Goal: Task Accomplishment & Management: Manage account settings

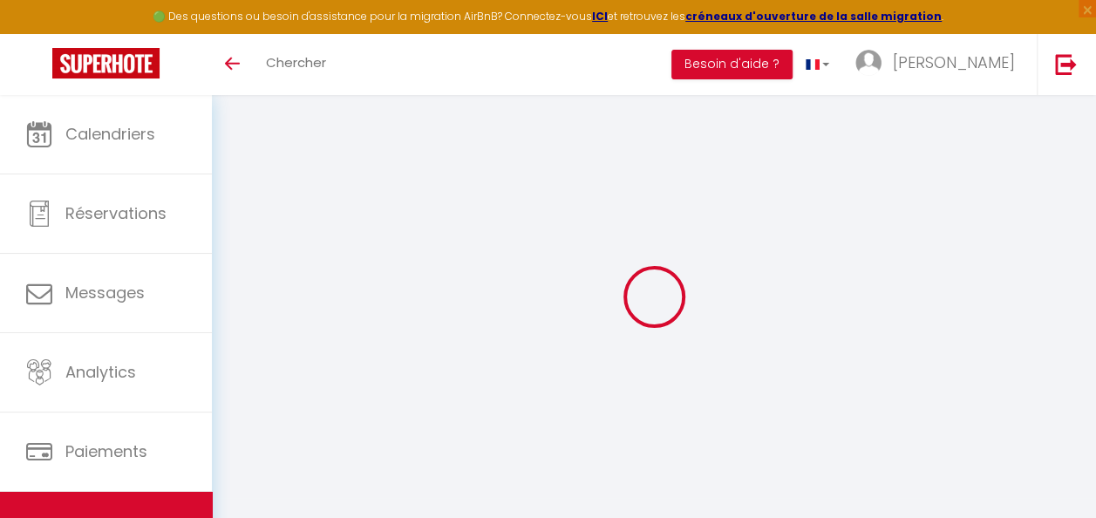
select select "+ 35 %"
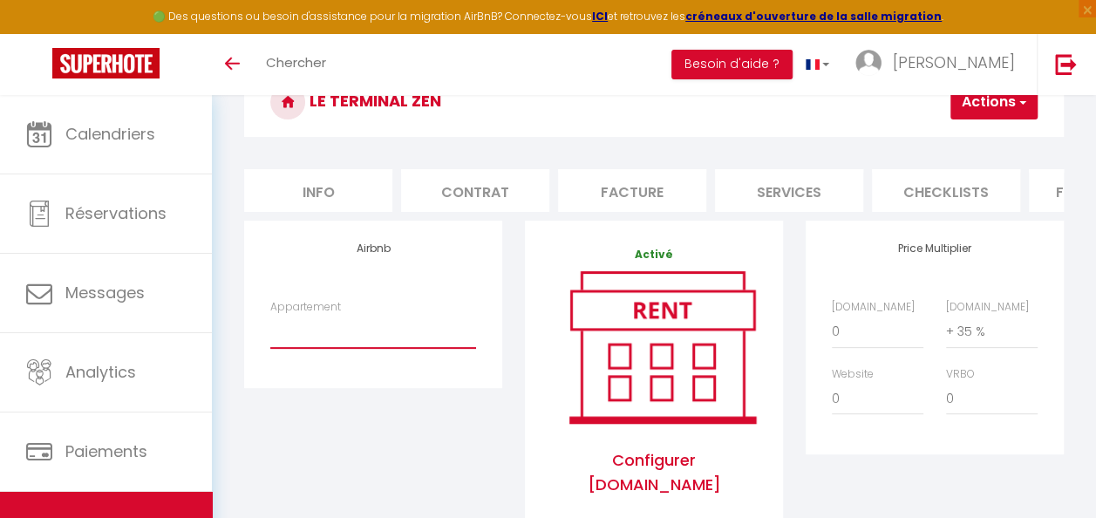
click at [364, 346] on select "Secret Lovely & Spa inclus - [PERSON_NAME][EMAIL_ADDRESS][DOMAIN_NAME] Studio c…" at bounding box center [373, 331] width 206 height 33
click at [355, 387] on div "Airbnb Appartement Secret Lovely & Spa inclus - [PERSON_NAME][EMAIL_ADDRESS][DO…" at bounding box center [373, 304] width 258 height 167
drag, startPoint x: 355, startPoint y: 353, endPoint x: 366, endPoint y: 358, distance: 12.1
click at [355, 348] on select "Secret Lovely & Spa inclus - [PERSON_NAME][EMAIL_ADDRESS][DOMAIN_NAME] Studio c…" at bounding box center [373, 331] width 206 height 33
select select "3238-1444299997401070192"
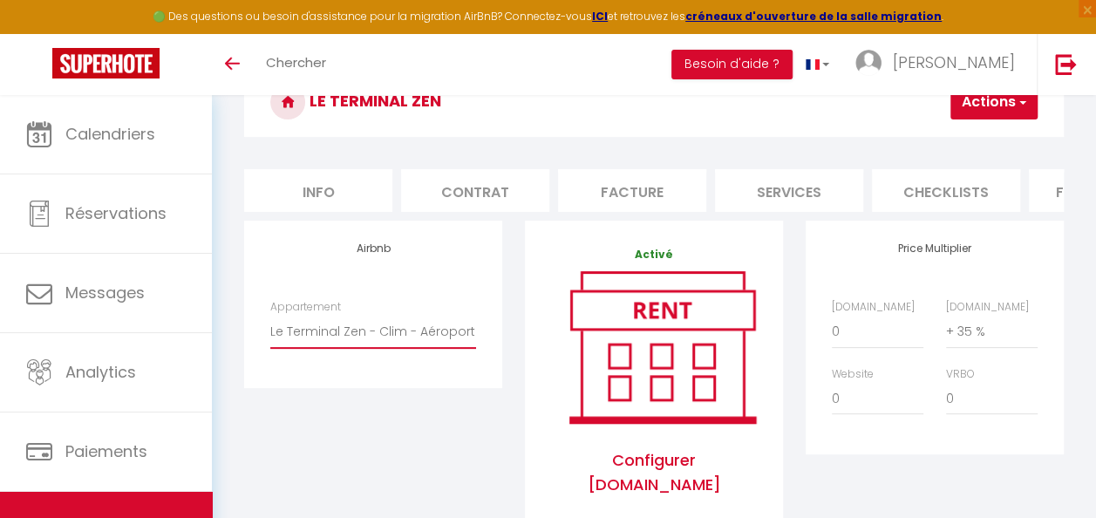
click at [270, 328] on select "Secret Lovely & Spa inclus - [PERSON_NAME][EMAIL_ADDRESS][DOMAIN_NAME] Studio c…" at bounding box center [373, 331] width 206 height 33
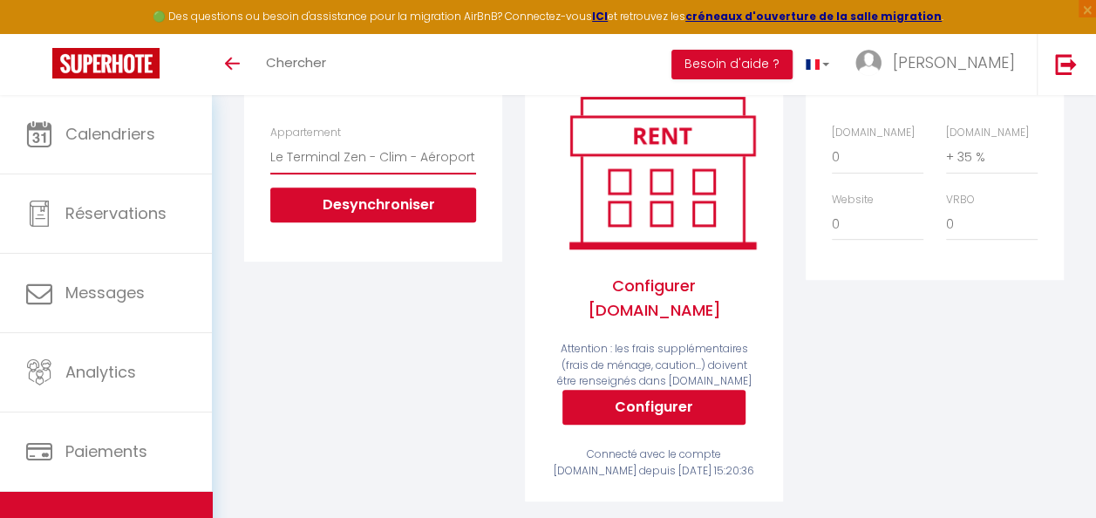
scroll to position [8, 0]
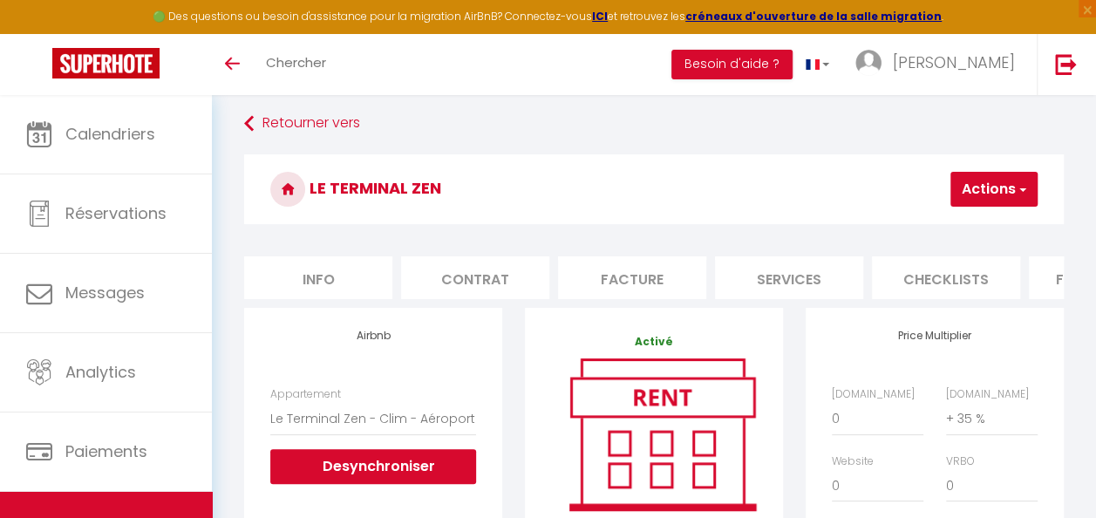
click at [1006, 196] on button "Actions" at bounding box center [994, 189] width 87 height 35
click at [970, 225] on link "Enregistrer" at bounding box center [968, 227] width 138 height 23
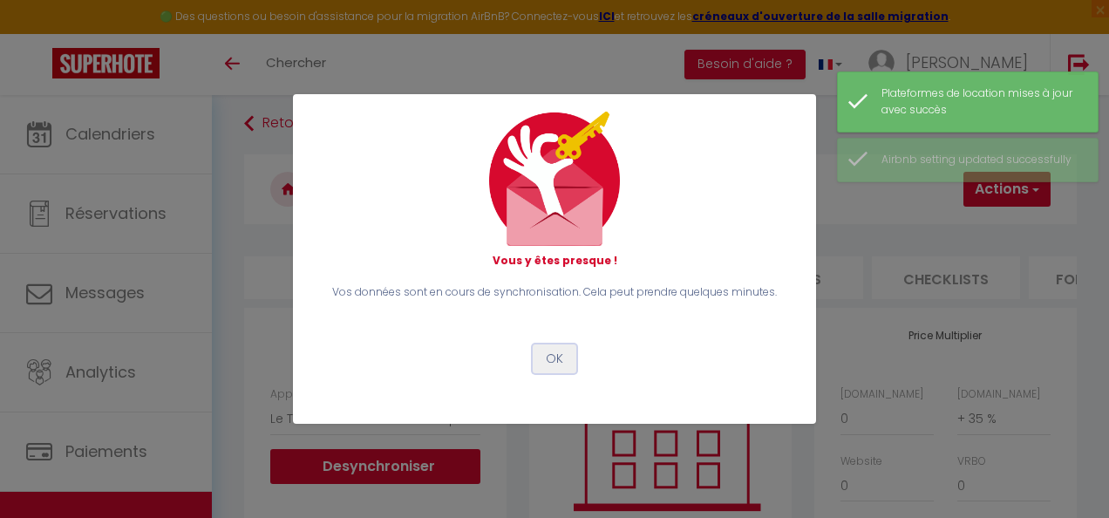
click at [561, 357] on button "OK" at bounding box center [555, 359] width 44 height 30
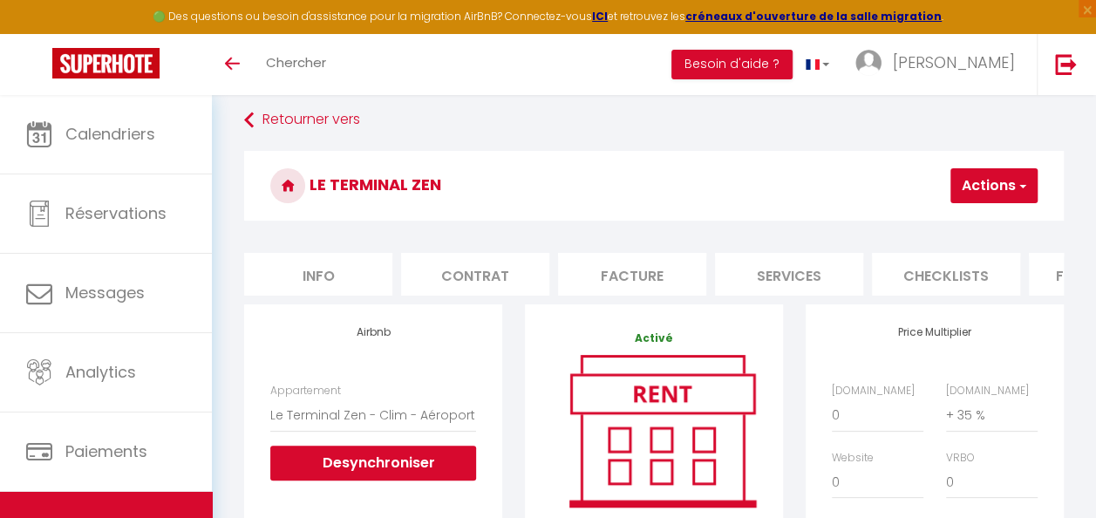
scroll to position [0, 0]
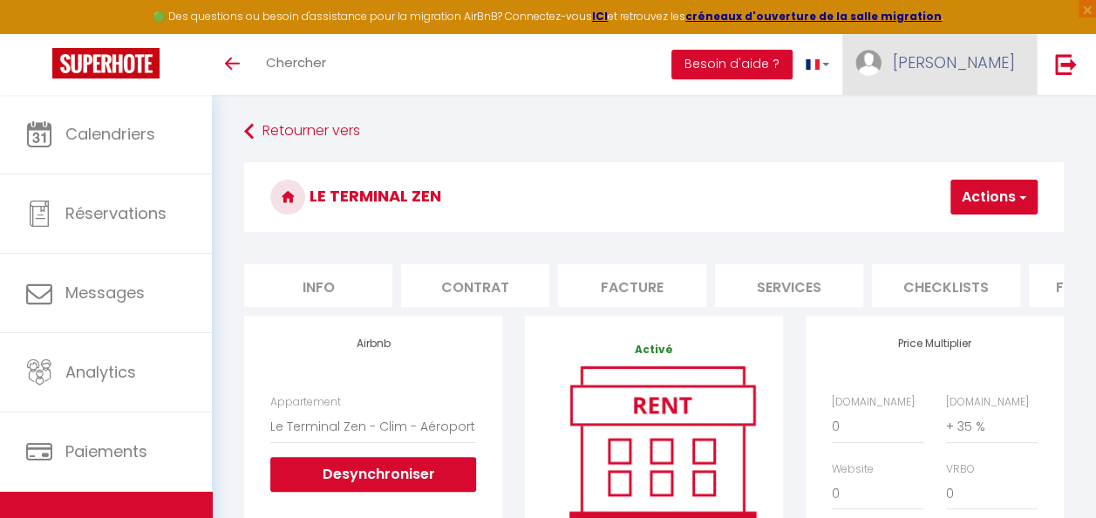
click at [959, 62] on span "[PERSON_NAME]" at bounding box center [954, 62] width 122 height 22
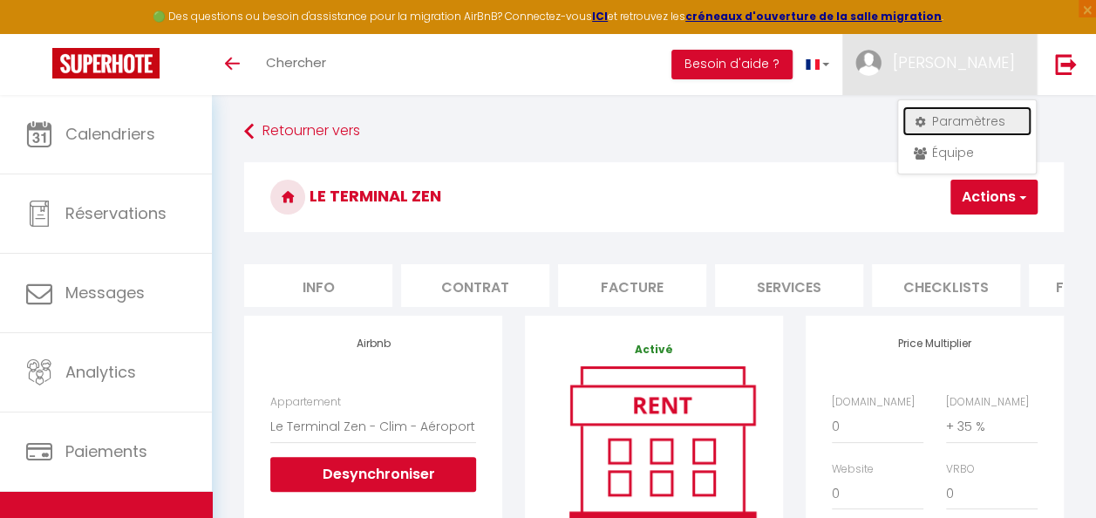
click at [949, 116] on link "Paramètres" at bounding box center [967, 121] width 129 height 30
select select "fr"
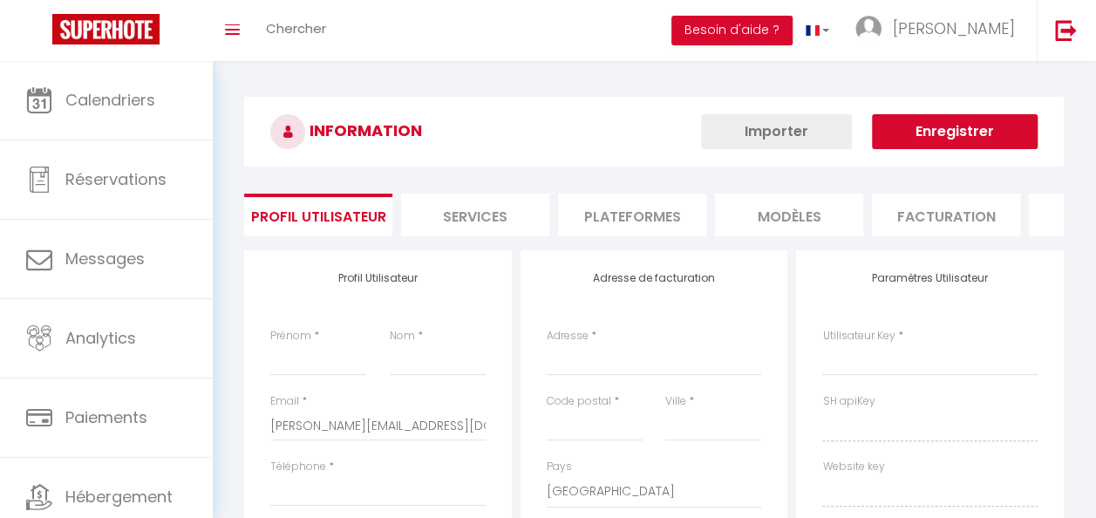
type input "[PERSON_NAME]"
type input "[PHONE_NUMBER]"
type input "[STREET_ADDRESS]"
type input "31120"
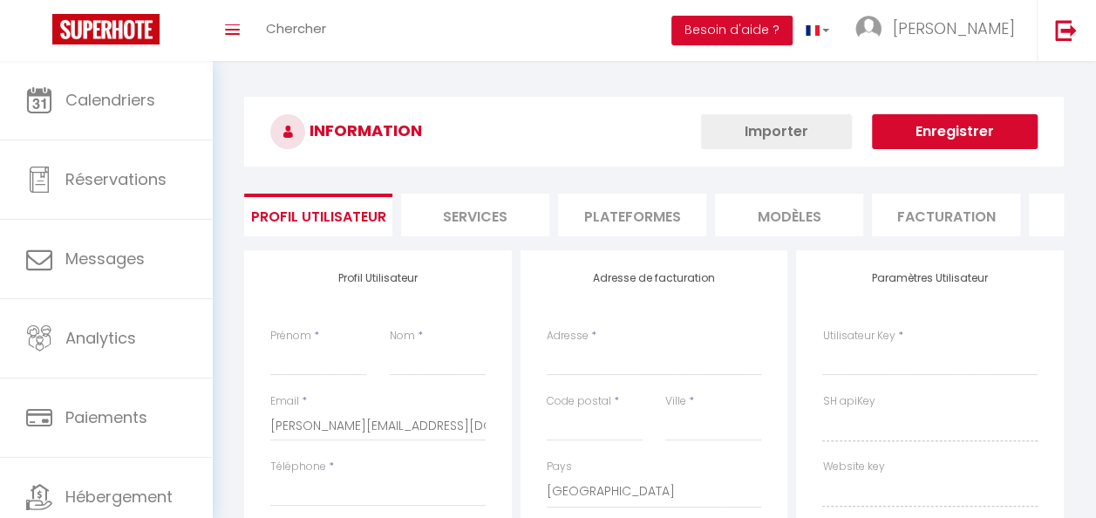
type input "ROQUES"
select select "28"
type input "g7Kto2T6zGog4BnhDGPsPYdSr"
type input "sheO3O0DUFqMVIJgPv4uiGu6f"
type input "[URL][DOMAIN_NAME]"
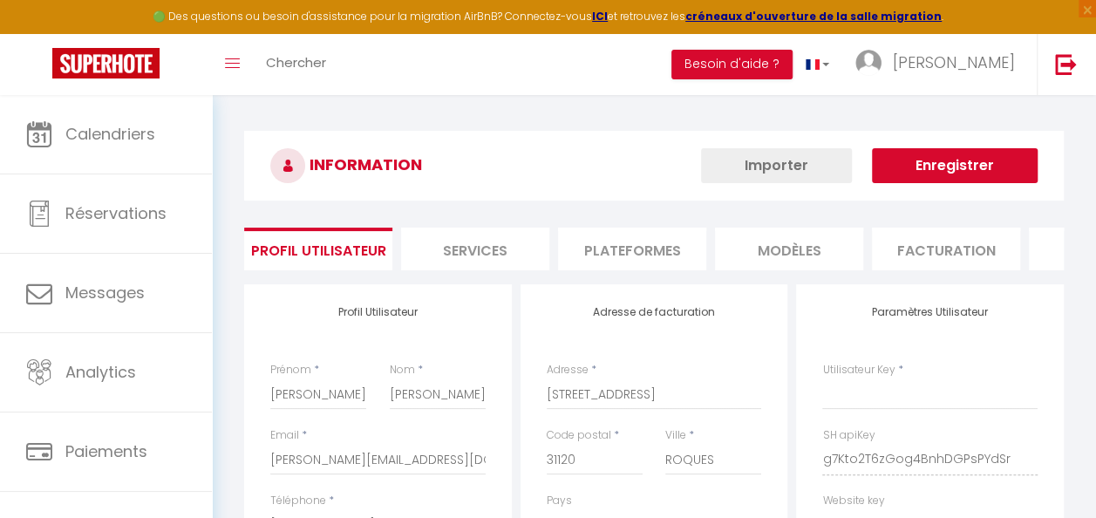
type input "g7Kto2T6zGog4BnhDGPsPYdSr"
type input "sheO3O0DUFqMVIJgPv4uiGu6f"
type input "[URL][DOMAIN_NAME]"
select select "fr"
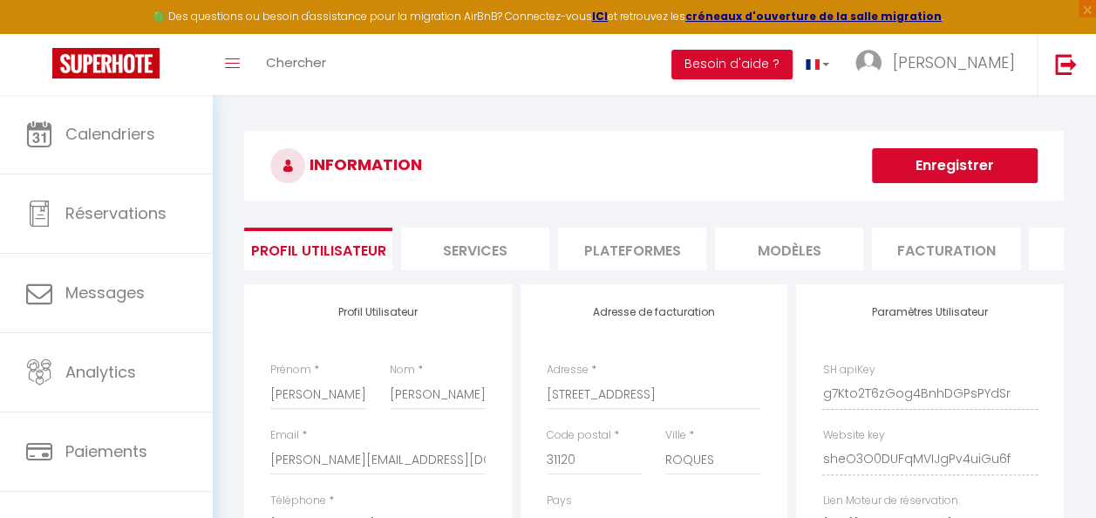
scroll to position [0, 42]
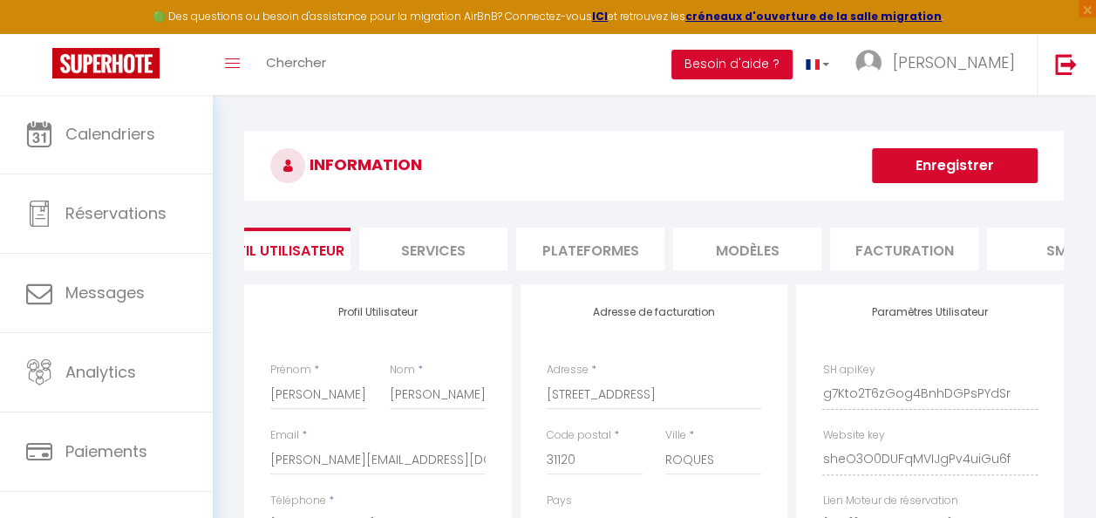
click at [581, 255] on li "Plateformes" at bounding box center [590, 249] width 148 height 43
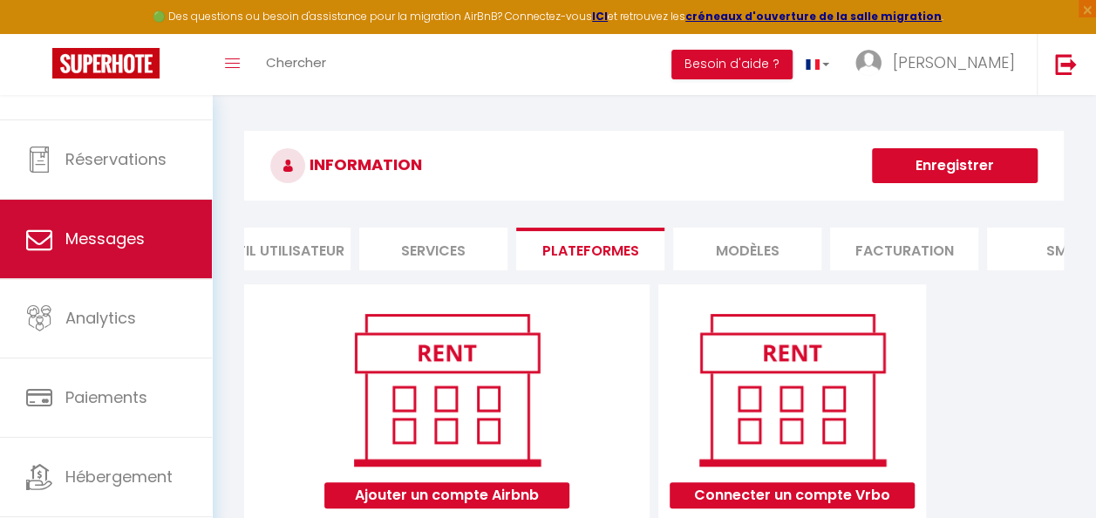
scroll to position [93, 0]
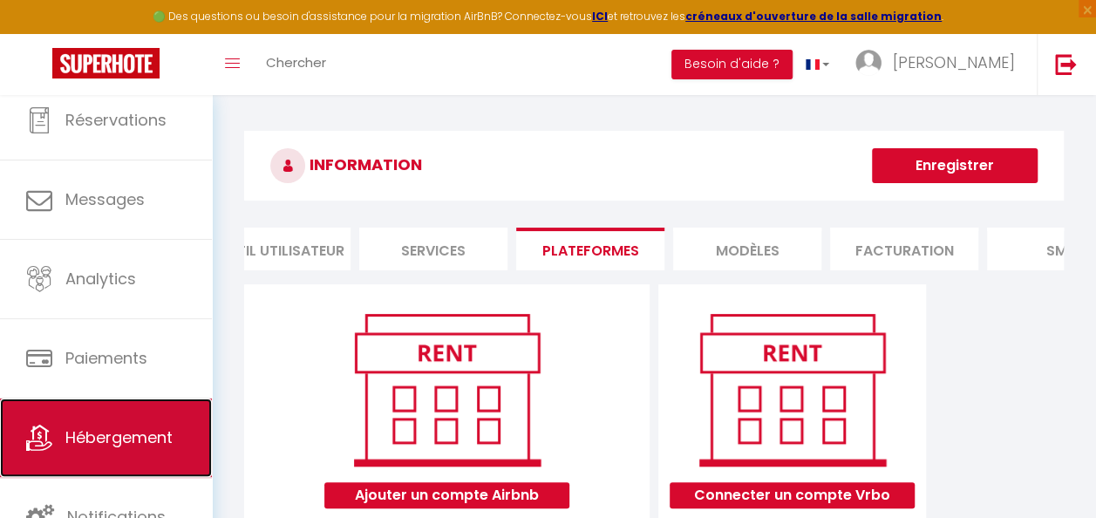
click at [119, 434] on span "Hébergement" at bounding box center [118, 437] width 107 height 22
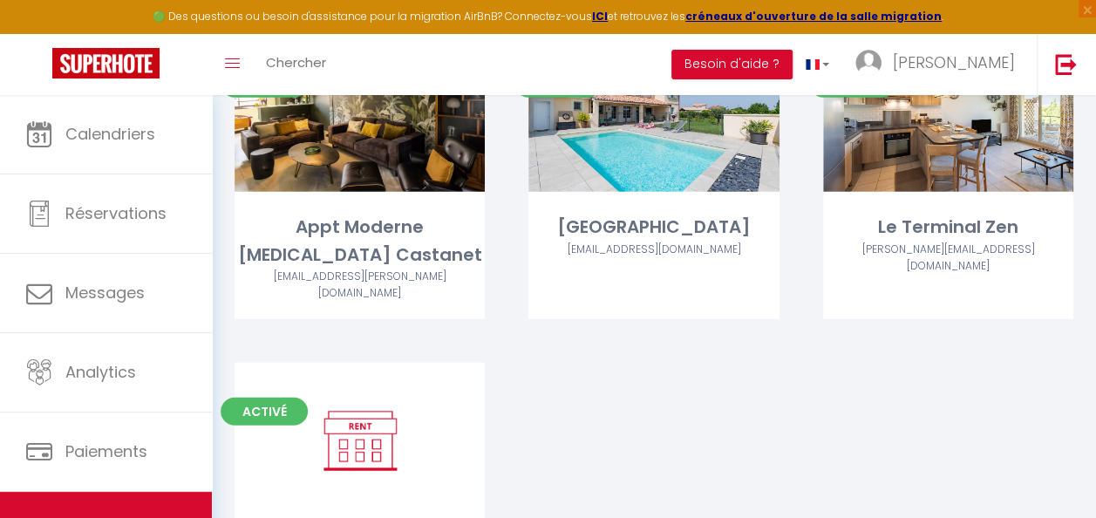
scroll to position [1748, 0]
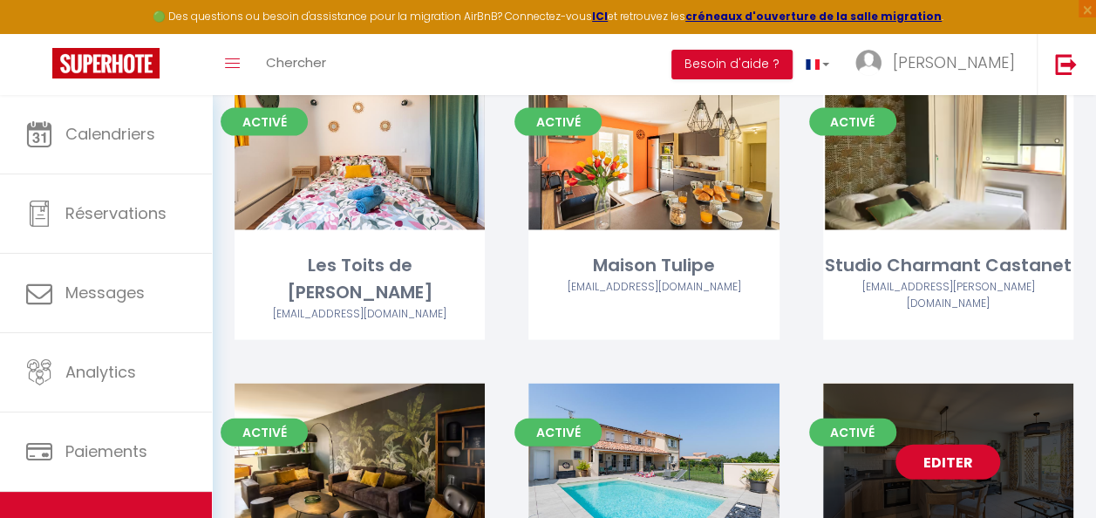
click at [951, 445] on link "Editer" at bounding box center [948, 462] width 105 height 35
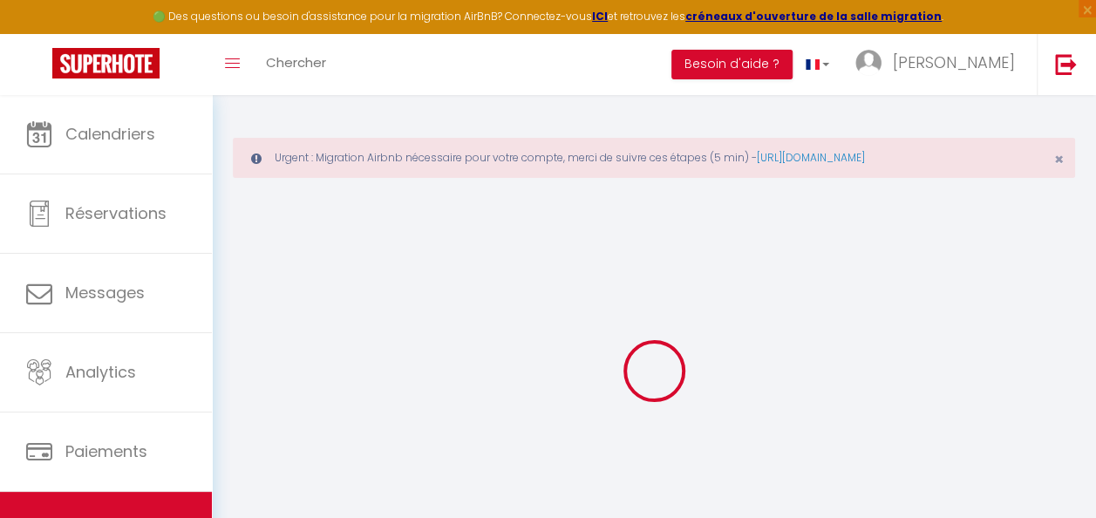
select select
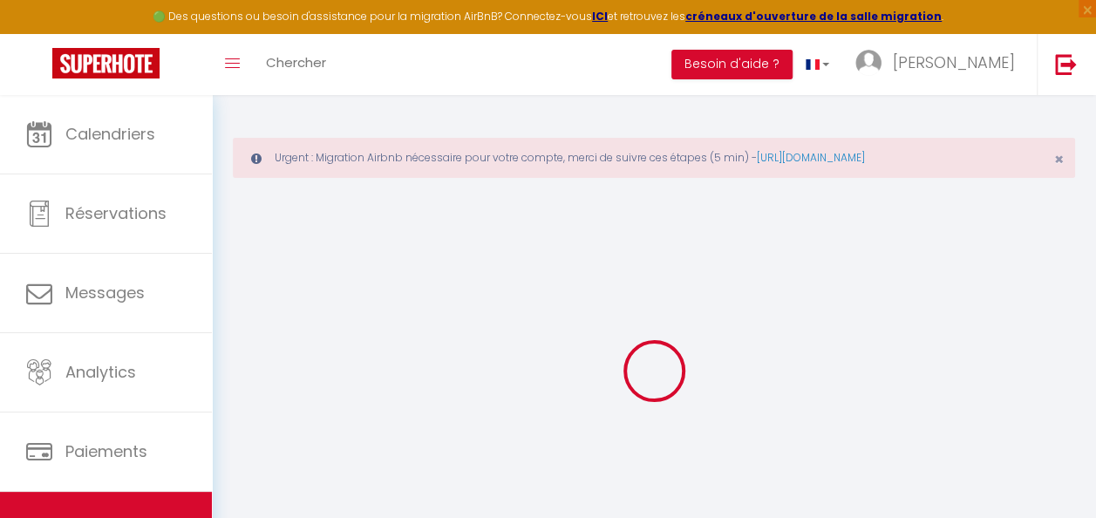
checkbox input "false"
select select
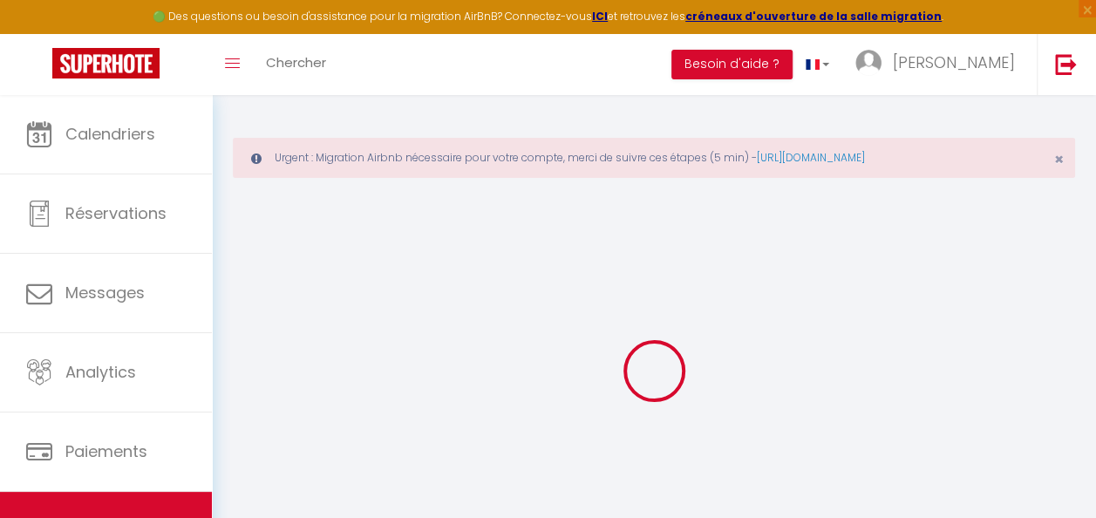
select select
checkbox input "false"
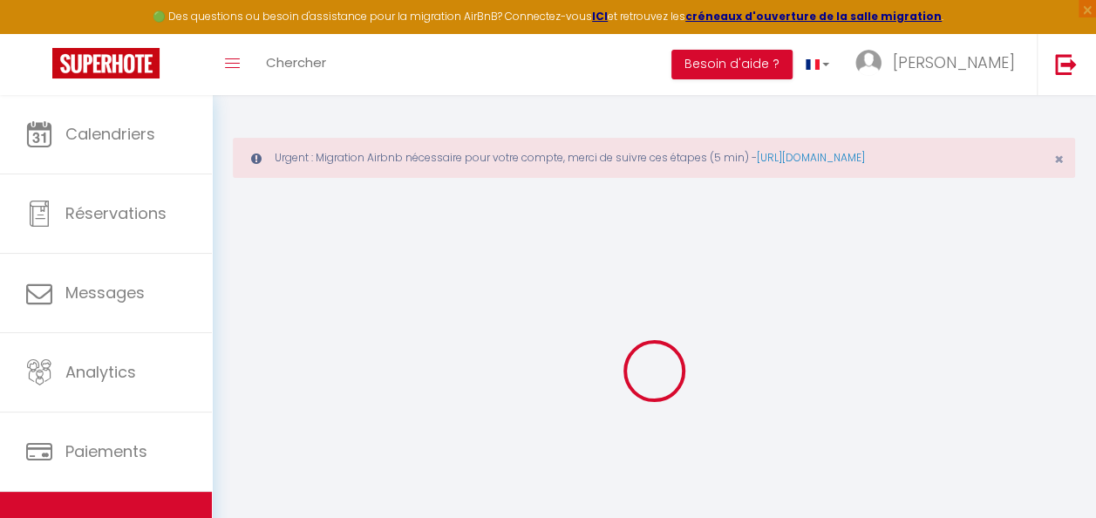
checkbox input "false"
select select "17:00"
select select "22:30"
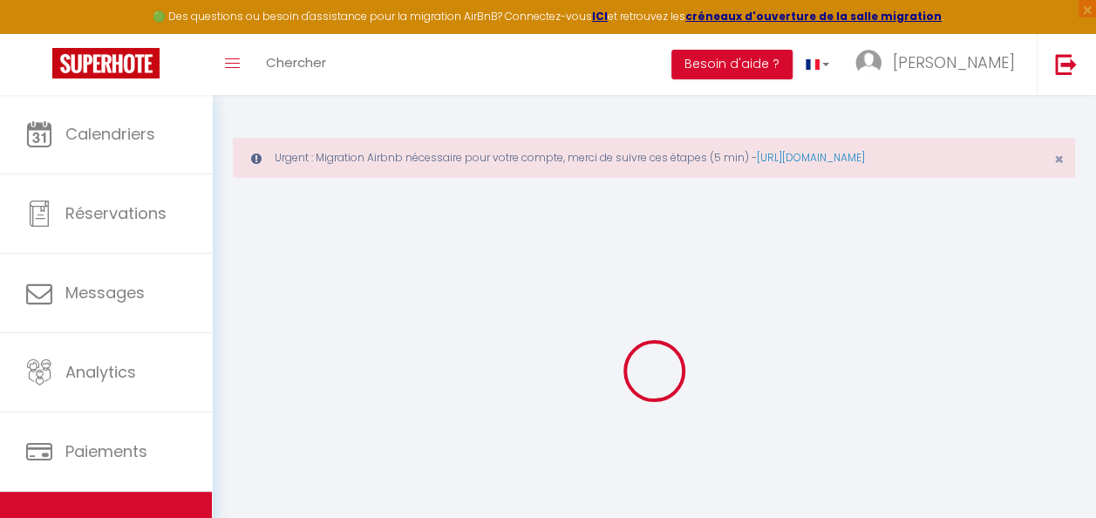
select select "10:00"
select select "30"
select select "120"
checkbox input "false"
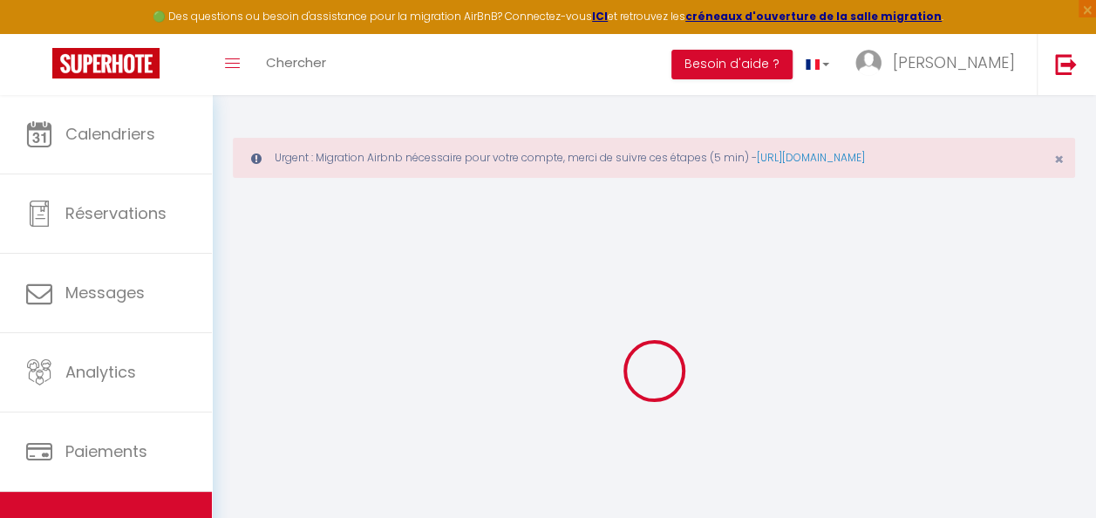
checkbox input "false"
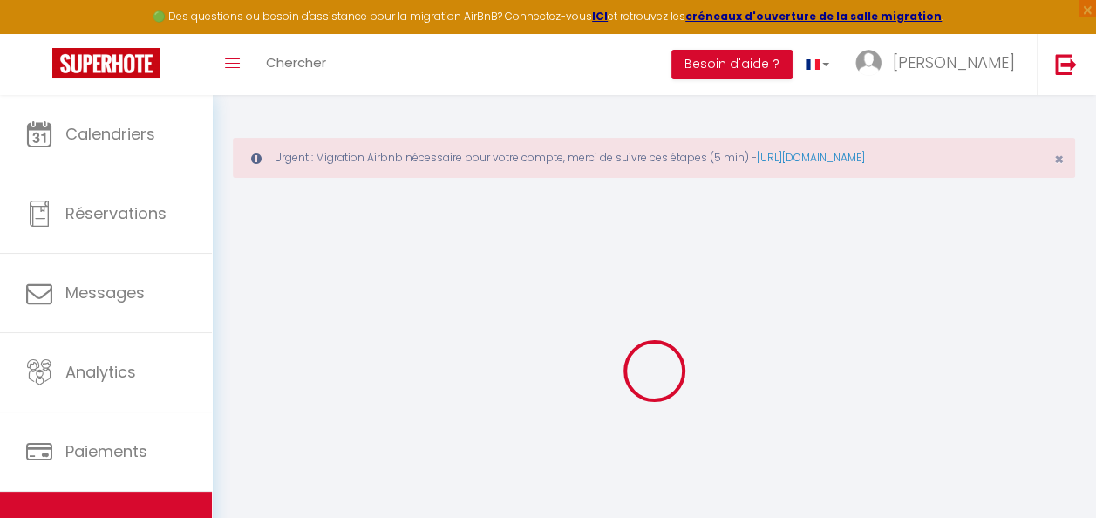
checkbox input "false"
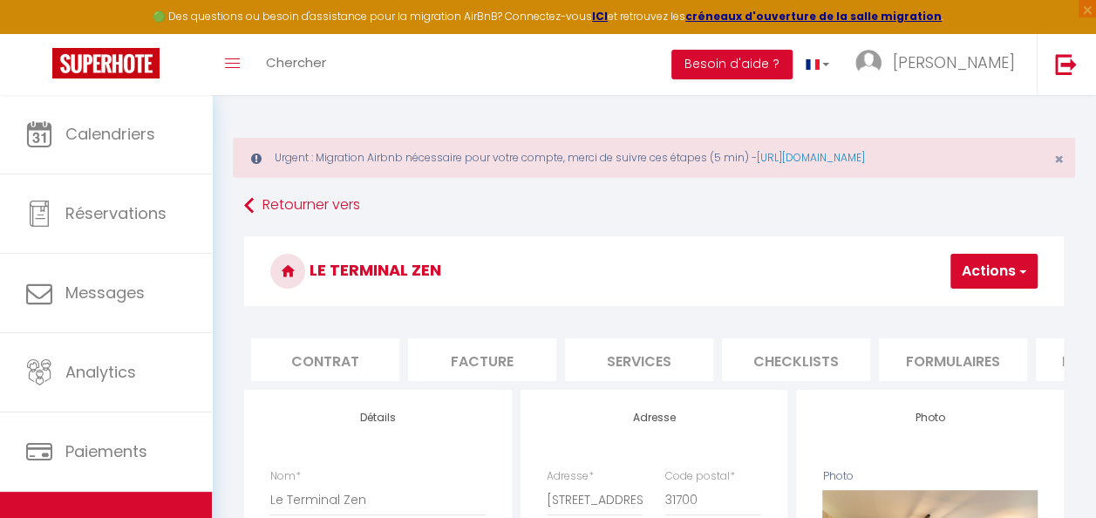
scroll to position [0, 171]
click at [600, 361] on li "Services" at bounding box center [618, 359] width 148 height 43
select select
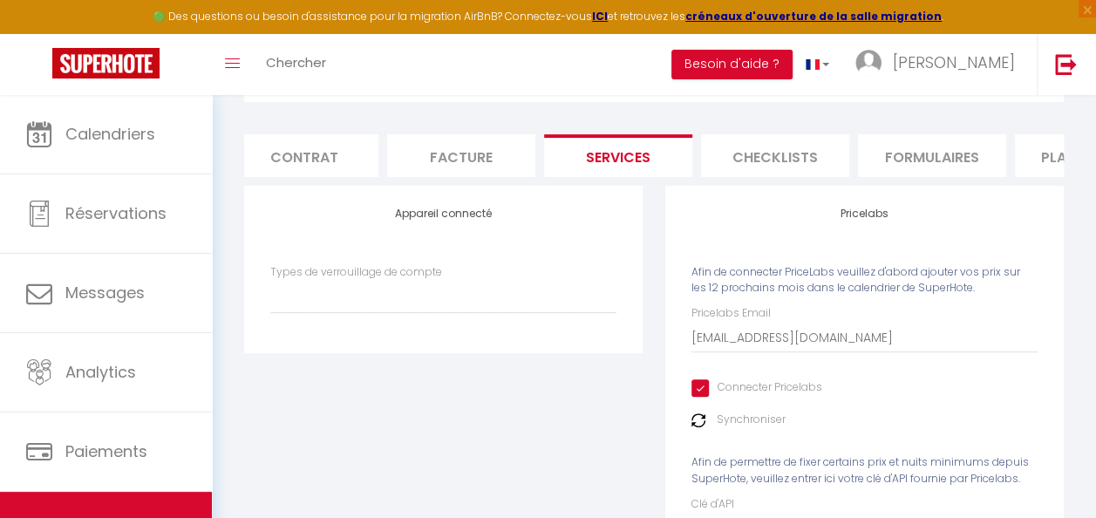
scroll to position [334, 0]
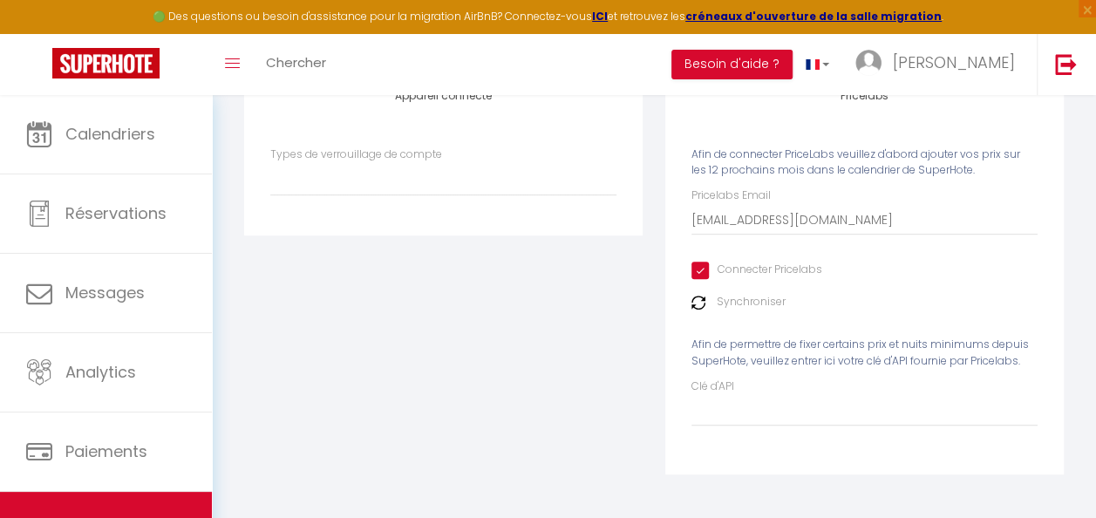
click at [757, 300] on label "Synchroniser" at bounding box center [751, 302] width 69 height 17
click at [699, 306] on img at bounding box center [699, 303] width 14 height 14
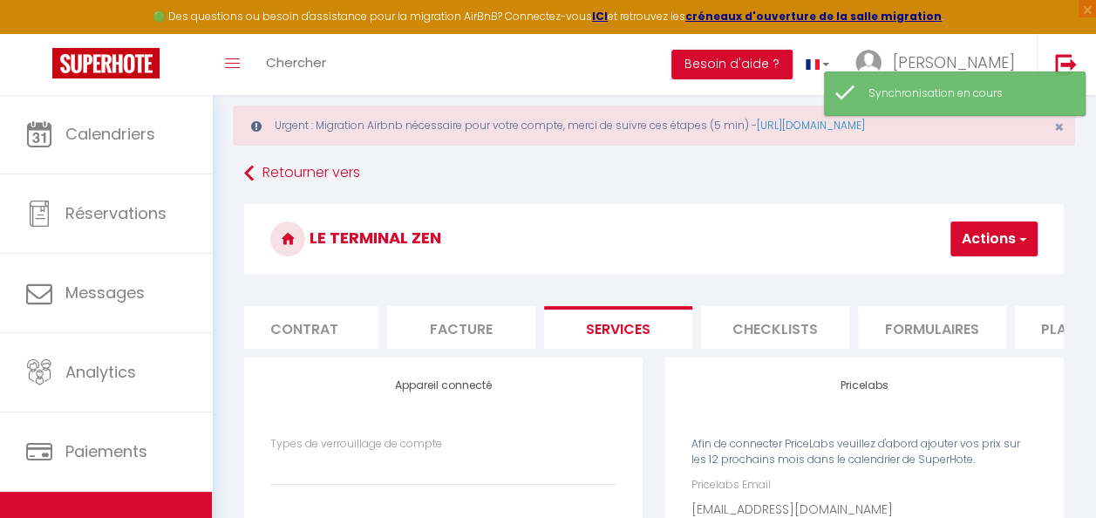
scroll to position [0, 0]
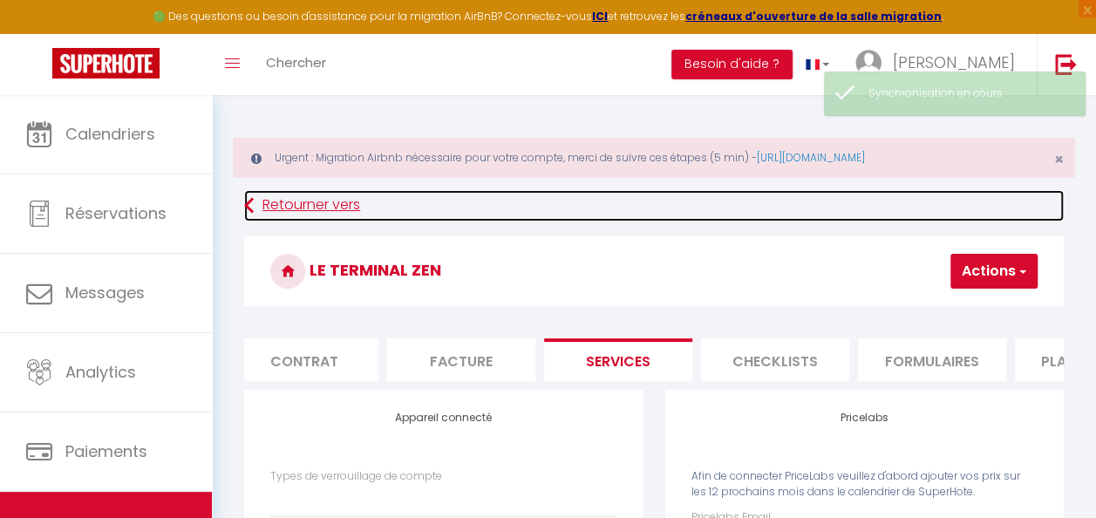
click at [323, 204] on link "Retourner vers" at bounding box center [654, 205] width 820 height 31
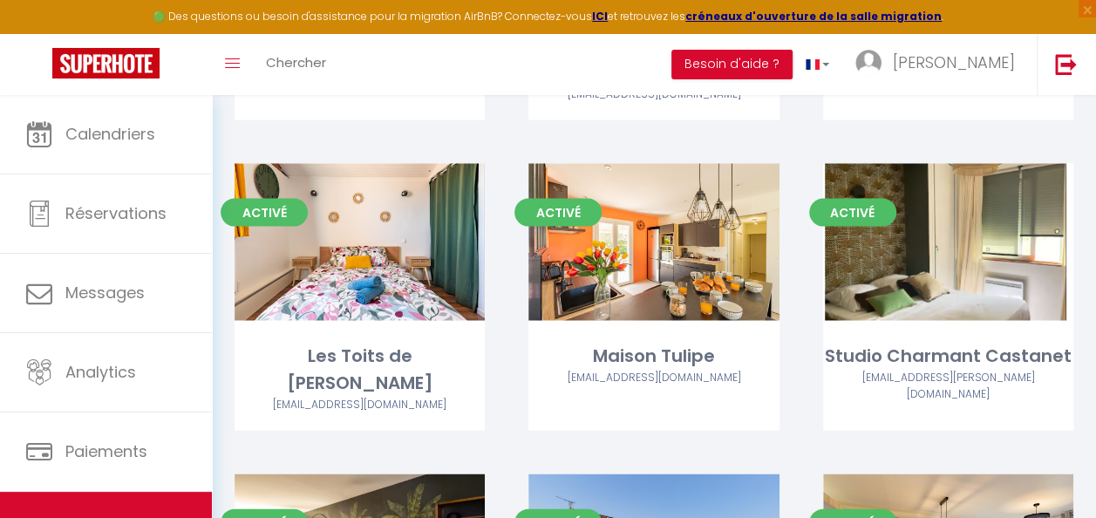
scroll to position [2006, 0]
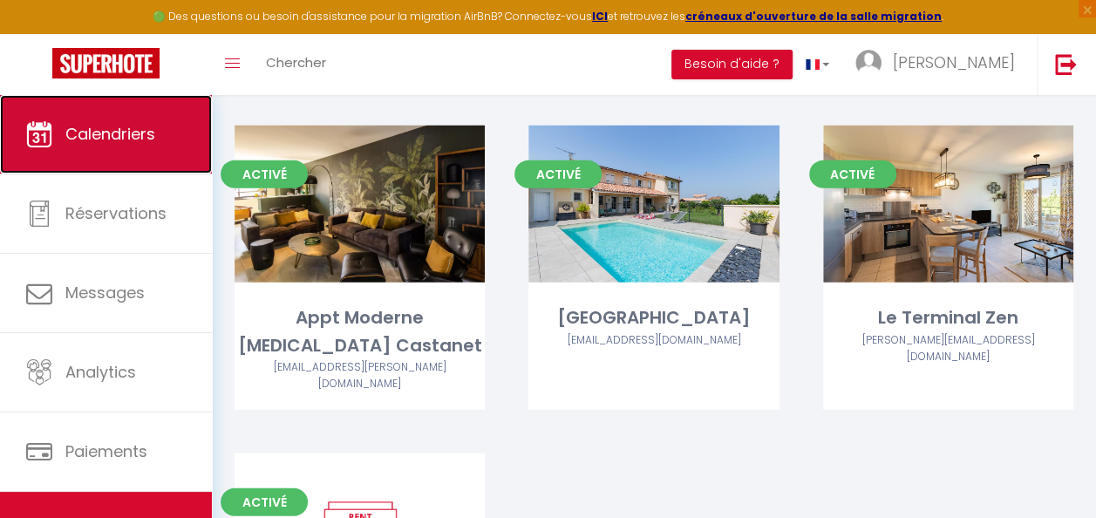
click at [165, 136] on link "Calendriers" at bounding box center [106, 134] width 212 height 78
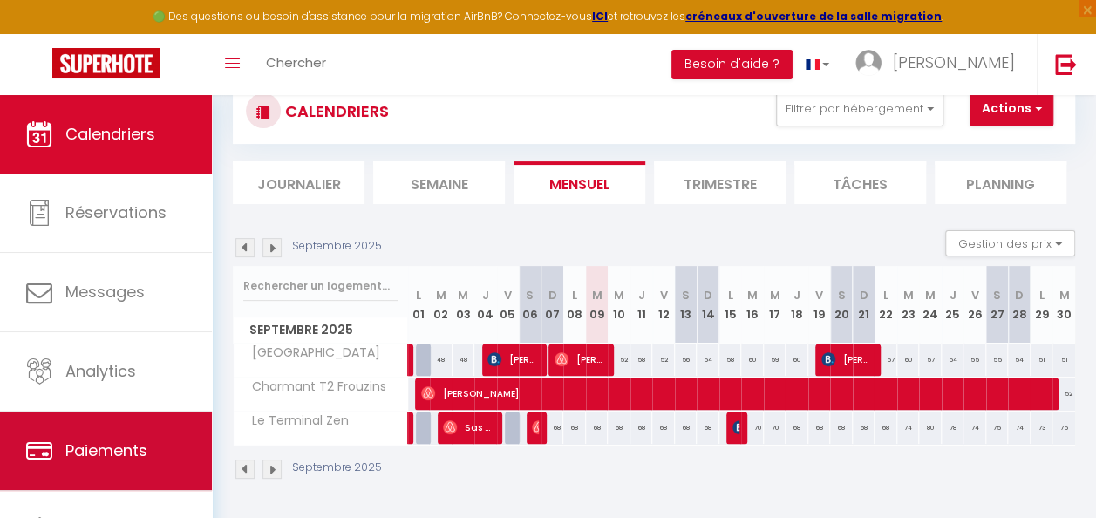
scroll to position [92, 0]
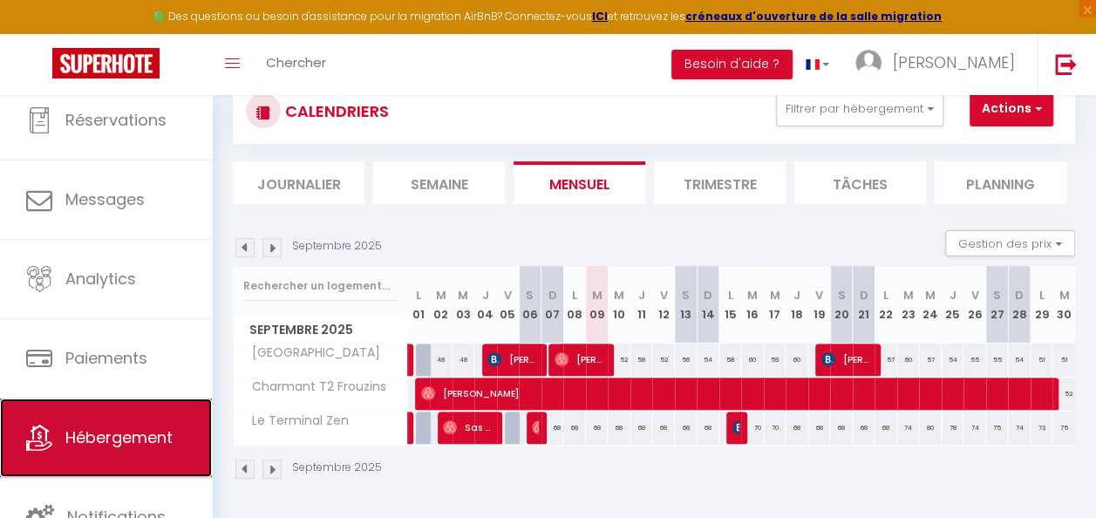
click at [128, 448] on link "Hébergement" at bounding box center [106, 438] width 212 height 78
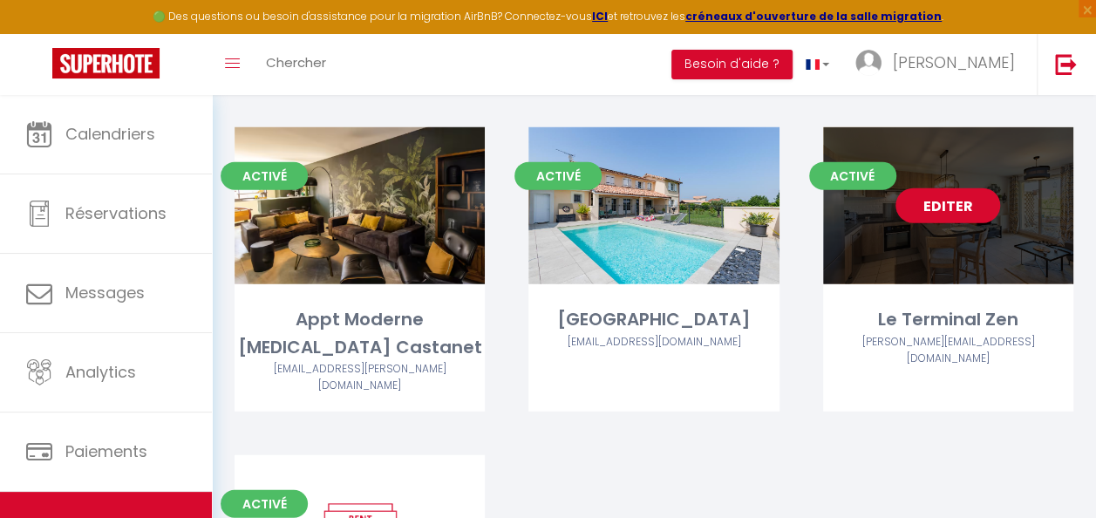
scroll to position [1922, 0]
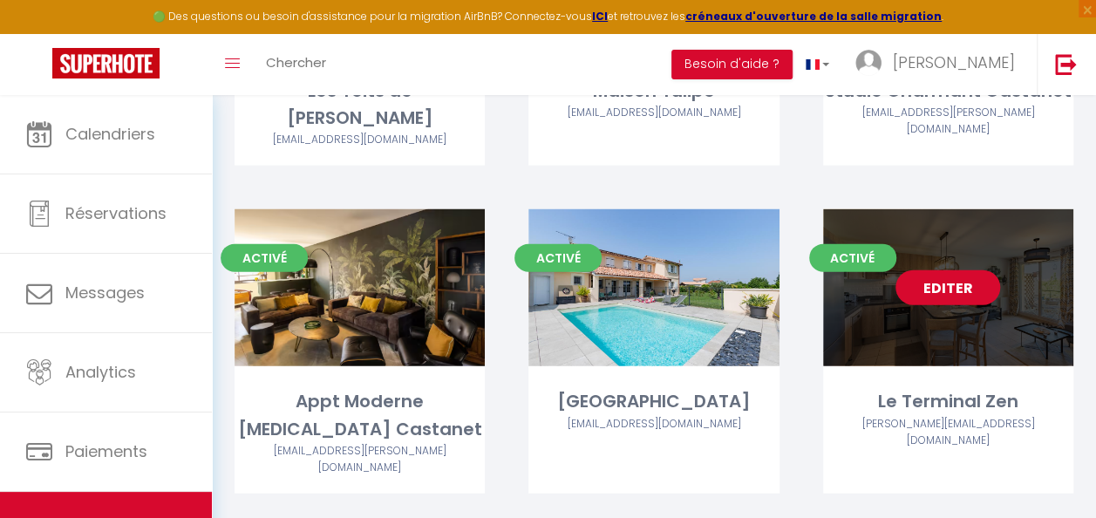
click at [949, 270] on link "Editer" at bounding box center [948, 287] width 105 height 35
select select "3"
select select "2"
select select "1"
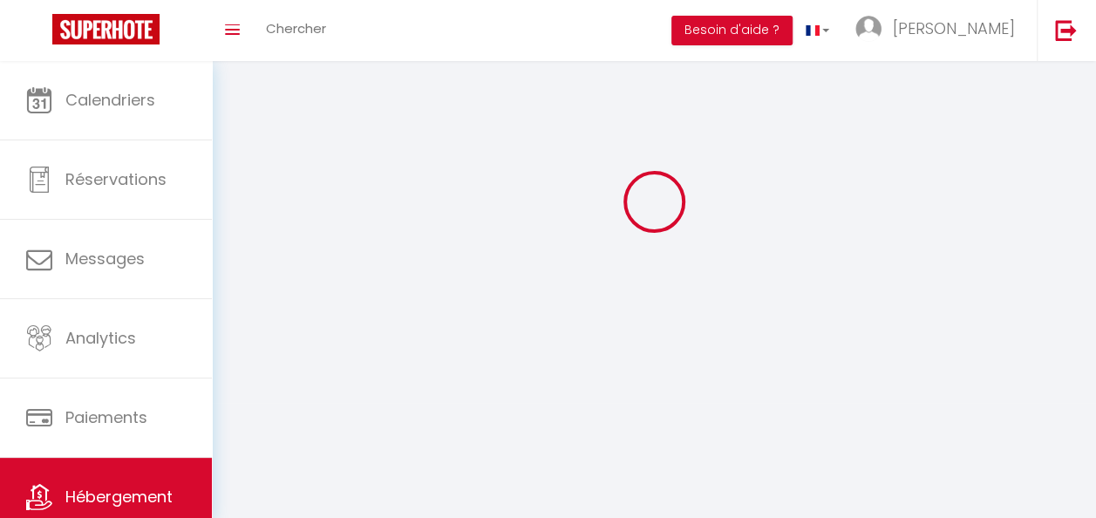
select select
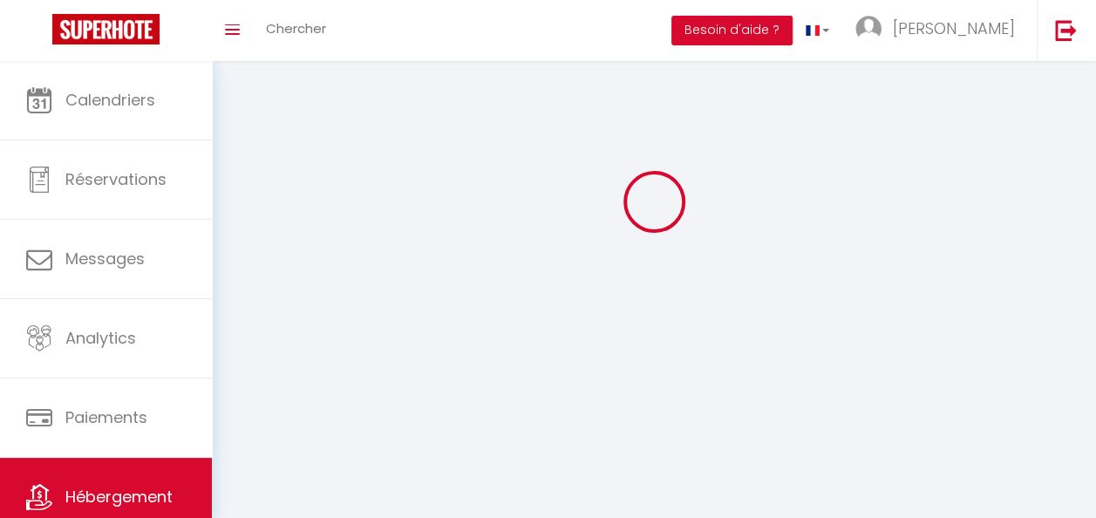
checkbox input "false"
select select
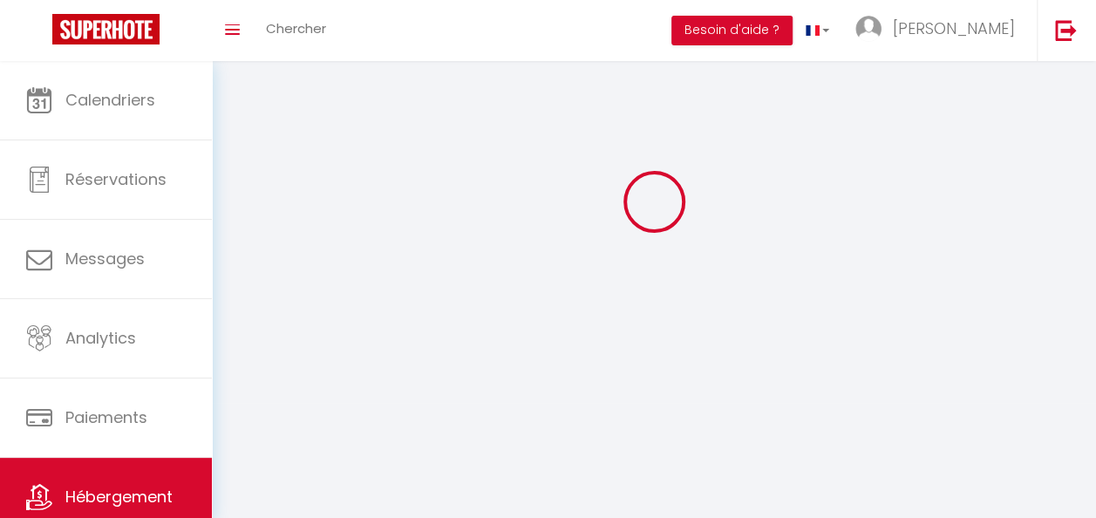
select select
select select "1"
select select
select select "28"
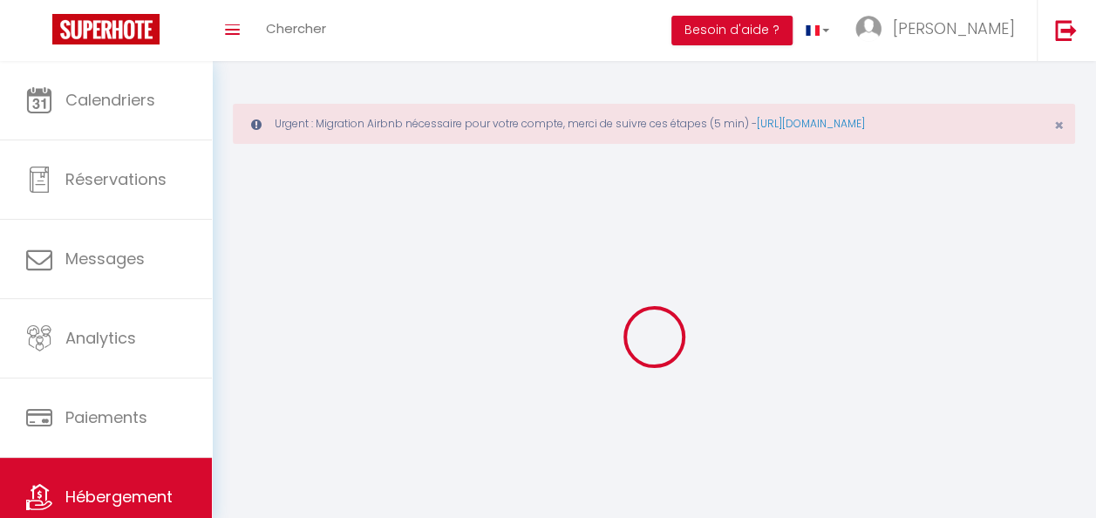
select select
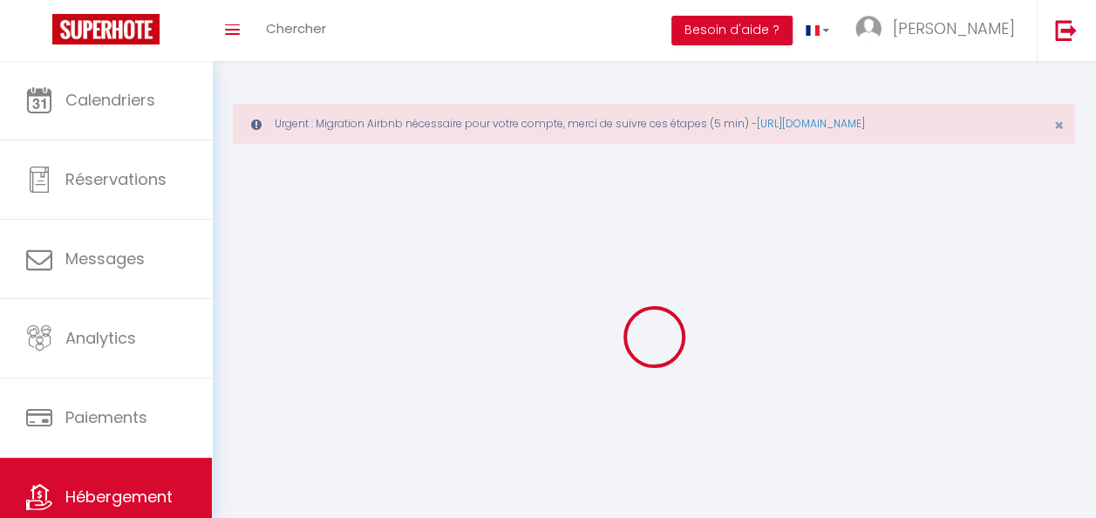
select select
checkbox input "false"
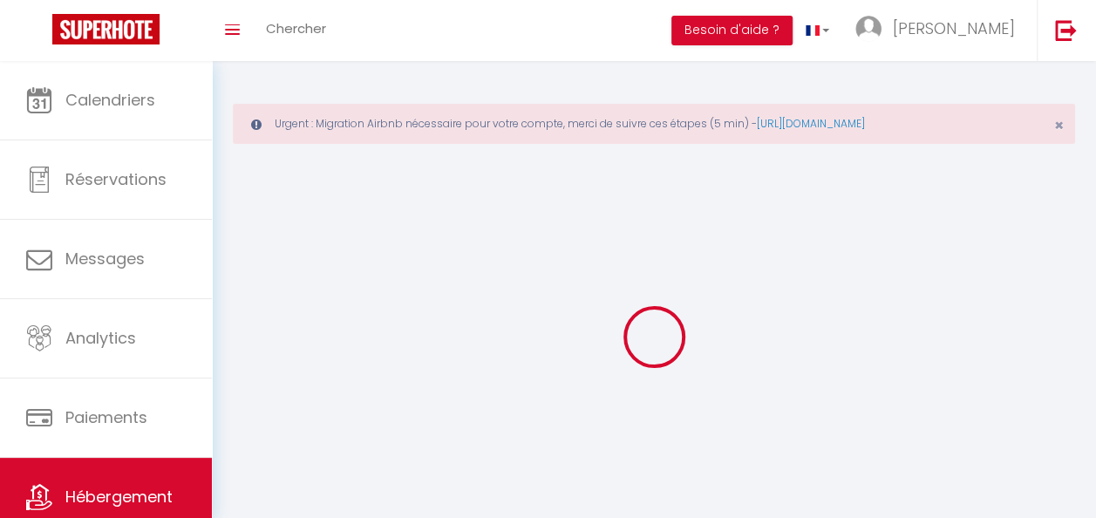
select select
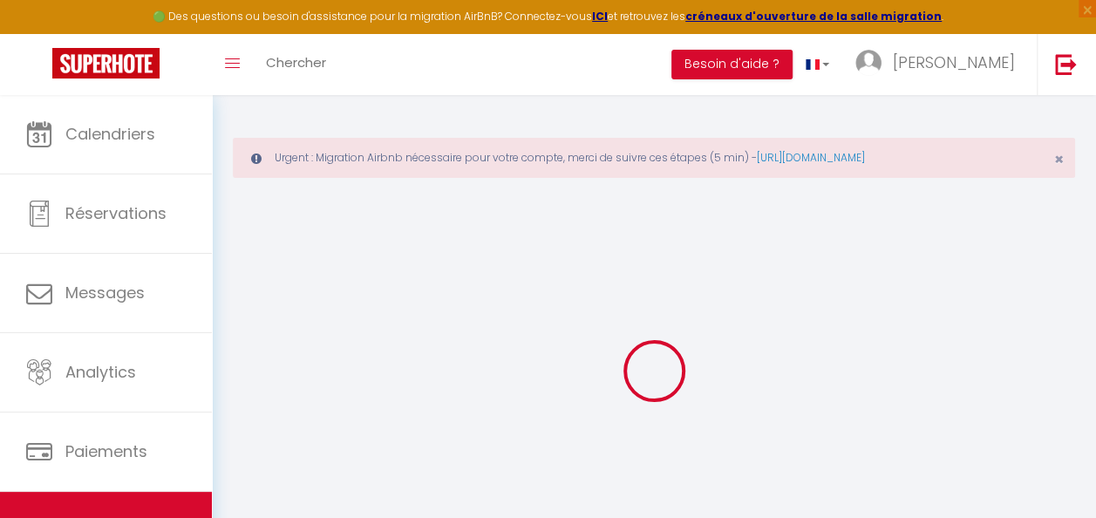
select select
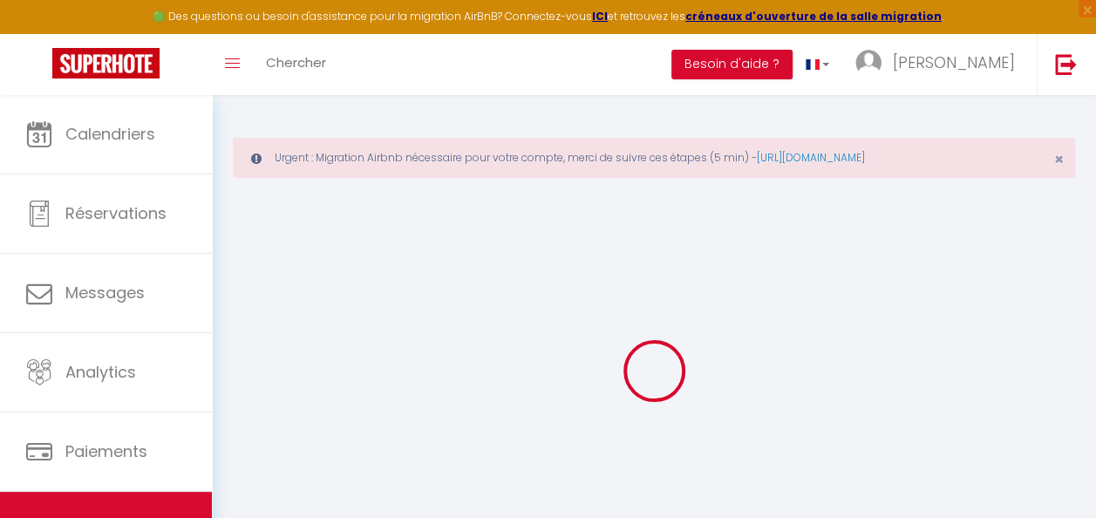
select select
checkbox input "false"
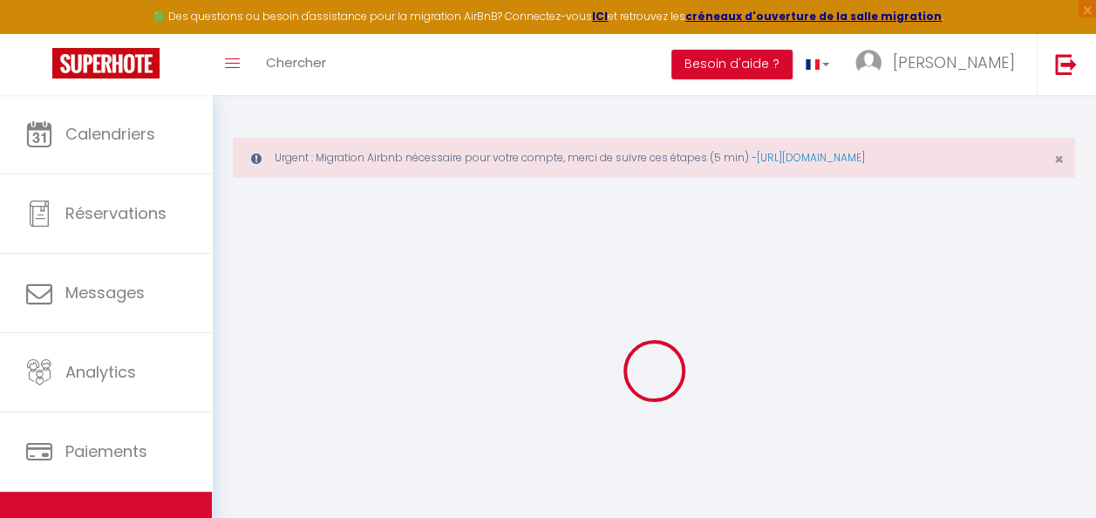
select select
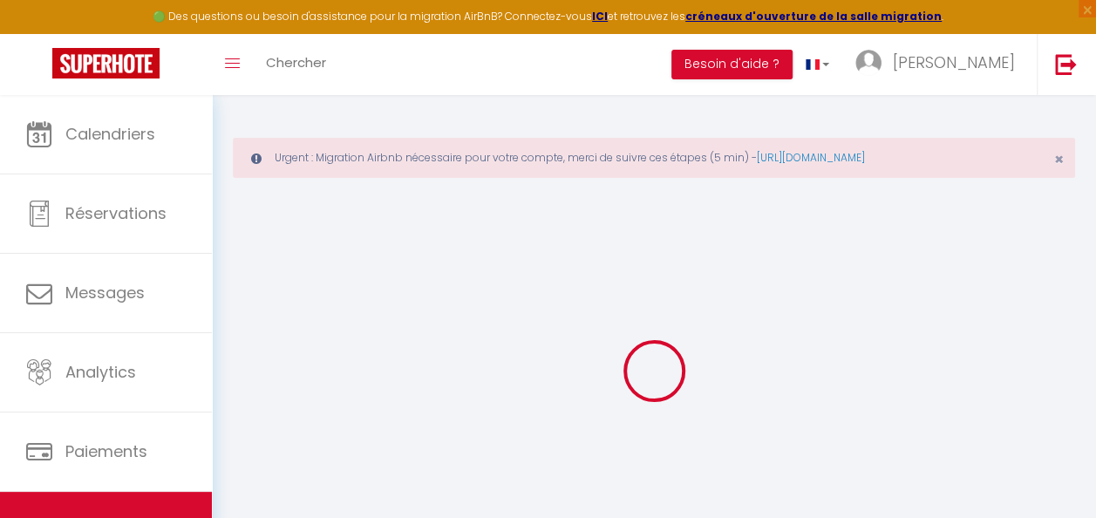
select select
checkbox input "false"
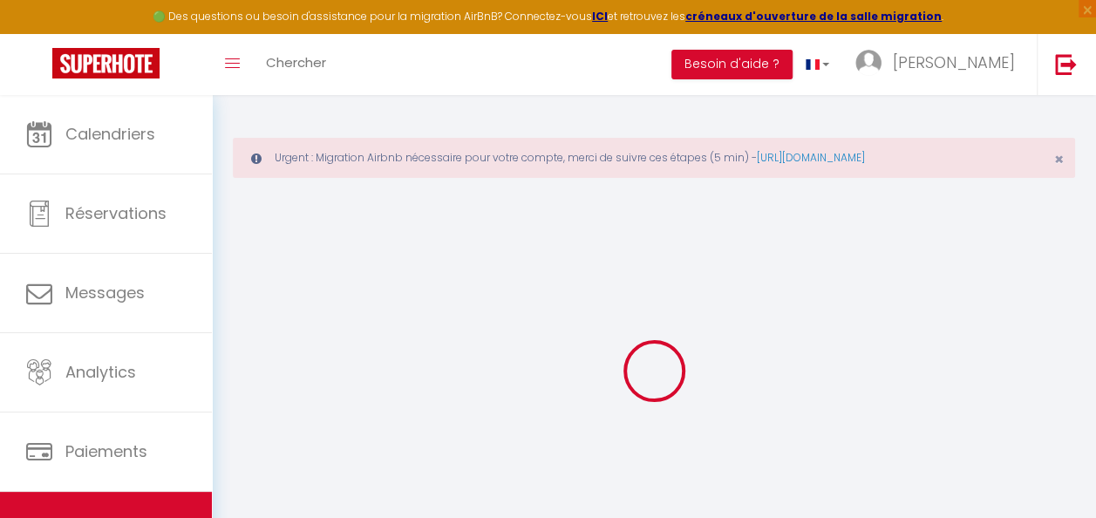
checkbox input "false"
select select
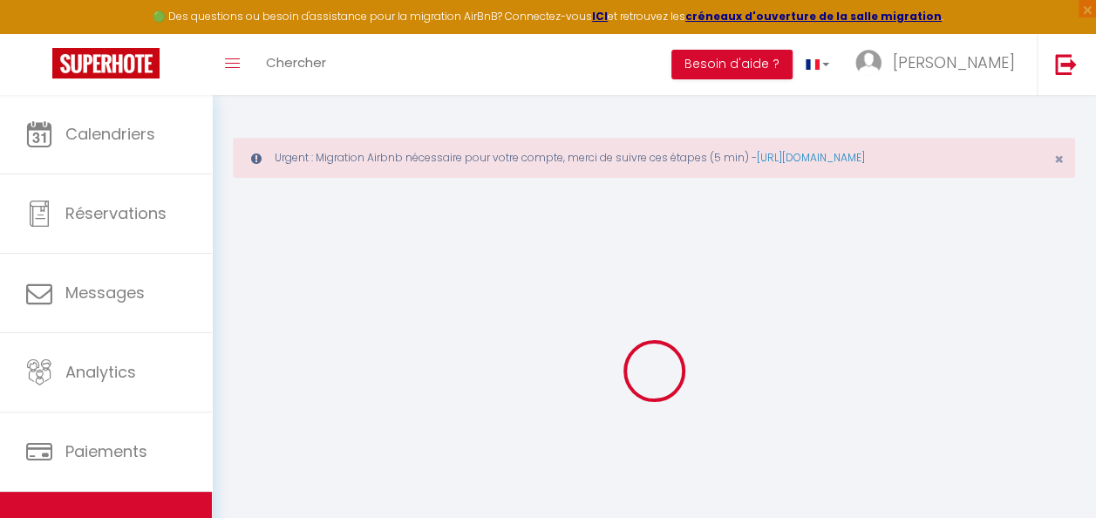
select select
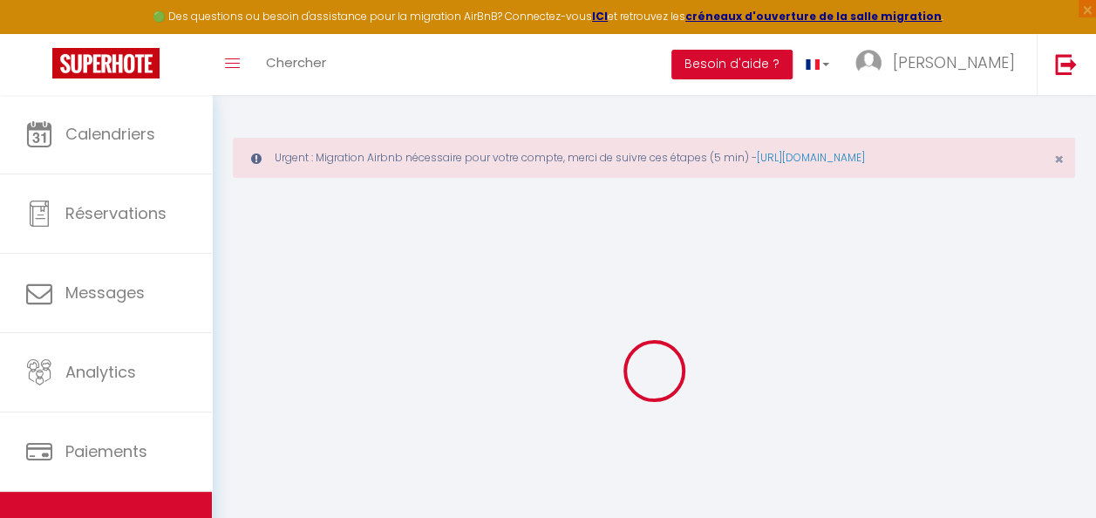
checkbox input "false"
select select
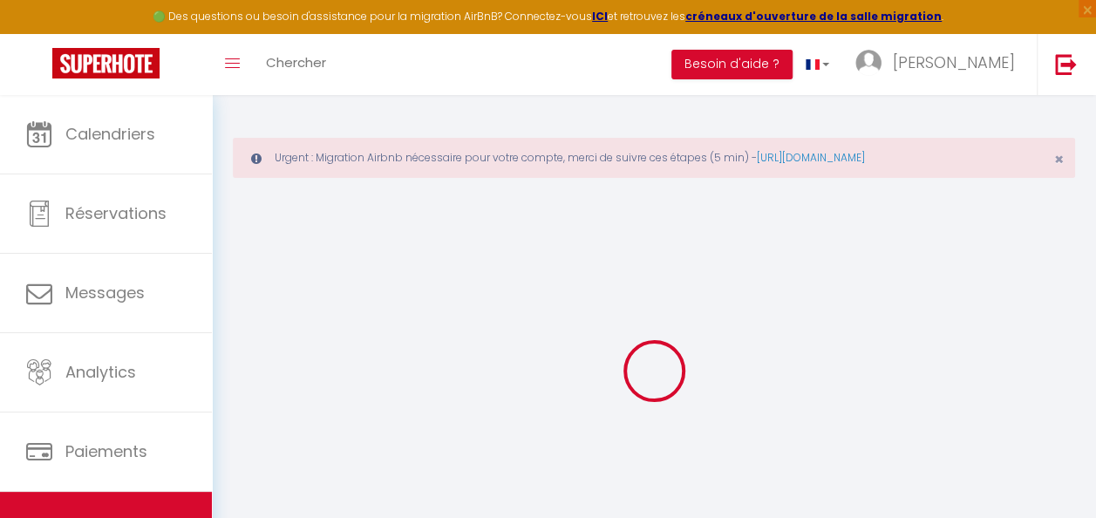
select select
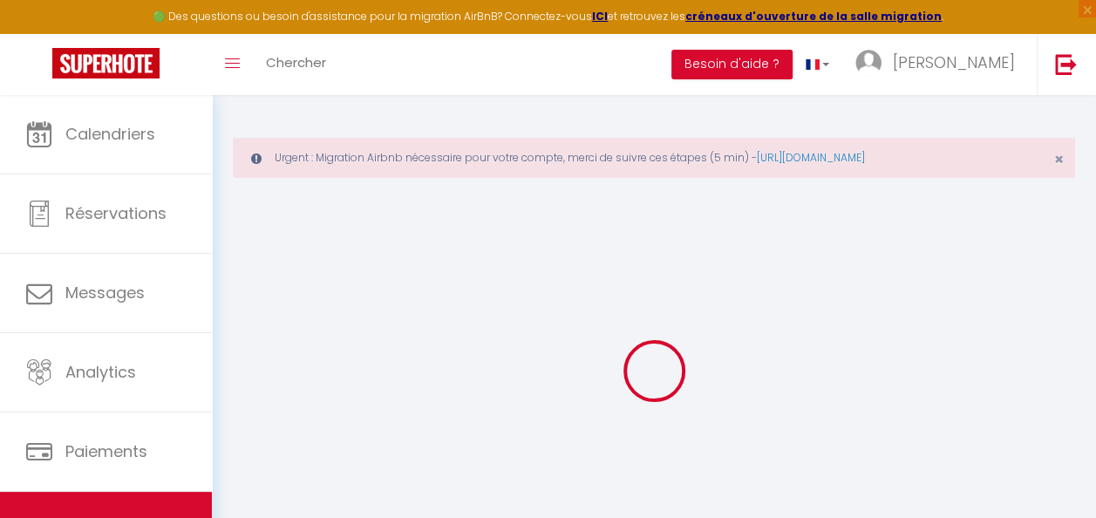
select select
checkbox input "false"
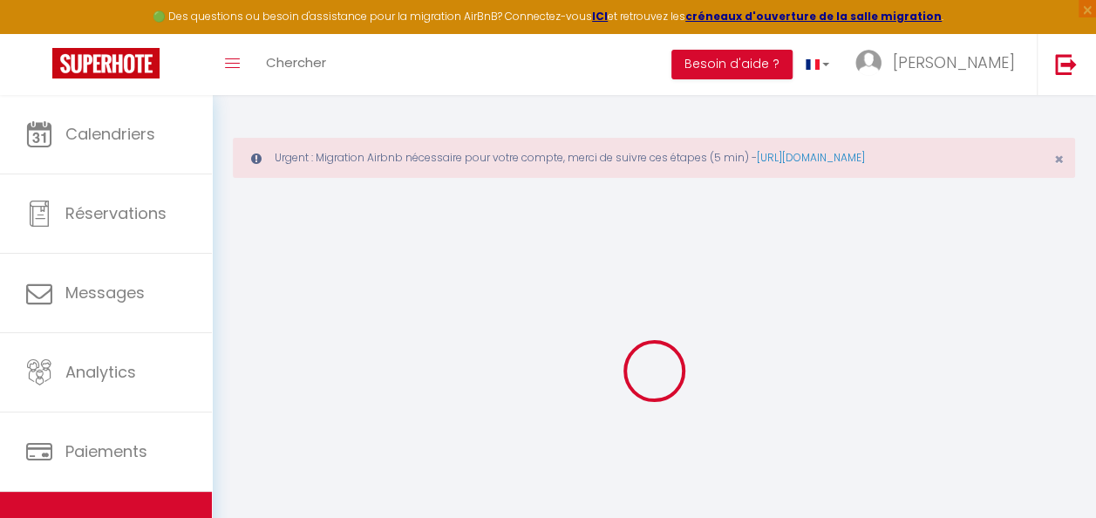
checkbox input "false"
select select
type input "Le Terminal Zen"
type input "[PERSON_NAME]"
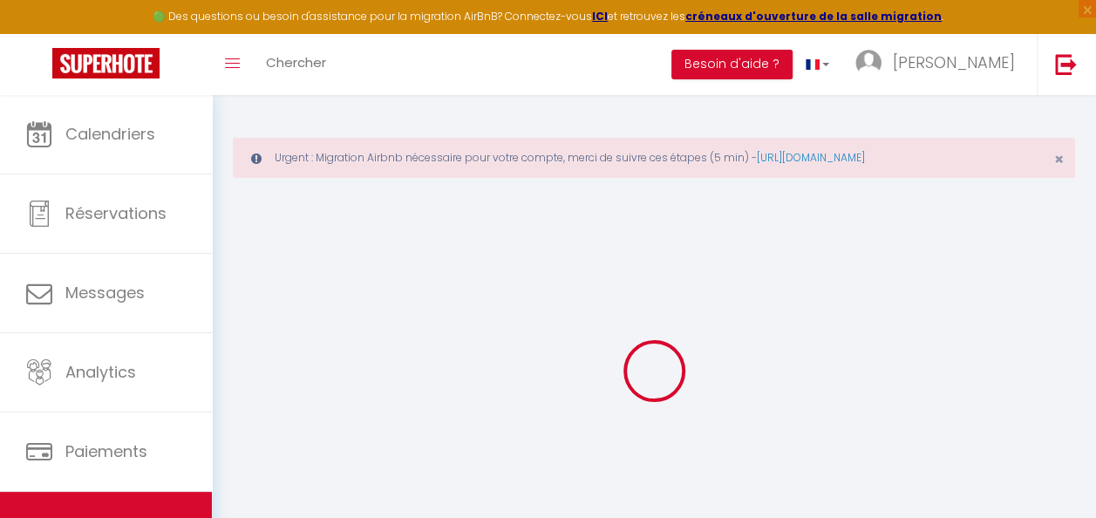
type input "GOBBO"
type input "[STREET_ADDRESS][PERSON_NAME]"
type input "31700"
type input "Blagnac"
select select "4"
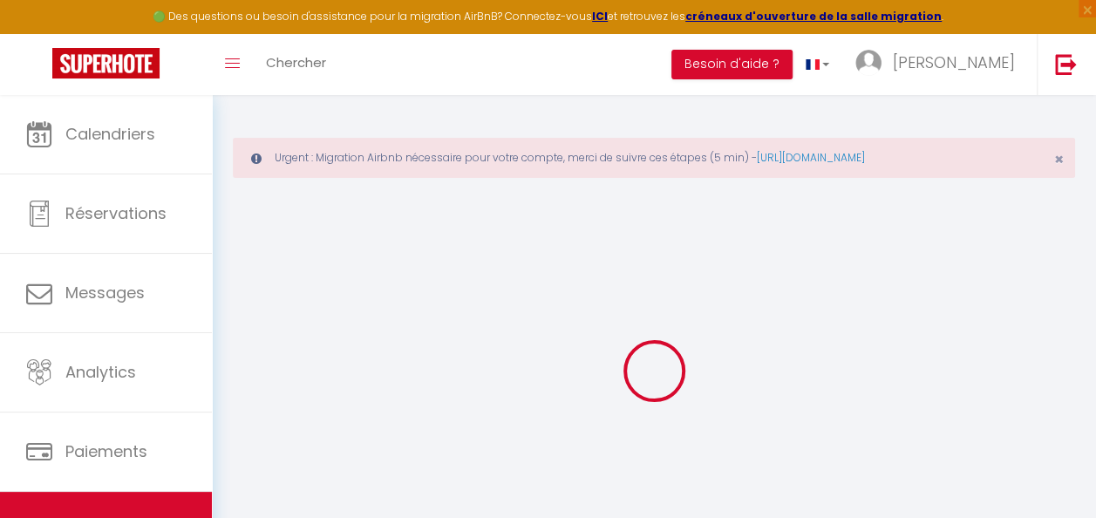
select select "2"
type input "68"
type input "60"
type input "300"
select select
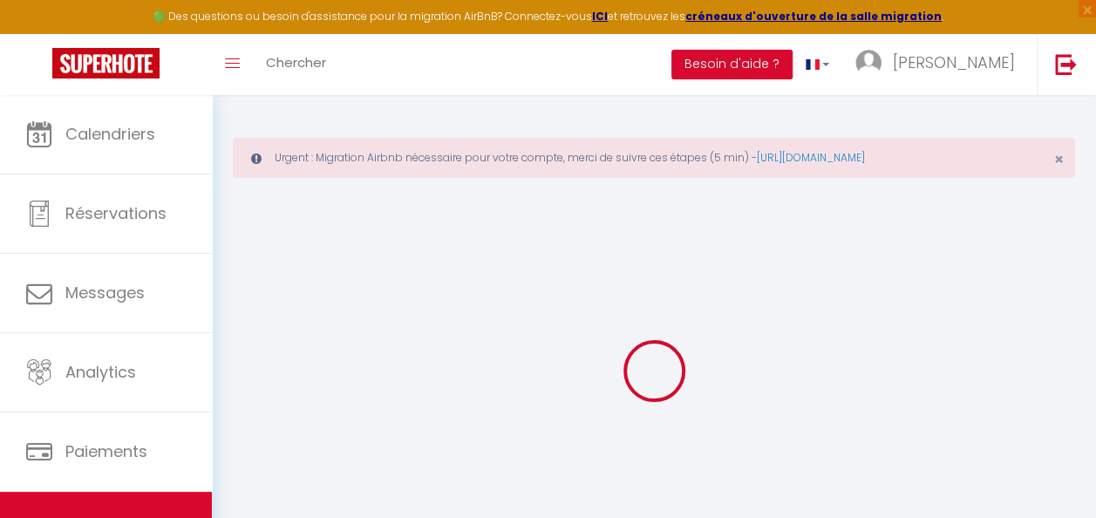
select select
type input "[STREET_ADDRESS][PERSON_NAME]"
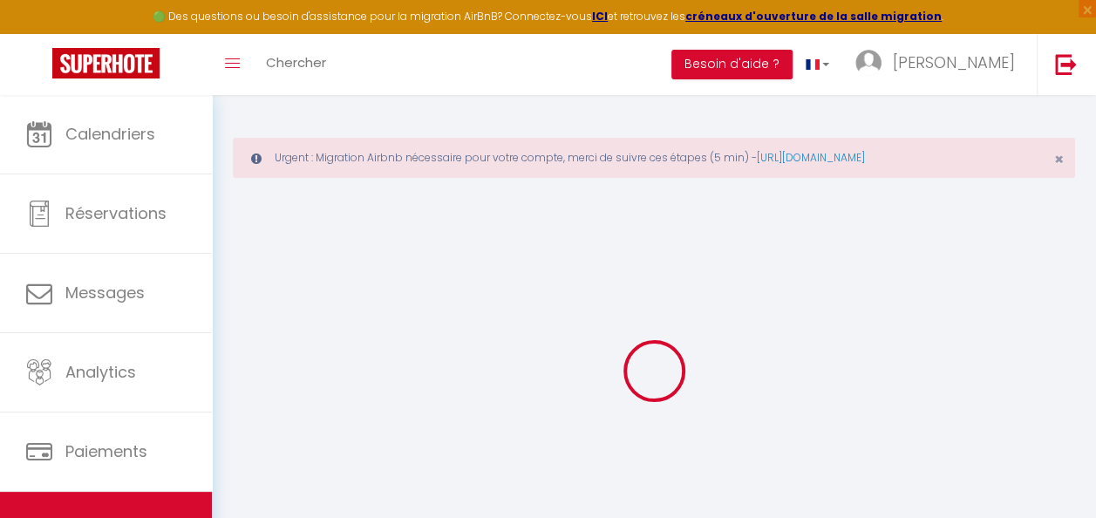
type input "31700"
type input "Blagnac"
type input "[PERSON_NAME][EMAIL_ADDRESS][DOMAIN_NAME]"
select select "15683"
checkbox input "false"
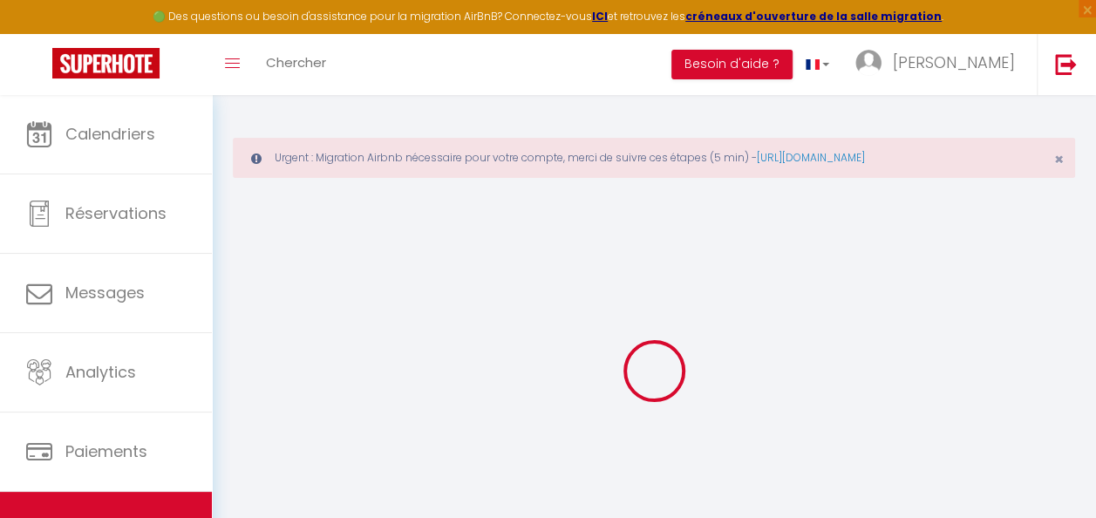
checkbox input "false"
type input "0"
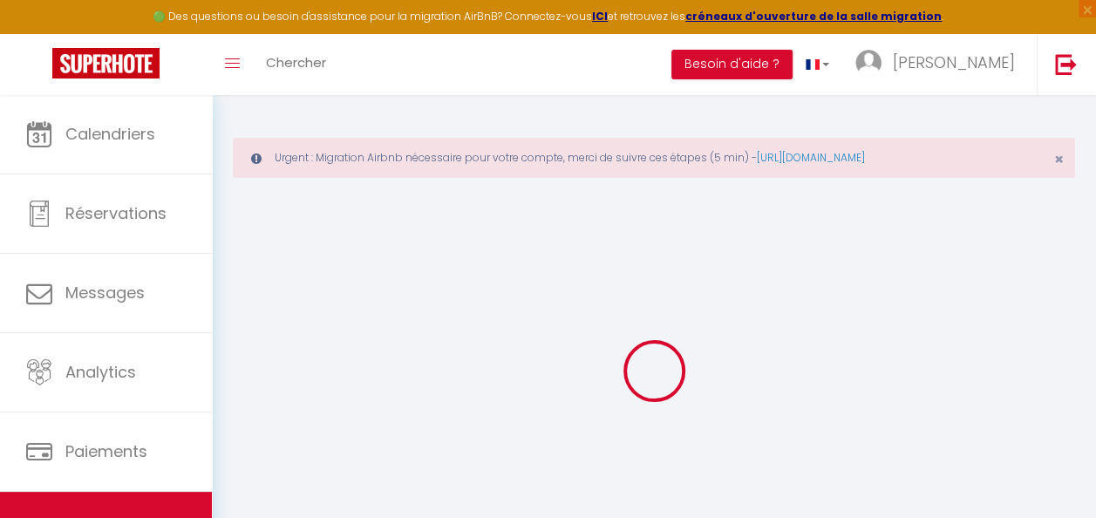
select select "+ 35 %"
checkbox input "false"
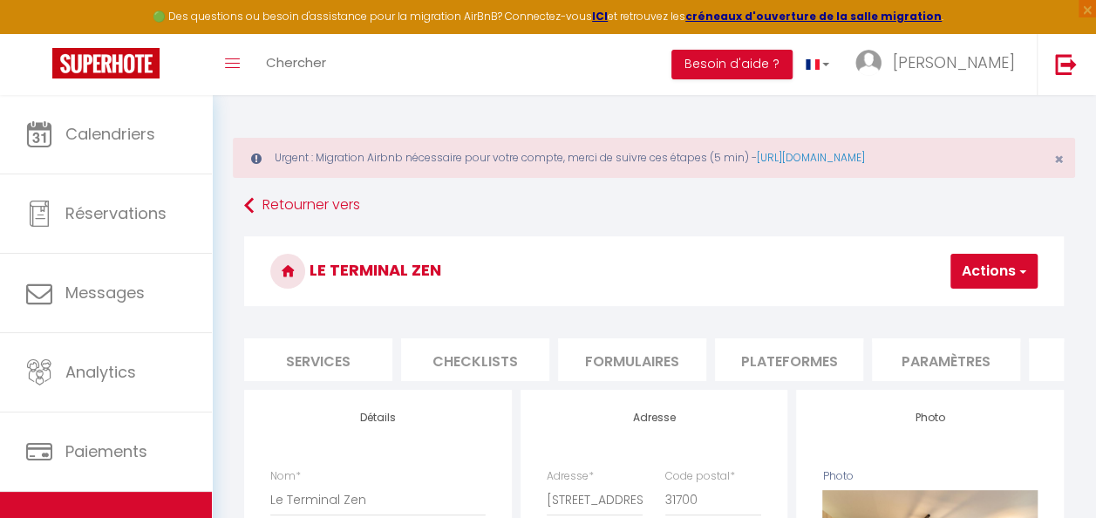
scroll to position [0, 750]
click at [537, 364] on li "Plateformes" at bounding box center [510, 359] width 148 height 43
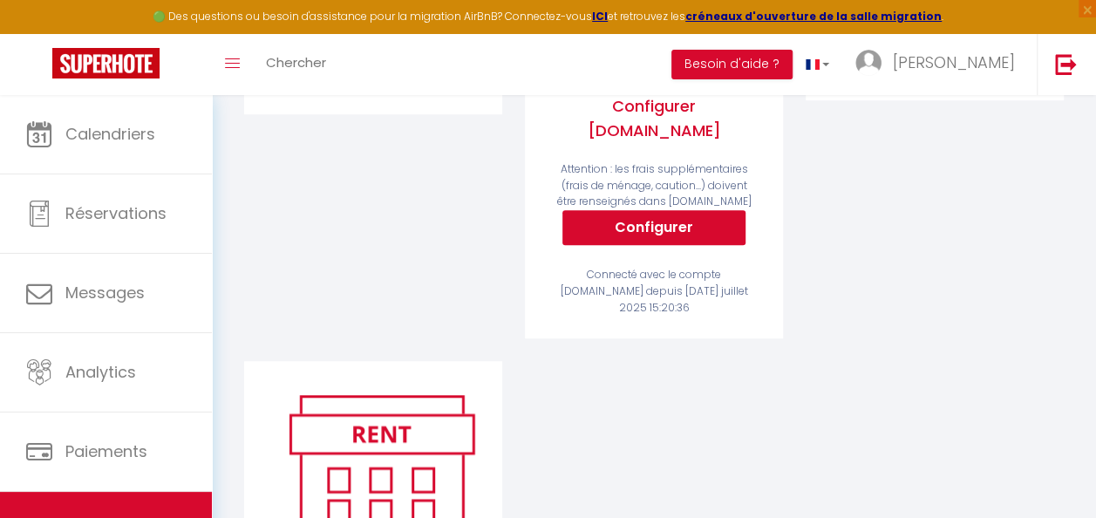
scroll to position [262, 0]
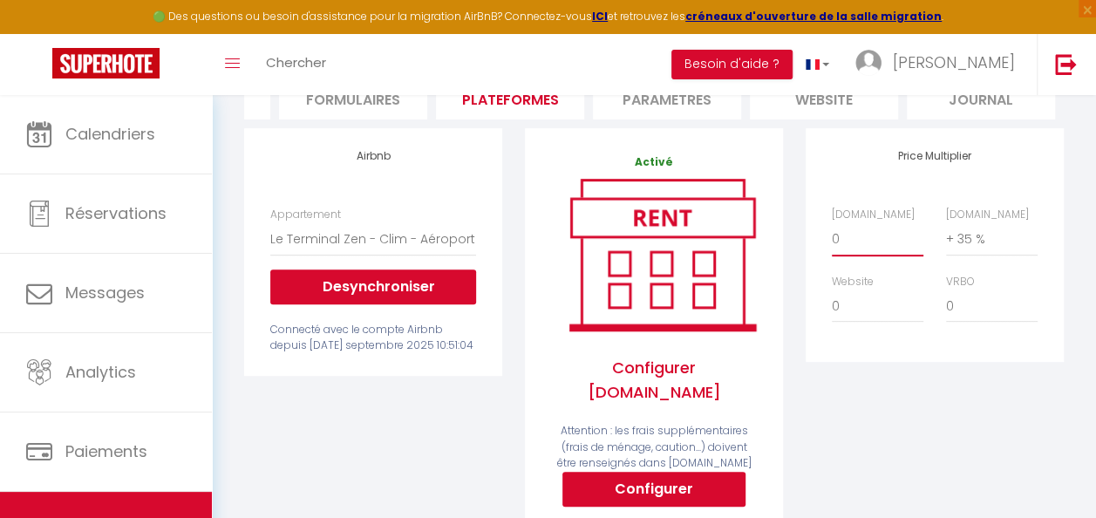
click at [856, 241] on select "0 + 1 % + 2 % + 3 % + 4 % + 5 % + 6 % + 7 % + 8 % + 9 %" at bounding box center [878, 238] width 92 height 33
select select "+ 18 %"
click at [832, 235] on select "0 + 1 % + 2 % + 3 % + 4 % + 5 % + 6 % + 7 % + 8 % + 9 %" at bounding box center [878, 238] width 92 height 33
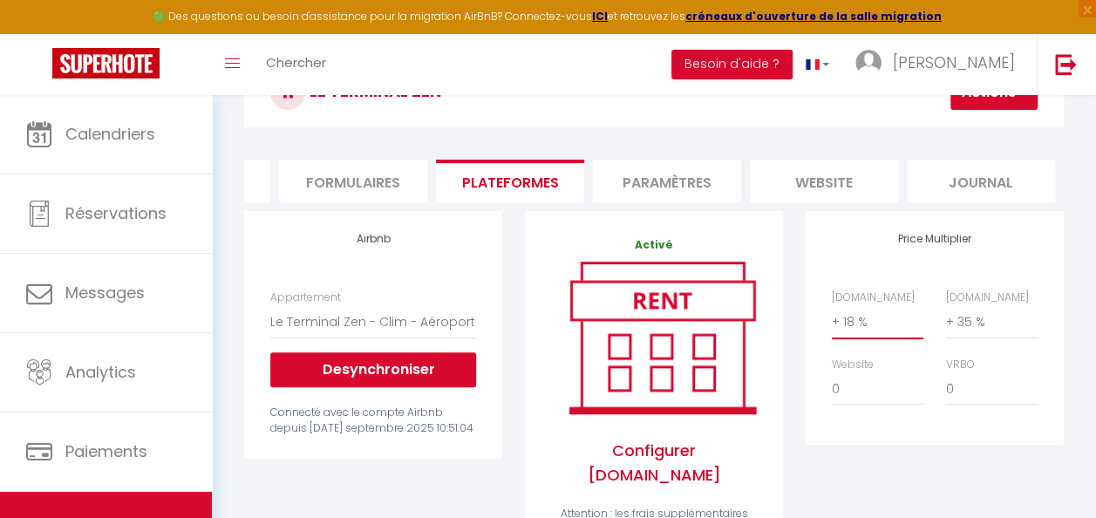
scroll to position [87, 0]
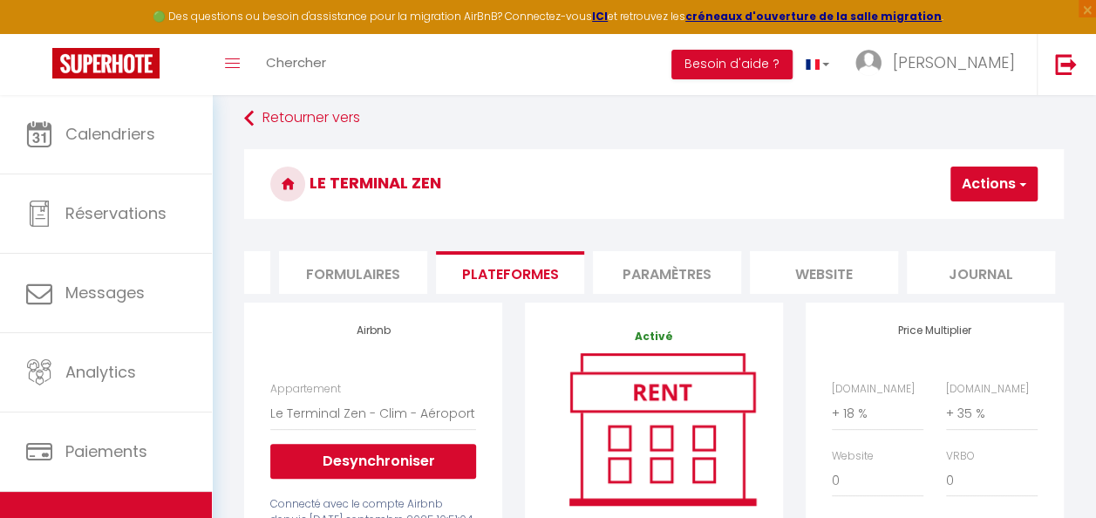
click at [973, 194] on button "Actions" at bounding box center [994, 184] width 87 height 35
click at [965, 220] on link "Enregistrer" at bounding box center [968, 222] width 138 height 23
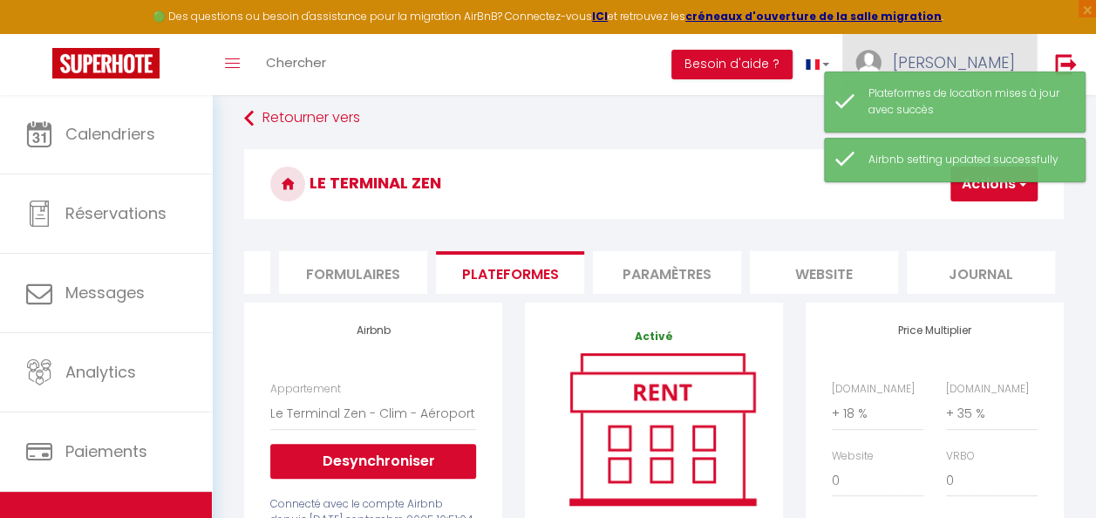
click at [944, 51] on link "[PERSON_NAME]" at bounding box center [939, 64] width 194 height 61
click at [946, 120] on div "Plateformes de location mises à jour avec succès" at bounding box center [955, 102] width 262 height 61
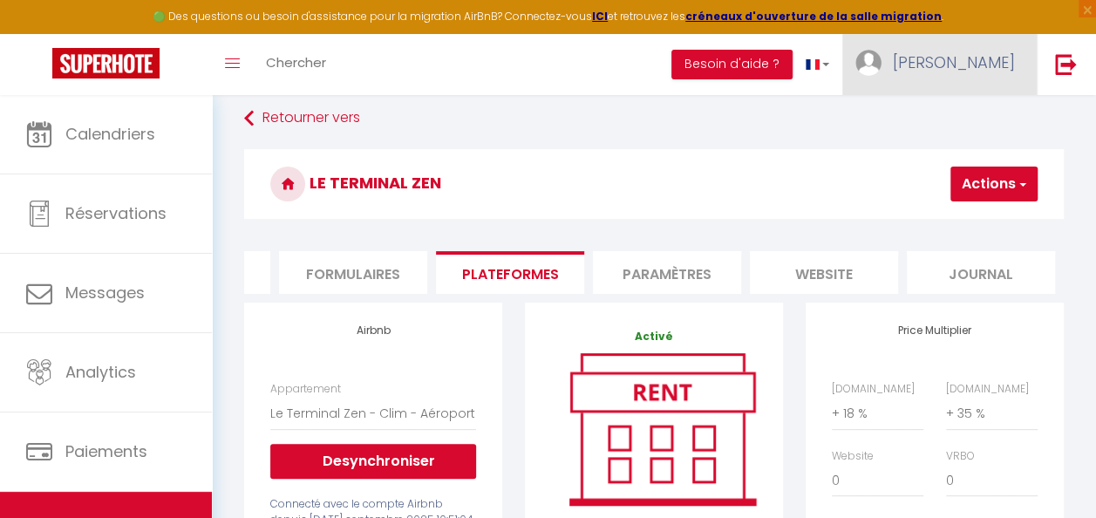
click at [1010, 58] on span "[PERSON_NAME]" at bounding box center [954, 62] width 122 height 22
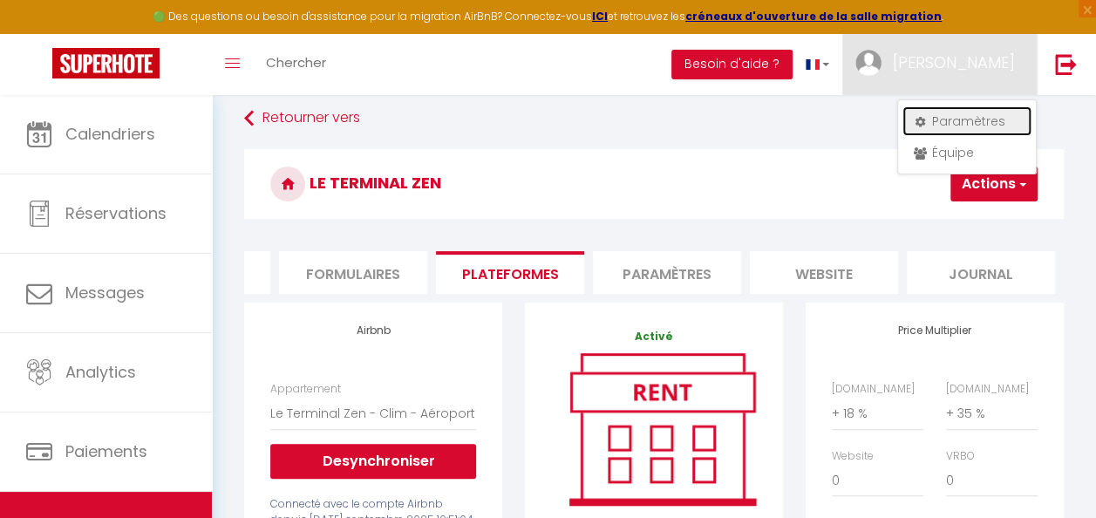
click at [967, 120] on link "Paramètres" at bounding box center [967, 121] width 129 height 30
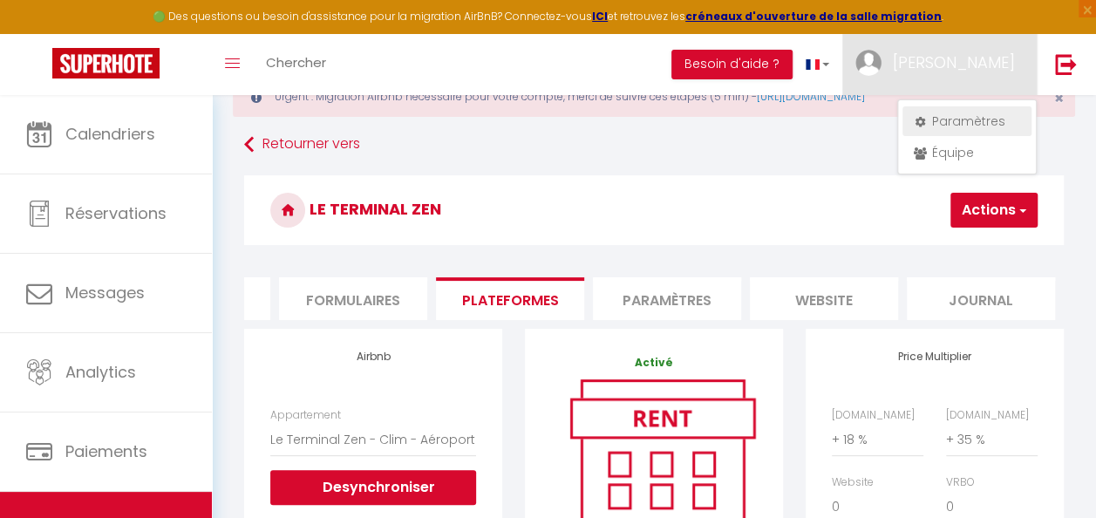
select select "28"
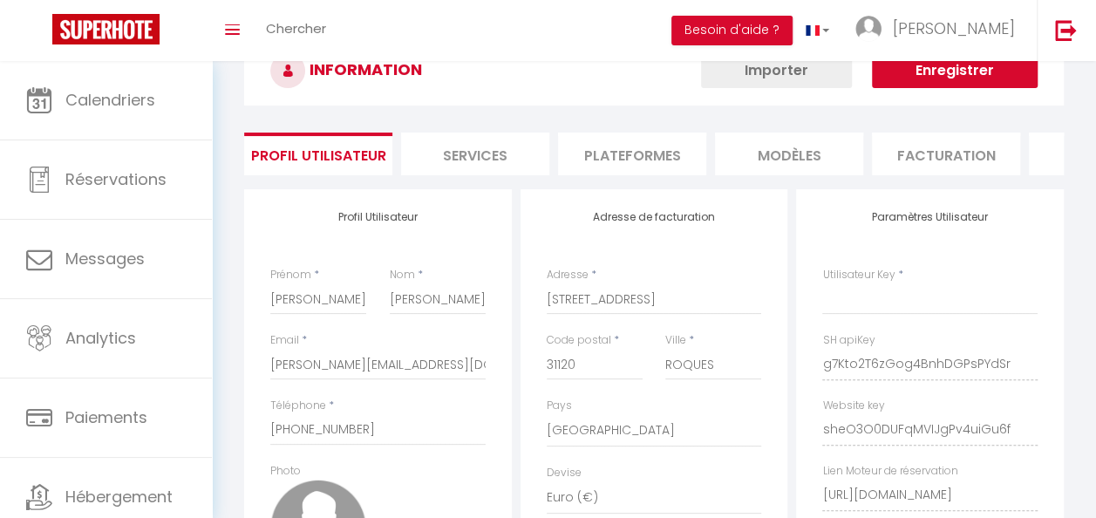
select select "fr"
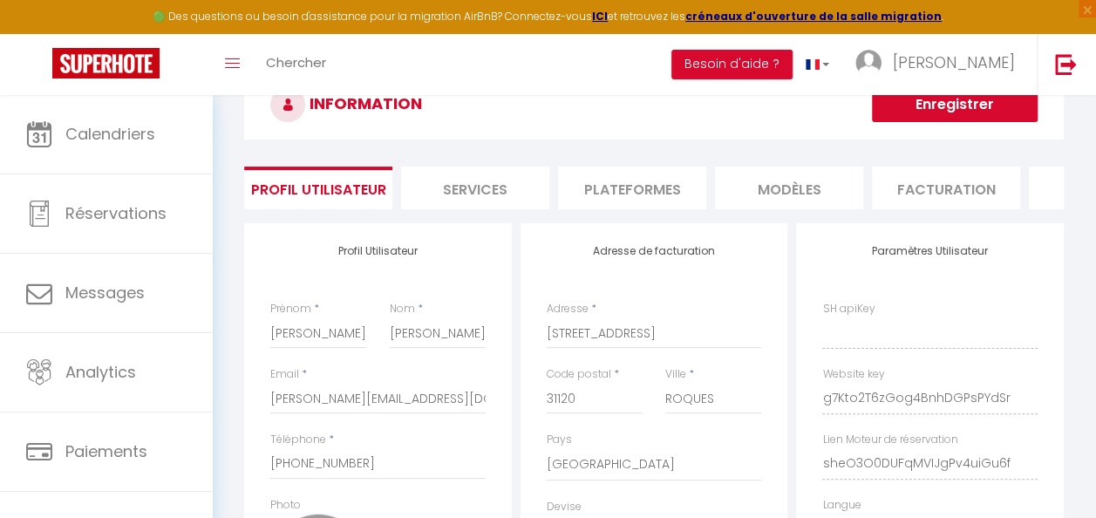
type input "g7Kto2T6zGog4BnhDGPsPYdSr"
type input "sheO3O0DUFqMVIJgPv4uiGu6f"
type input "[URL][DOMAIN_NAME]"
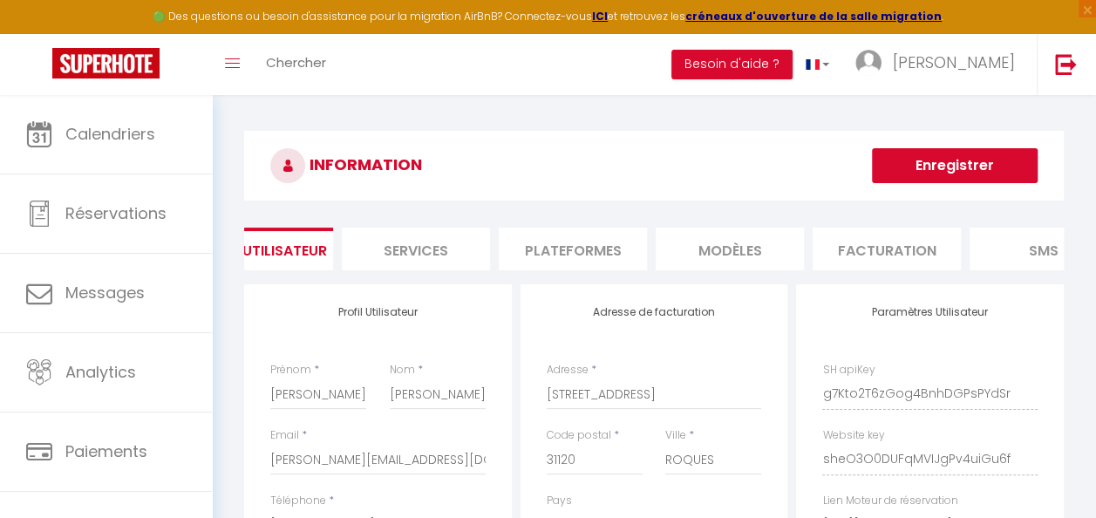
scroll to position [0, 65]
click at [572, 251] on li "Plateformes" at bounding box center [568, 249] width 148 height 43
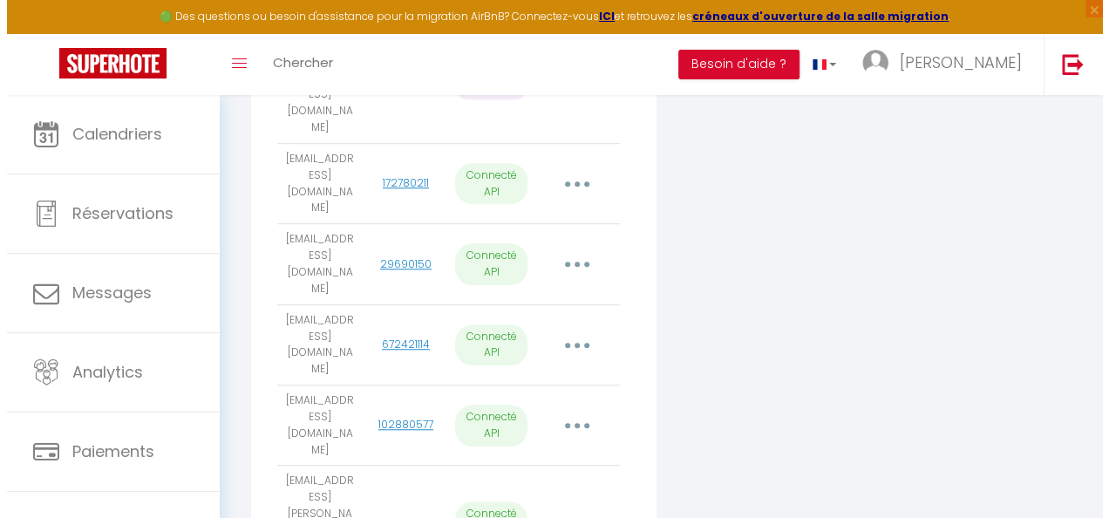
scroll to position [610, 0]
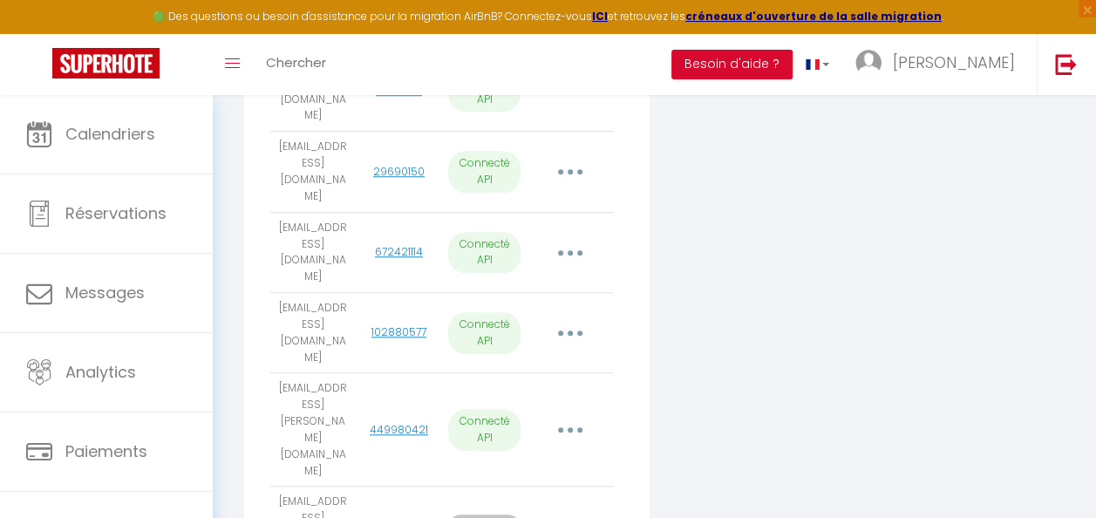
select select "71640"
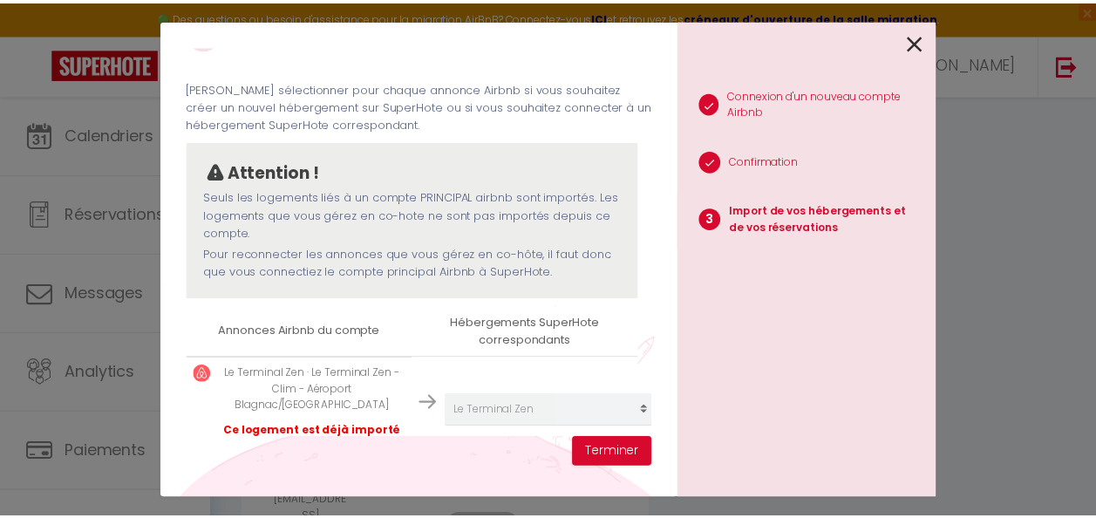
scroll to position [80, 0]
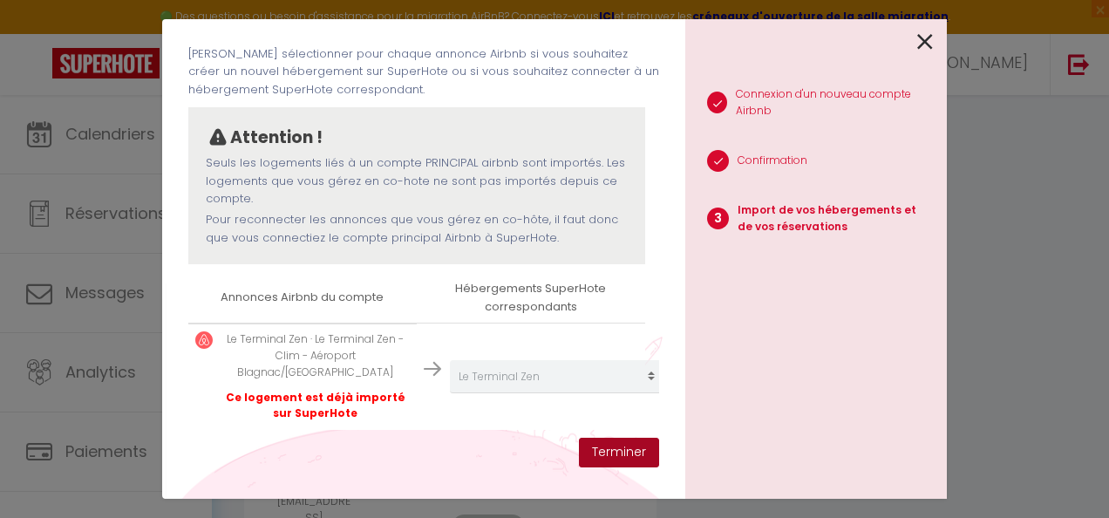
click at [617, 454] on button "Terminer" at bounding box center [619, 453] width 80 height 30
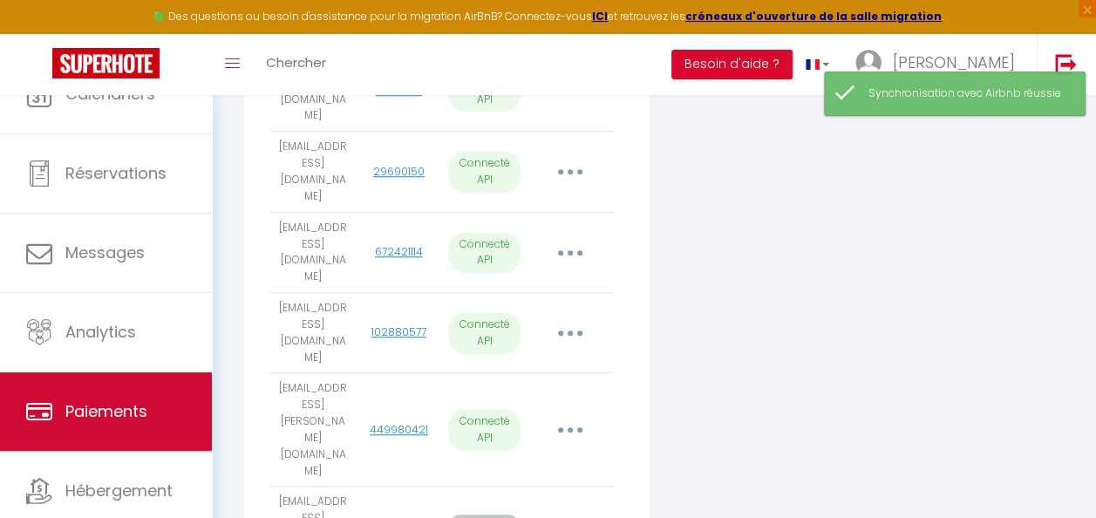
scroll to position [93, 0]
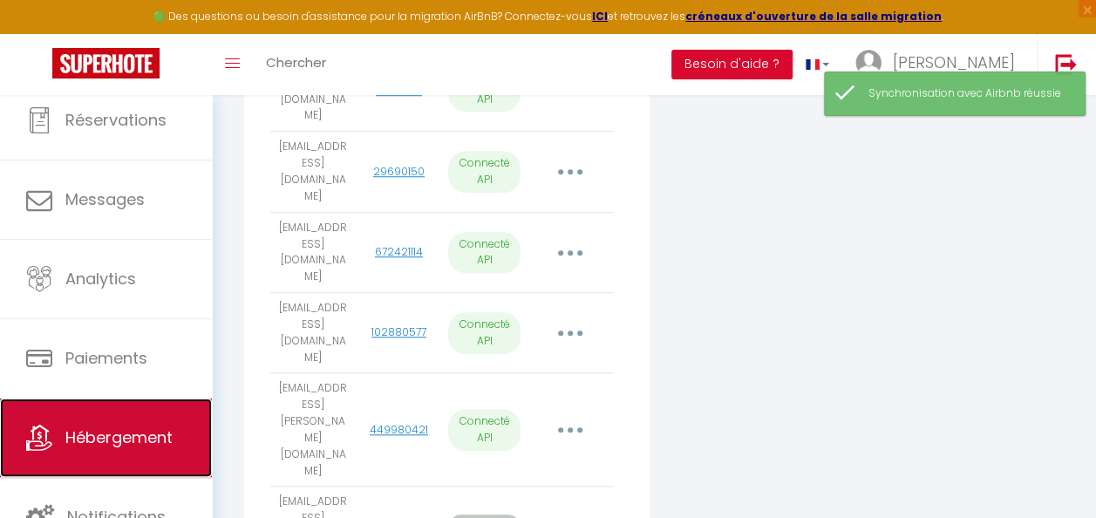
click at [127, 438] on span "Hébergement" at bounding box center [118, 437] width 107 height 22
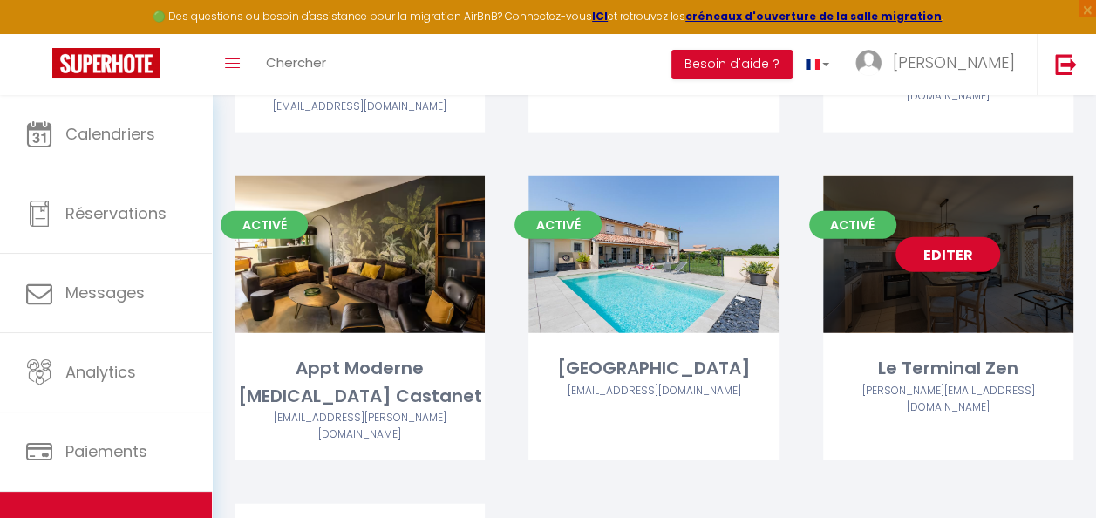
scroll to position [1835, 0]
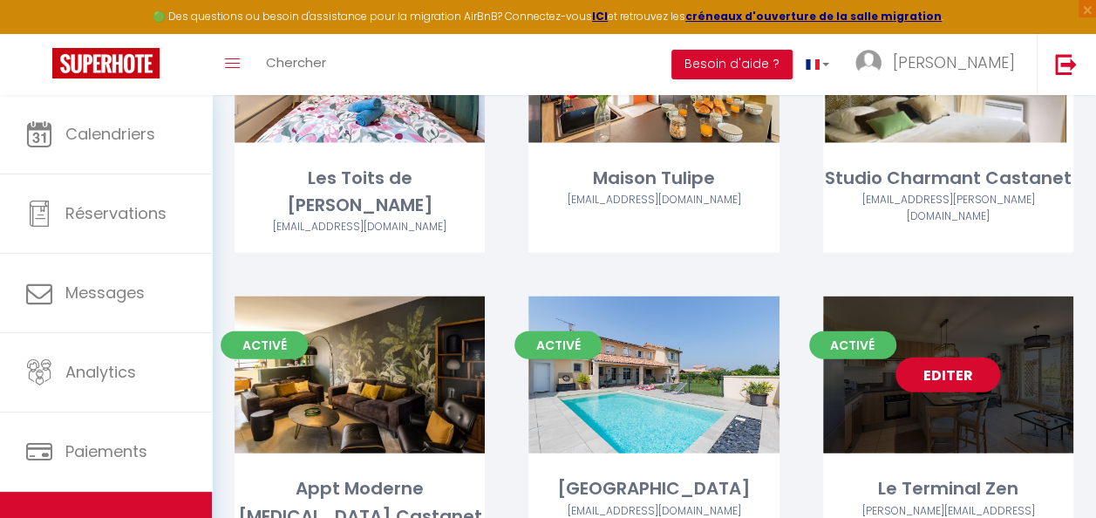
click at [956, 358] on link "Editer" at bounding box center [948, 375] width 105 height 35
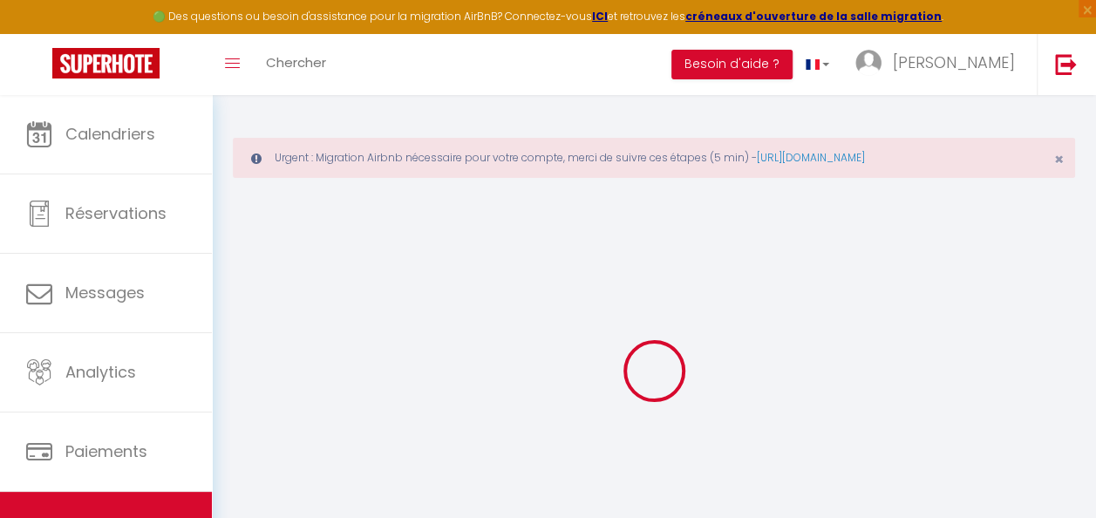
select select "3238-1444299997401070192"
select select "+ 18 %"
select select "+ 35 %"
checkbox input "false"
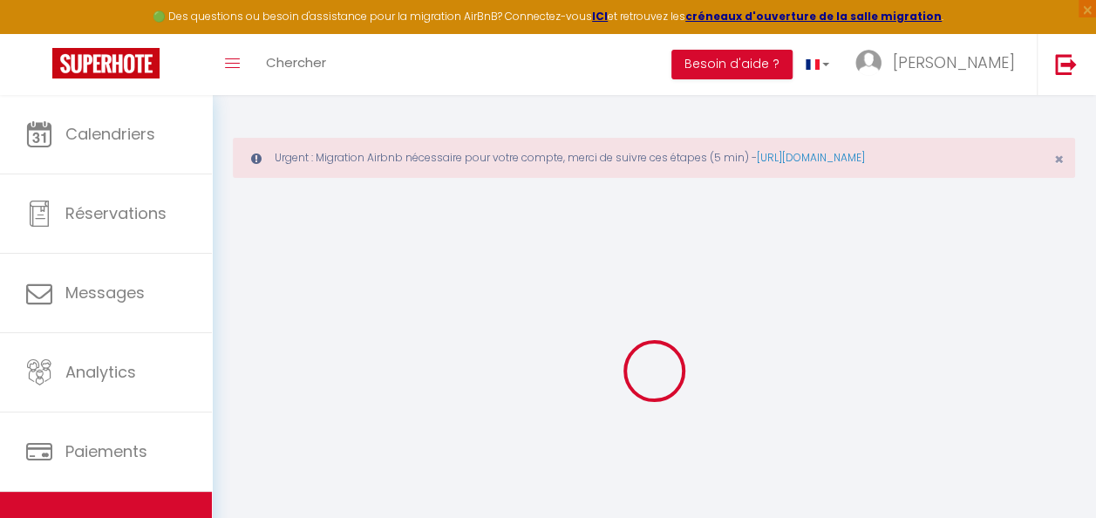
checkbox input "false"
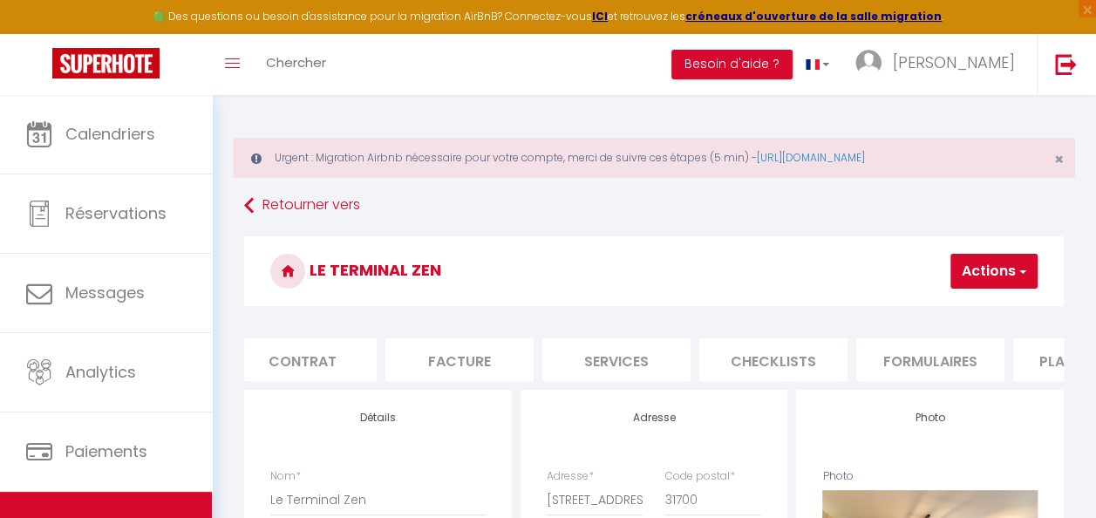
scroll to position [0, 174]
click at [876, 362] on li "Formulaires" at bounding box center [929, 359] width 148 height 43
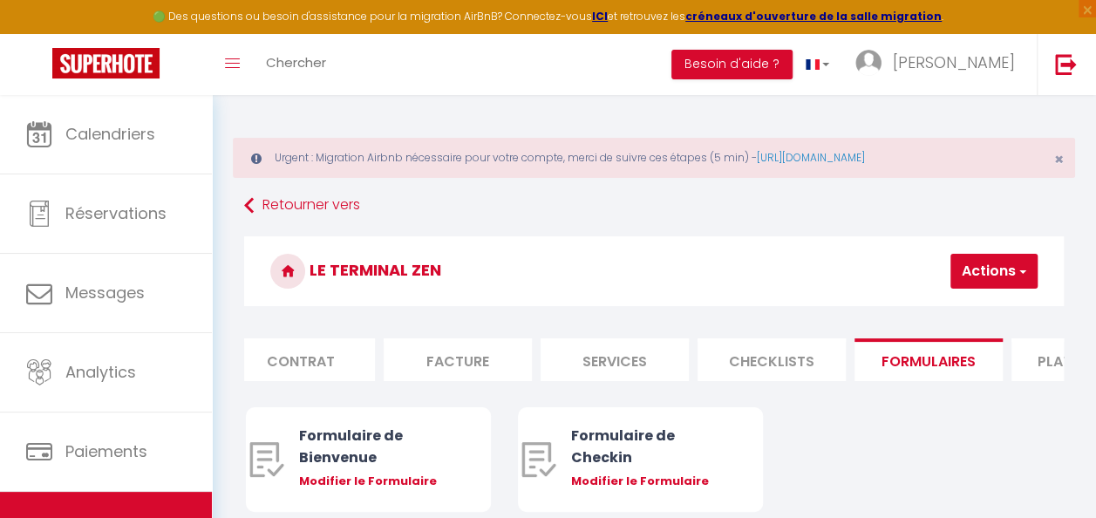
click at [1033, 360] on li "Plateformes" at bounding box center [1086, 359] width 148 height 43
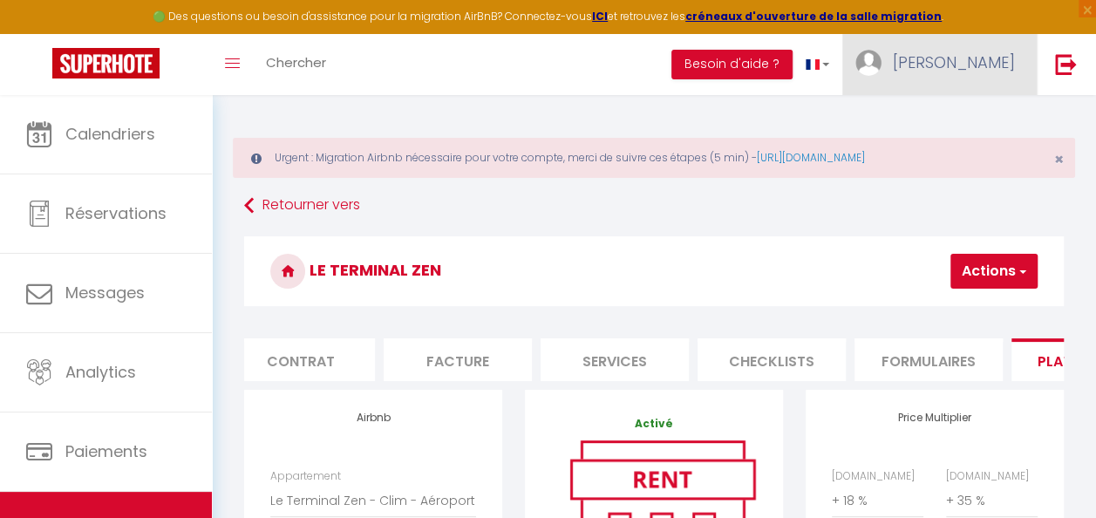
click at [989, 69] on span "[PERSON_NAME]" at bounding box center [954, 62] width 122 height 22
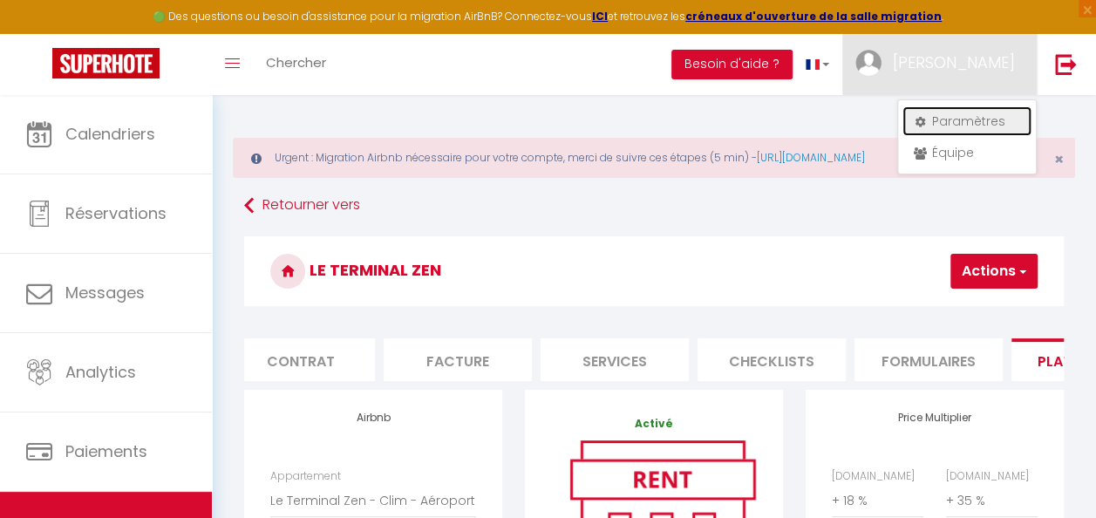
click at [965, 123] on link "Paramètres" at bounding box center [967, 121] width 129 height 30
select select "fr"
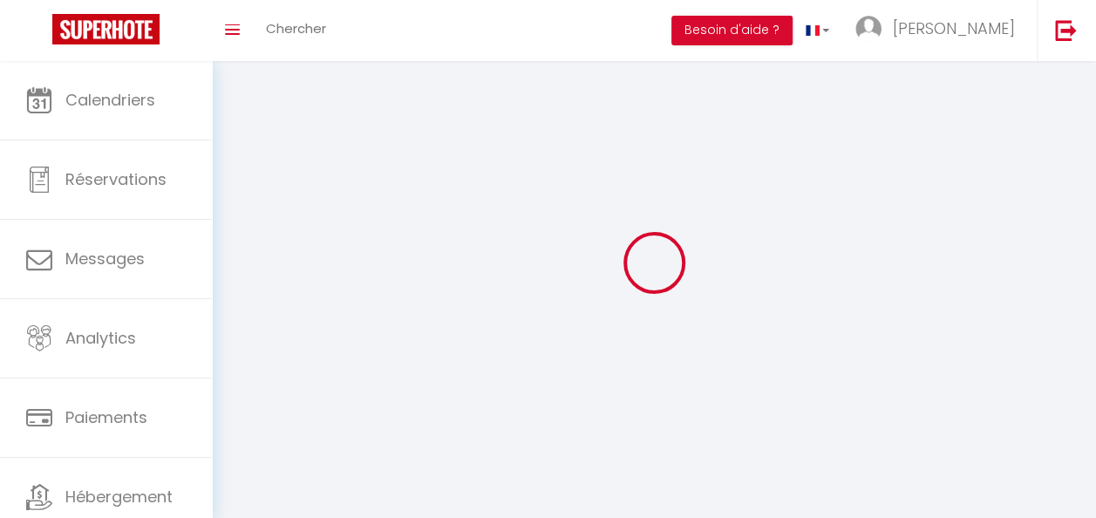
type input "[PERSON_NAME]"
type input "[PHONE_NUMBER]"
type input "[STREET_ADDRESS]"
type input "31120"
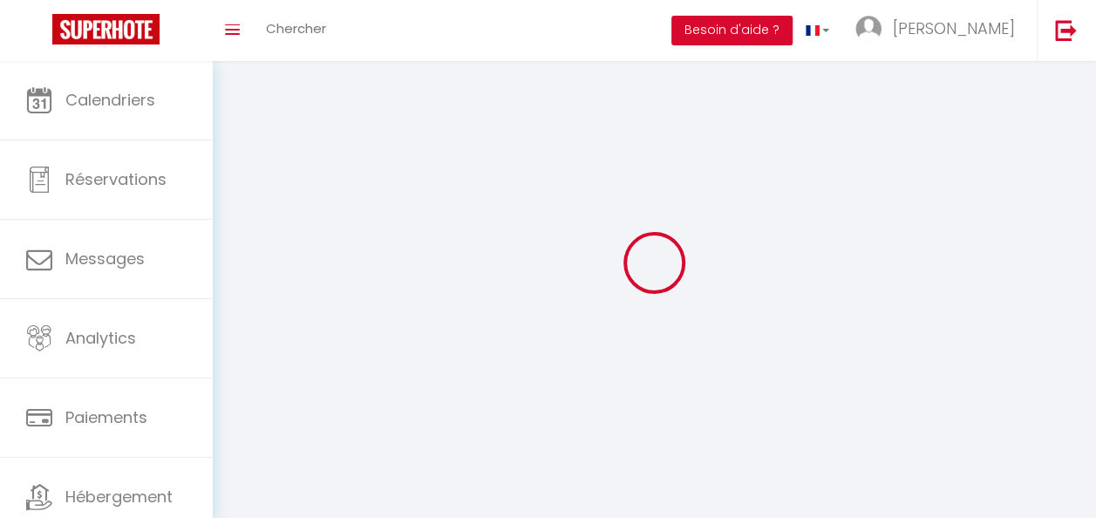
type input "ROQUES"
type input "g7Kto2T6zGog4BnhDGPsPYdSr"
type input "sheO3O0DUFqMVIJgPv4uiGu6f"
type input "[URL][DOMAIN_NAME]"
select select "28"
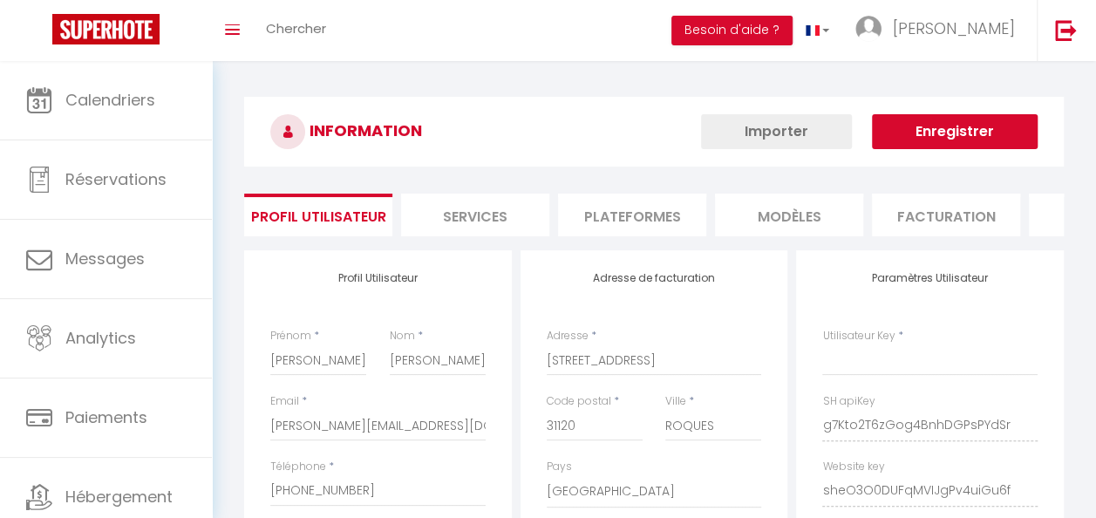
select select "fr"
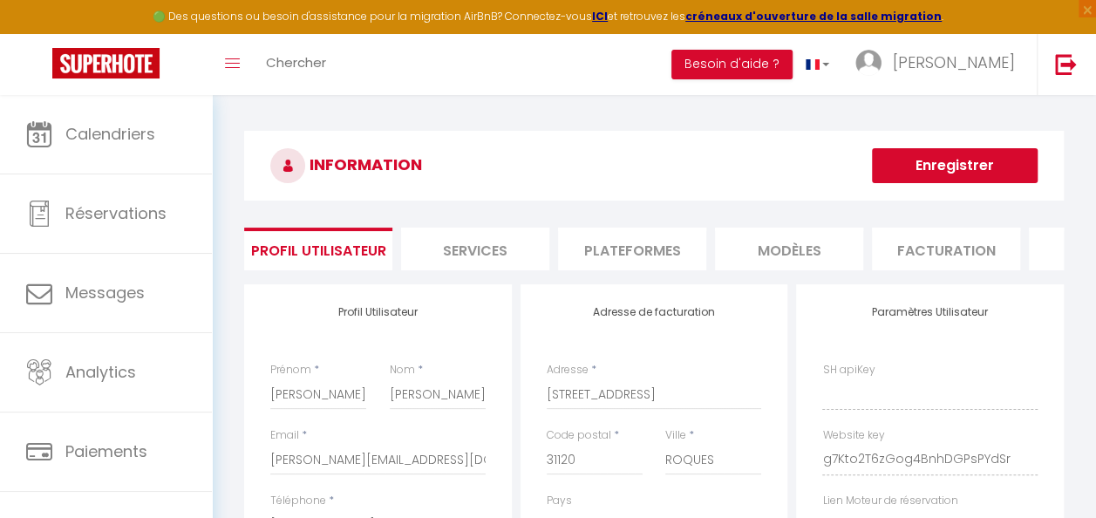
type input "g7Kto2T6zGog4BnhDGPsPYdSr"
type input "sheO3O0DUFqMVIJgPv4uiGu6f"
type input "[URL][DOMAIN_NAME]"
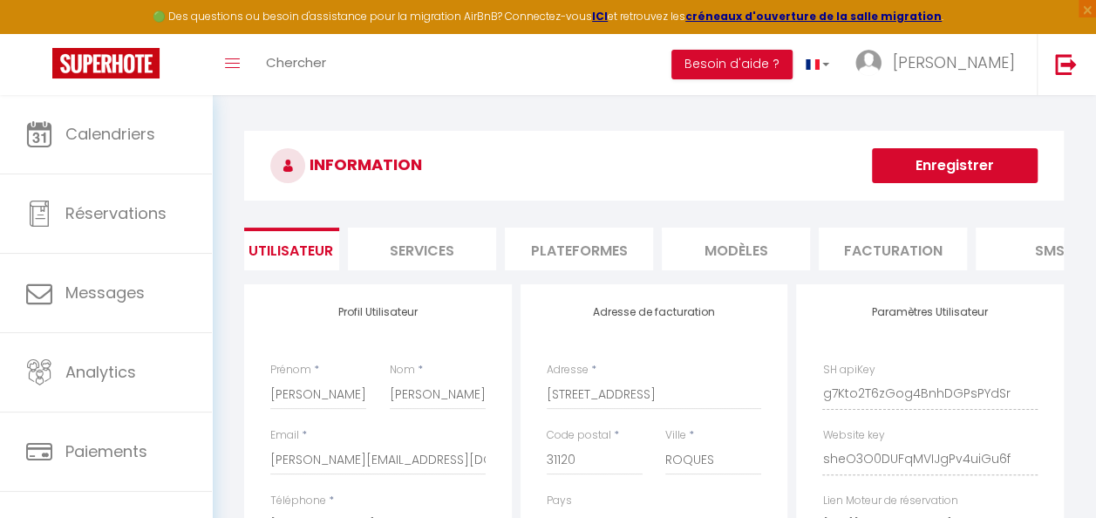
click at [605, 247] on li "Plateformes" at bounding box center [579, 249] width 148 height 43
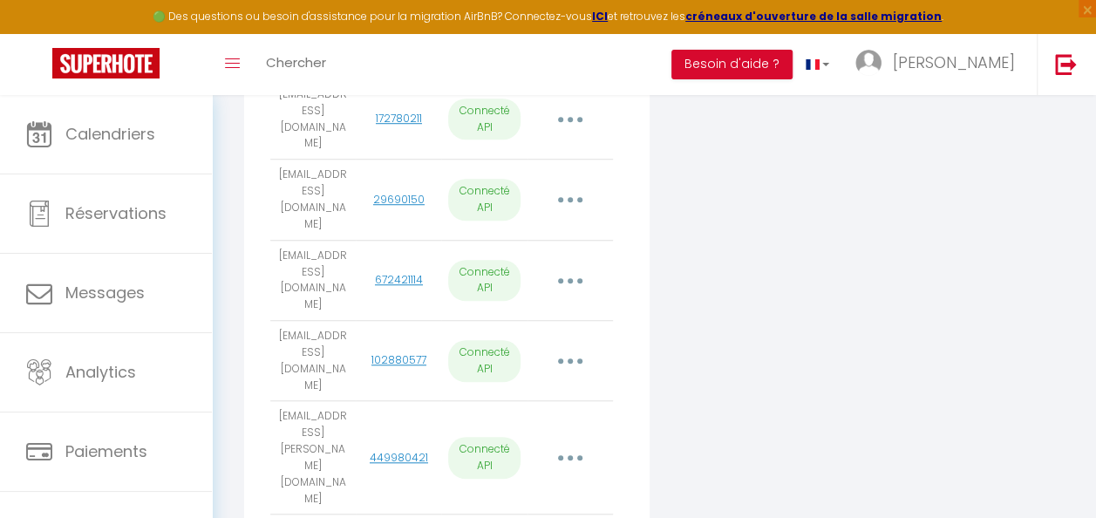
scroll to position [610, 0]
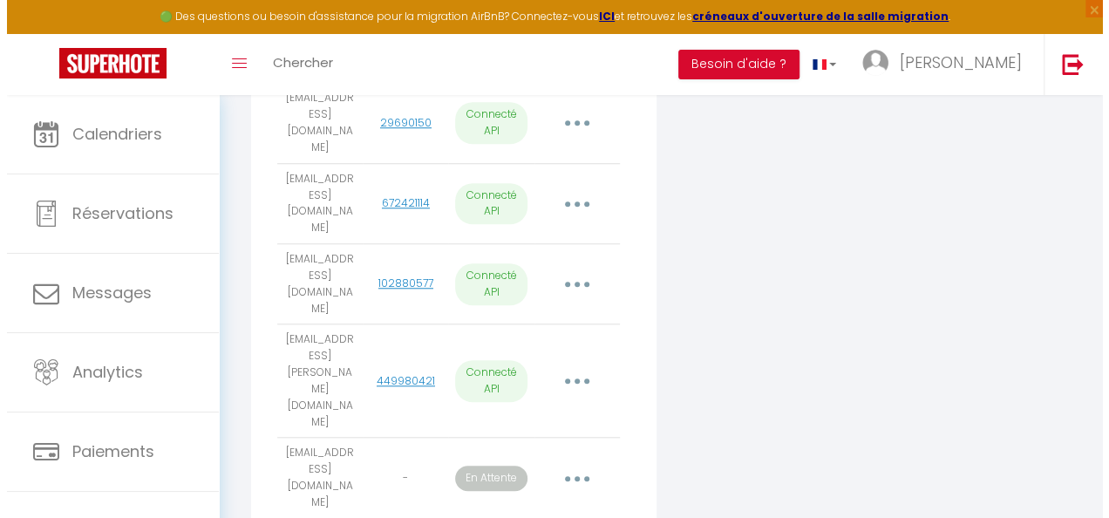
scroll to position [698, 0]
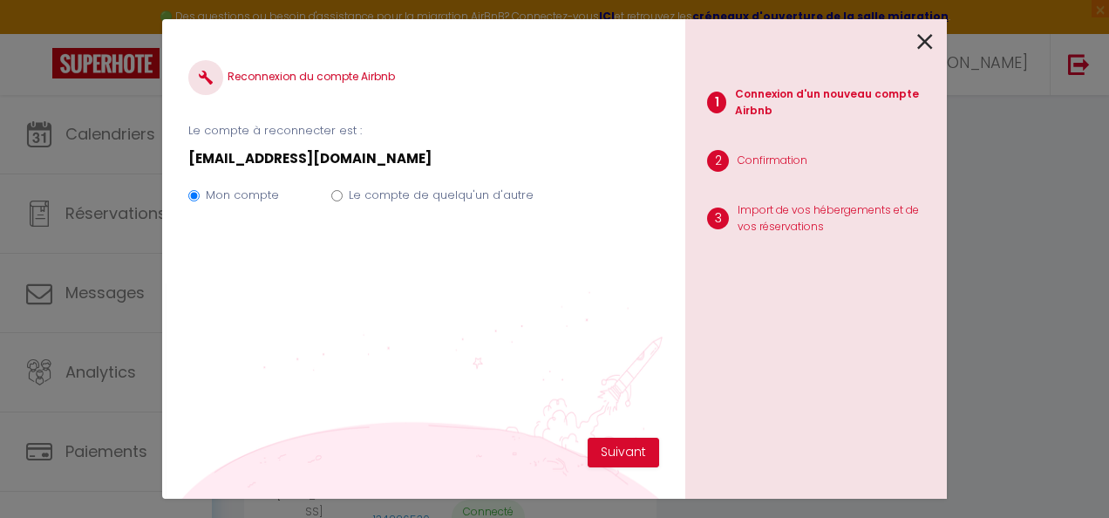
click at [401, 197] on label "Le compte de quelqu'un d'autre" at bounding box center [441, 195] width 185 height 17
click at [343, 197] on input "Le compte de quelqu'un d'autre" at bounding box center [336, 195] width 11 height 11
radio input "true"
radio input "false"
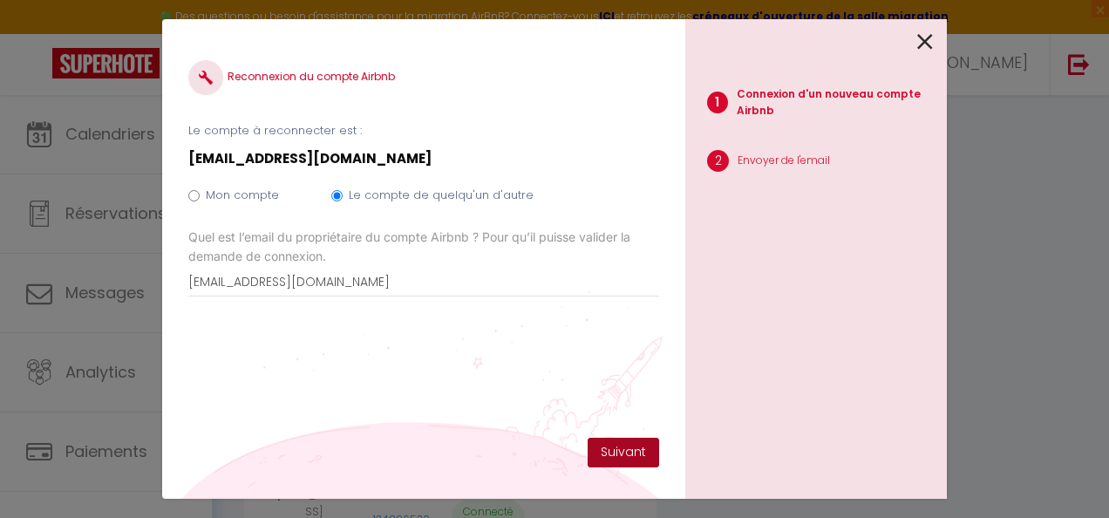
click at [621, 452] on button "Suivant" at bounding box center [624, 453] width 72 height 30
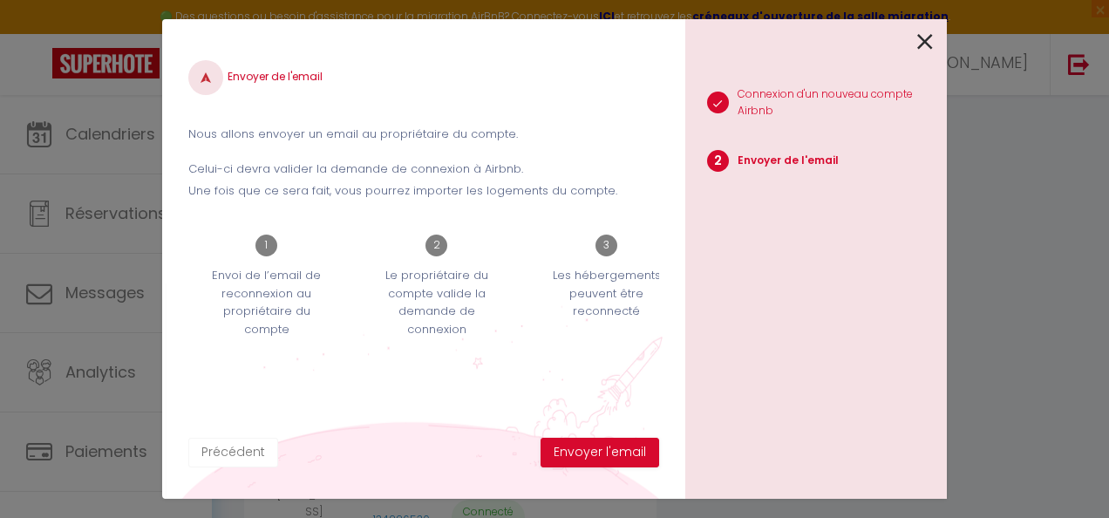
click at [250, 460] on button "Précédent" at bounding box center [233, 453] width 90 height 30
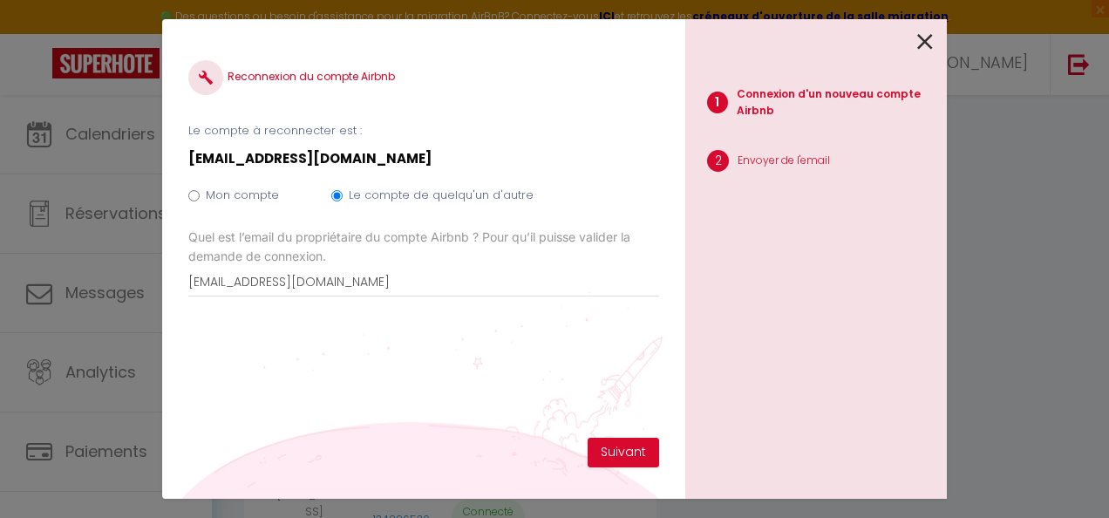
click at [930, 37] on icon at bounding box center [925, 42] width 16 height 26
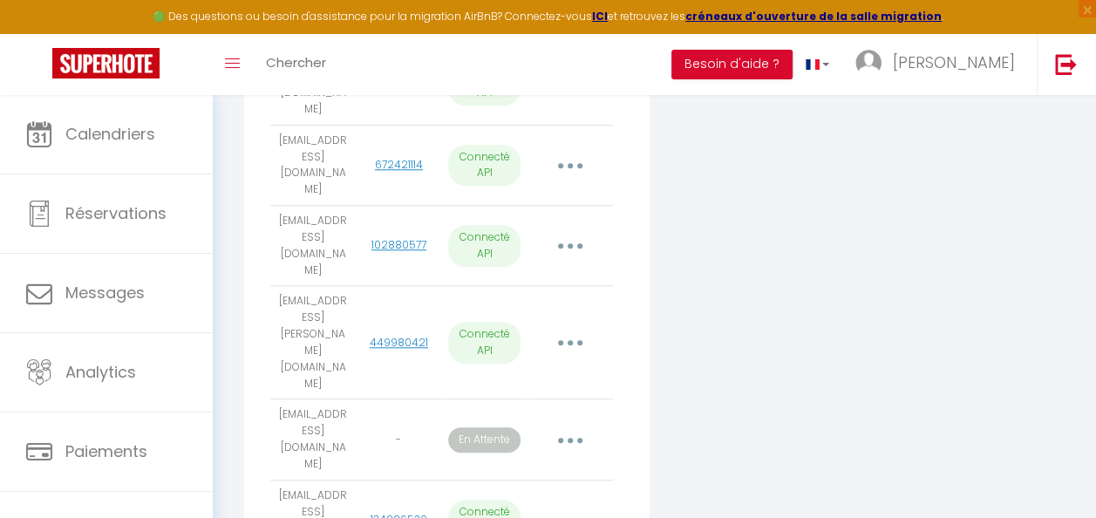
click at [572, 504] on button "button" at bounding box center [570, 520] width 46 height 33
click at [383, 512] on link "134226530" at bounding box center [399, 519] width 57 height 15
click at [756, 413] on div "Connecter un compte Vrbo" at bounding box center [792, 418] width 276 height 1663
click at [578, 504] on button "button" at bounding box center [570, 520] width 46 height 33
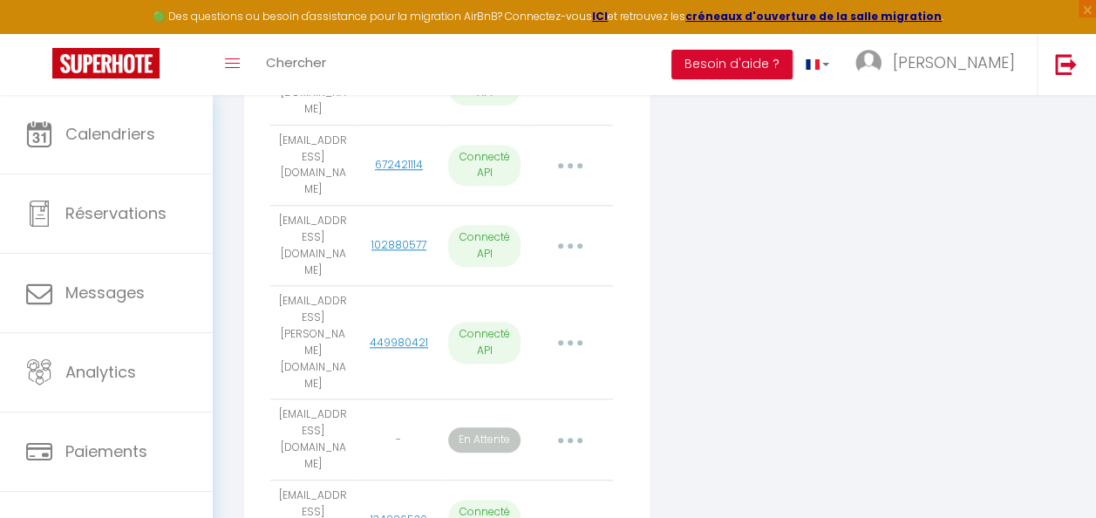
select select "71640"
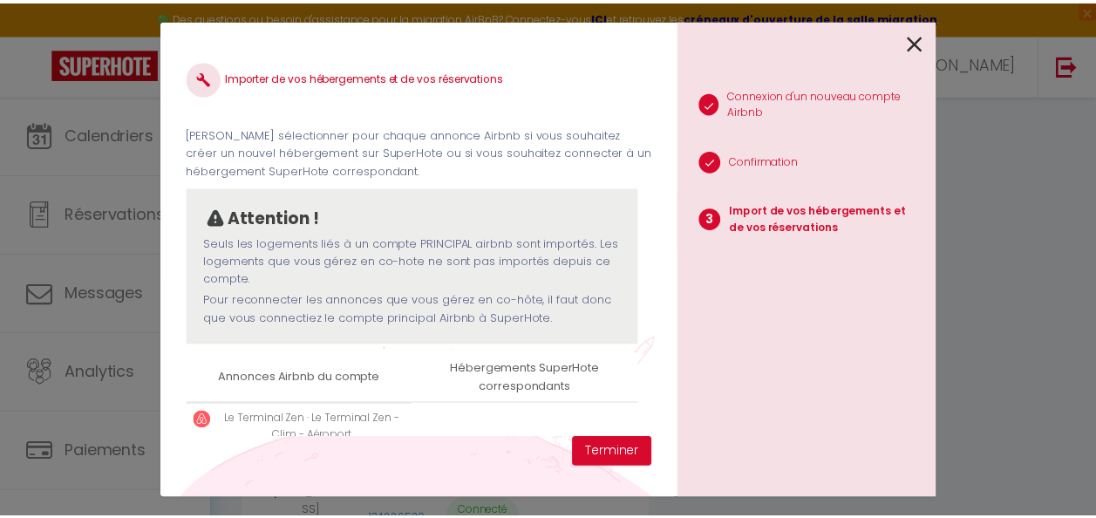
scroll to position [80, 0]
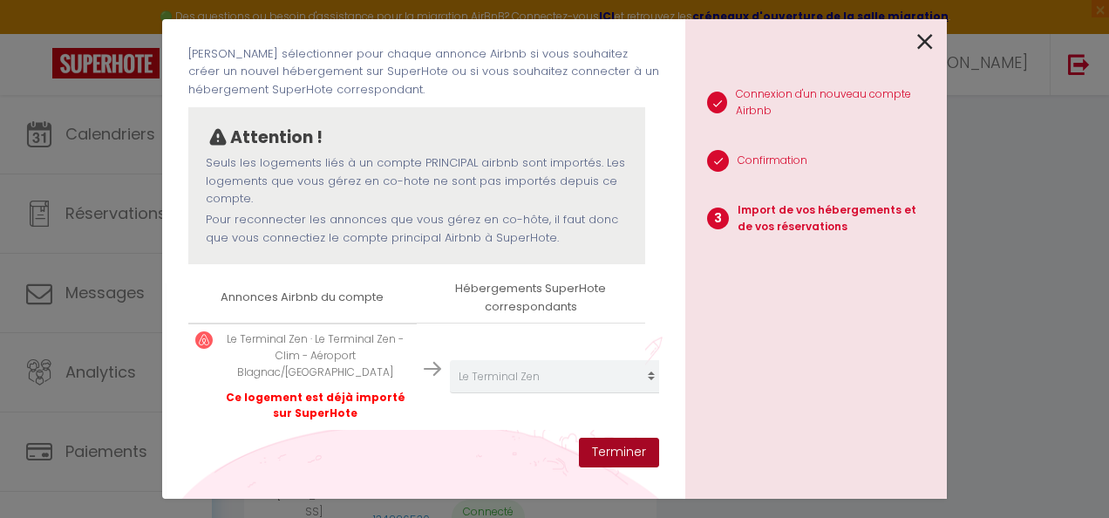
click at [602, 451] on button "Terminer" at bounding box center [619, 453] width 80 height 30
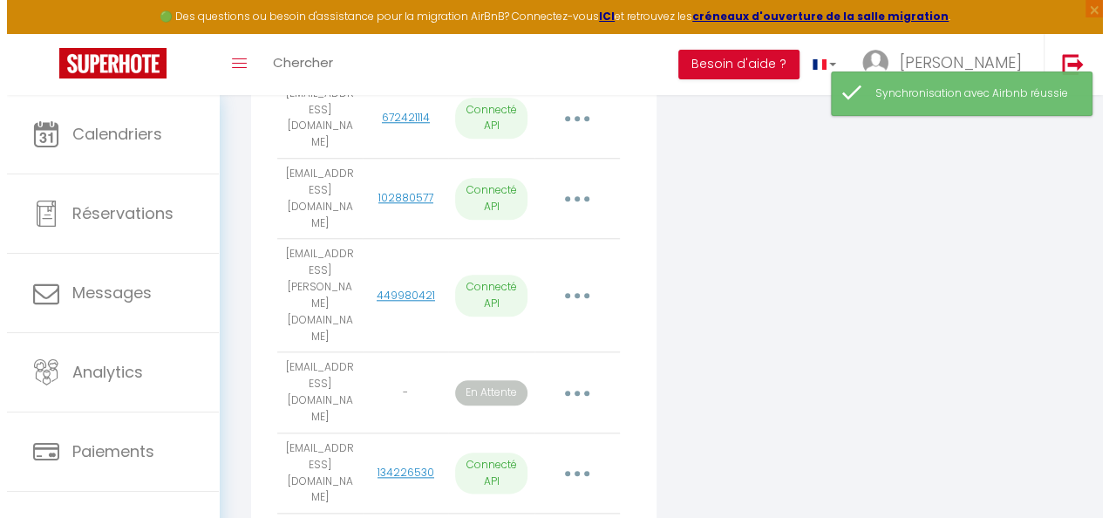
scroll to position [785, 0]
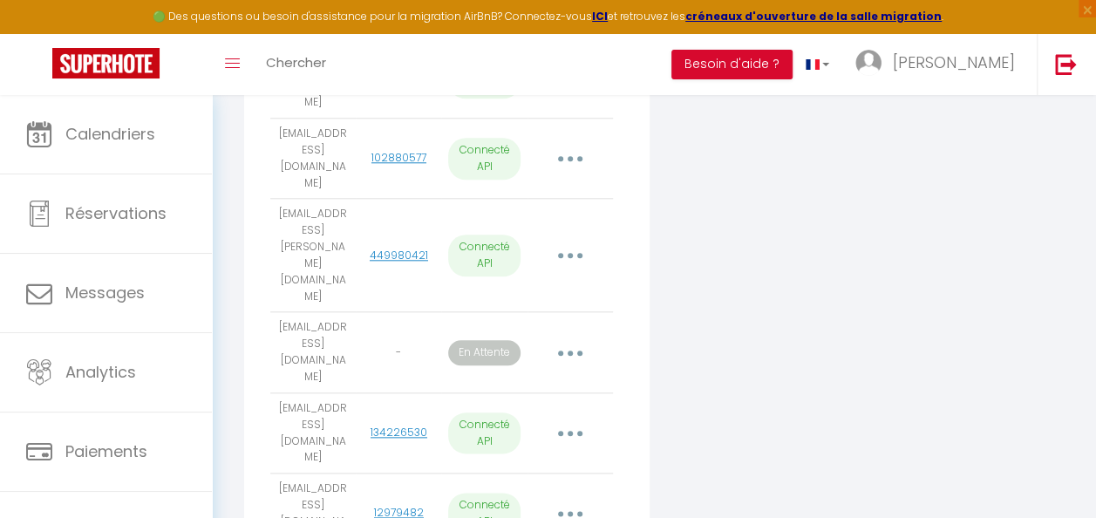
click at [569, 417] on button "button" at bounding box center [570, 433] width 46 height 33
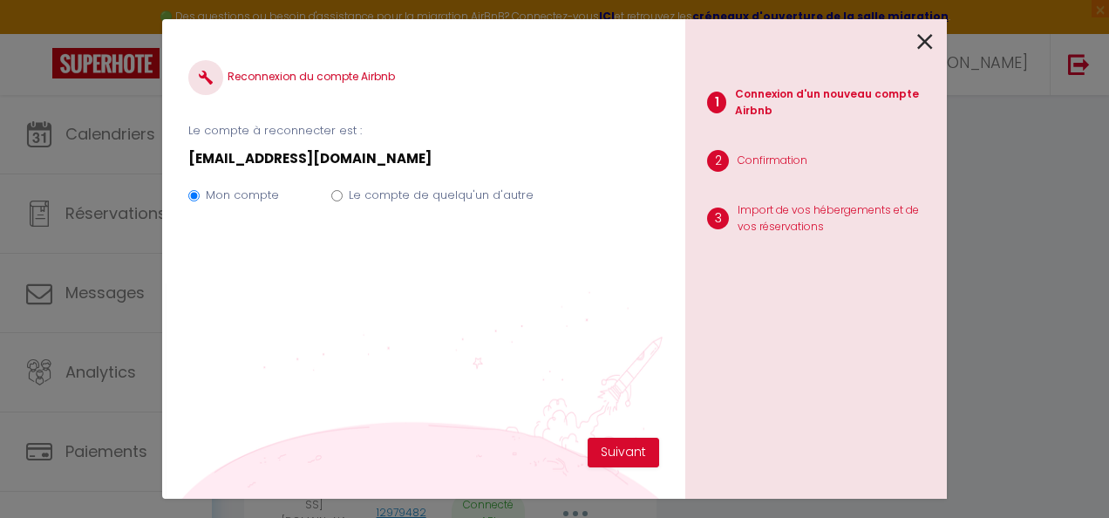
click at [424, 194] on label "Le compte de quelqu'un d'autre" at bounding box center [441, 195] width 185 height 17
click at [343, 194] on input "Le compte de quelqu'un d'autre" at bounding box center [336, 195] width 11 height 11
radio input "true"
radio input "false"
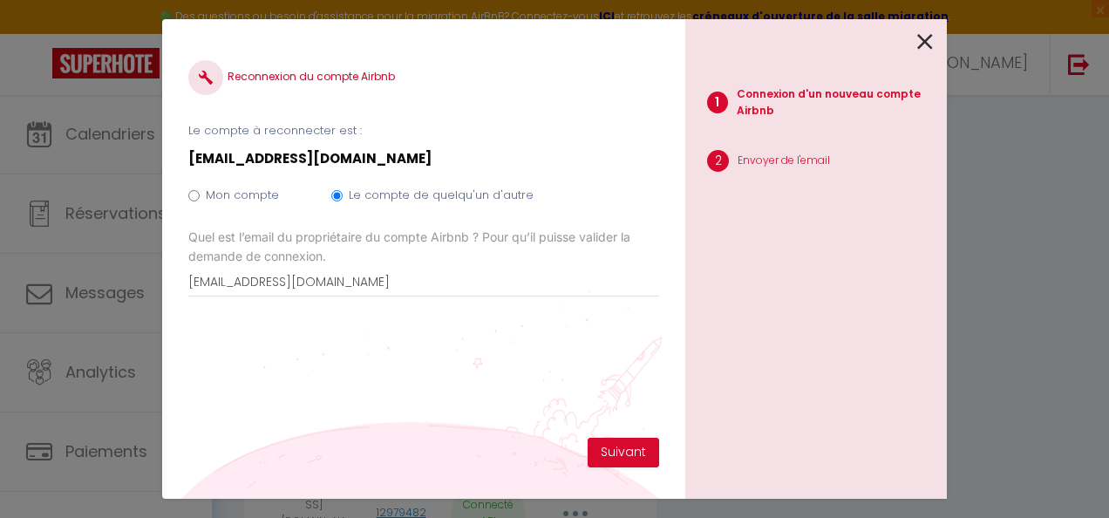
click at [917, 48] on div at bounding box center [809, 39] width 248 height 41
click at [927, 44] on icon at bounding box center [925, 42] width 16 height 26
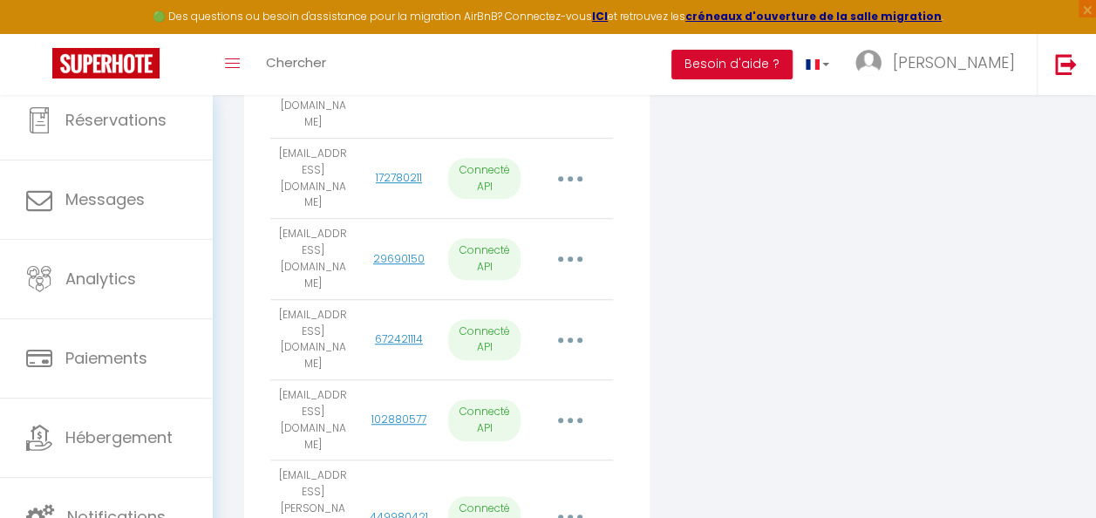
scroll to position [610, 0]
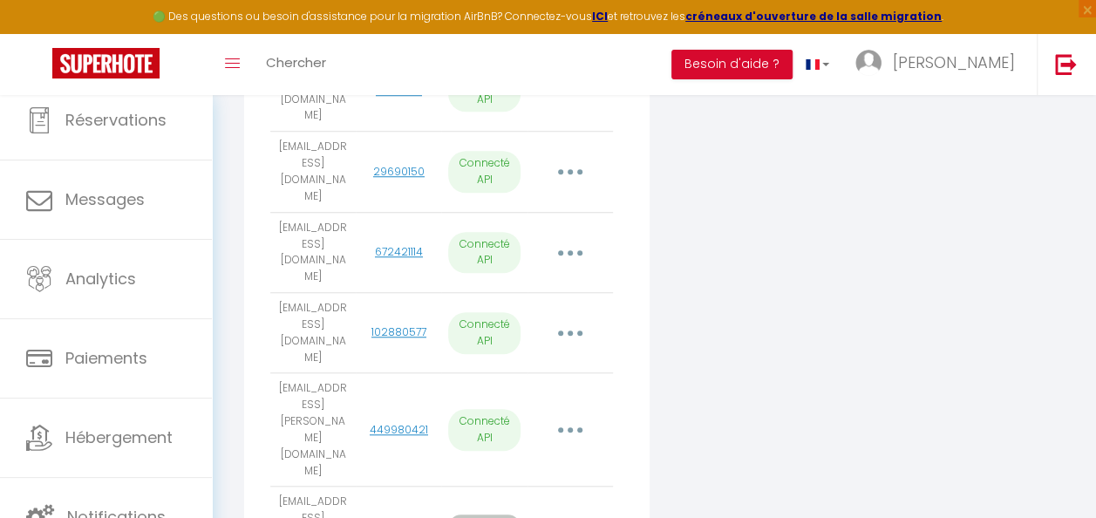
click at [570, 427] on icon "button" at bounding box center [570, 429] width 5 height 5
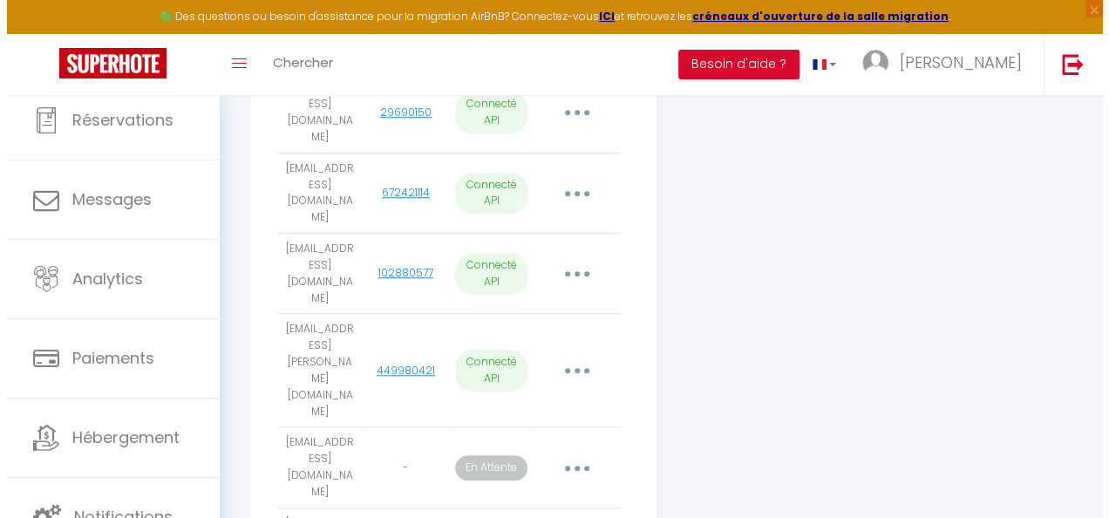
scroll to position [698, 0]
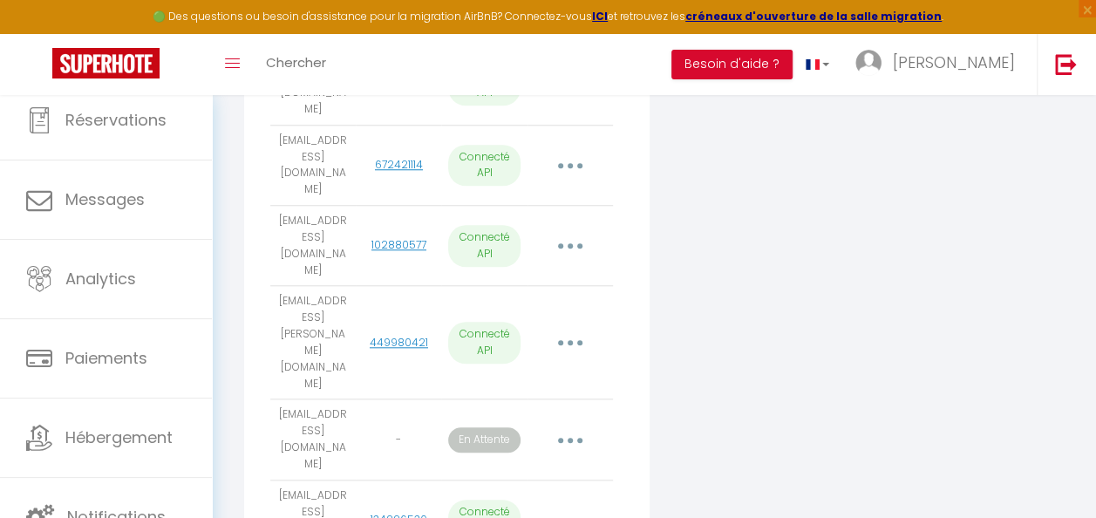
click at [566, 504] on button "button" at bounding box center [570, 520] width 46 height 33
select select "71640"
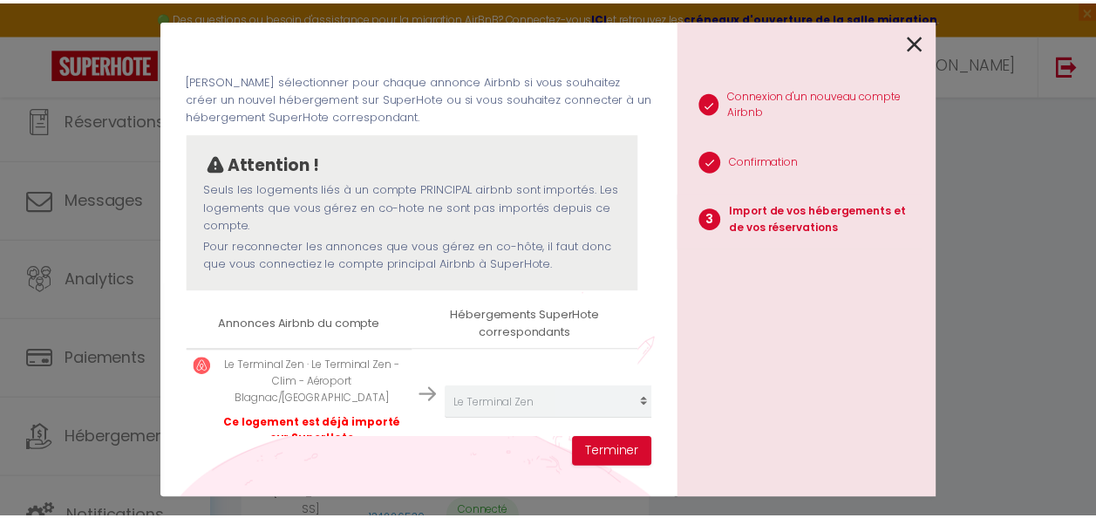
scroll to position [80, 0]
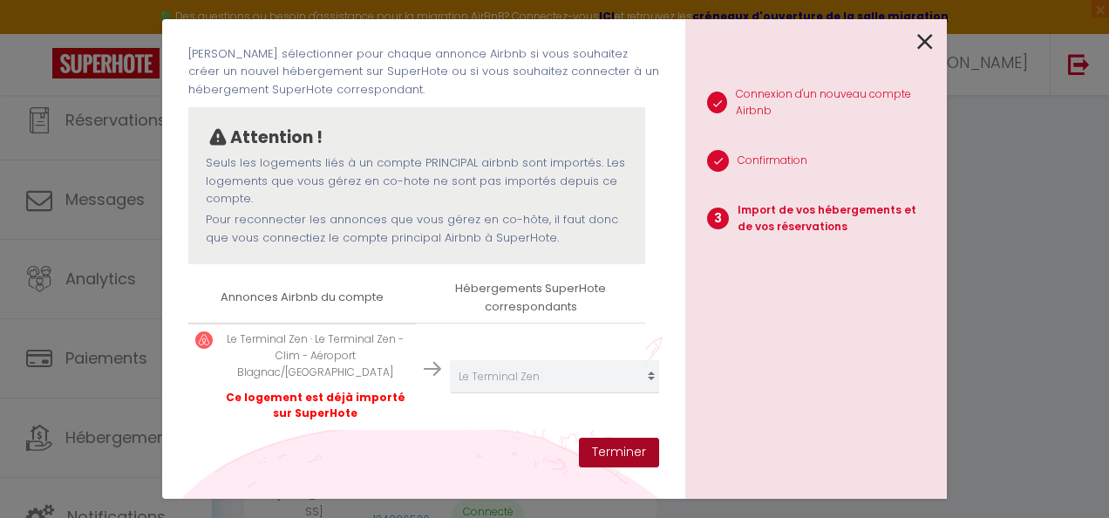
click at [621, 443] on button "Terminer" at bounding box center [619, 453] width 80 height 30
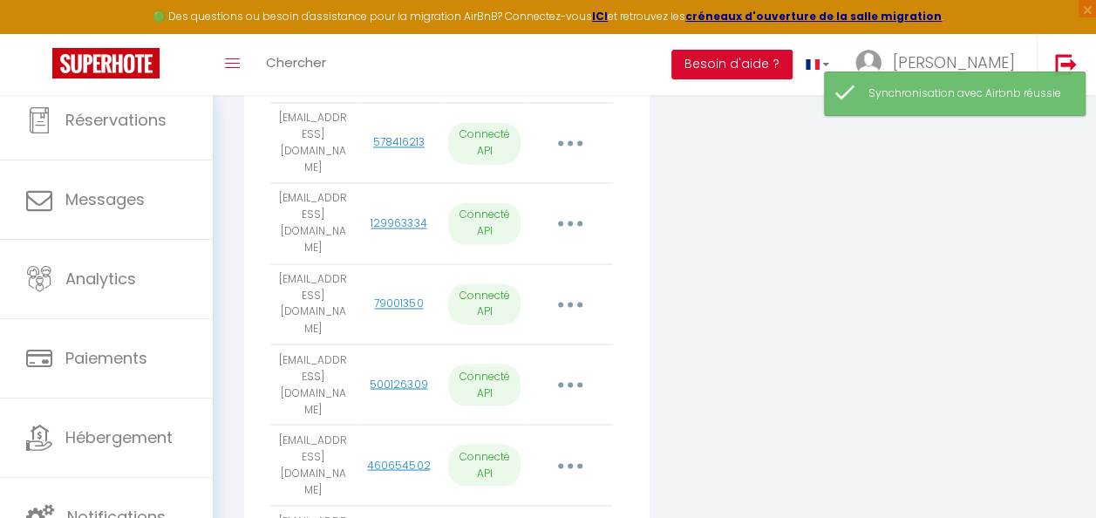
scroll to position [1325, 0]
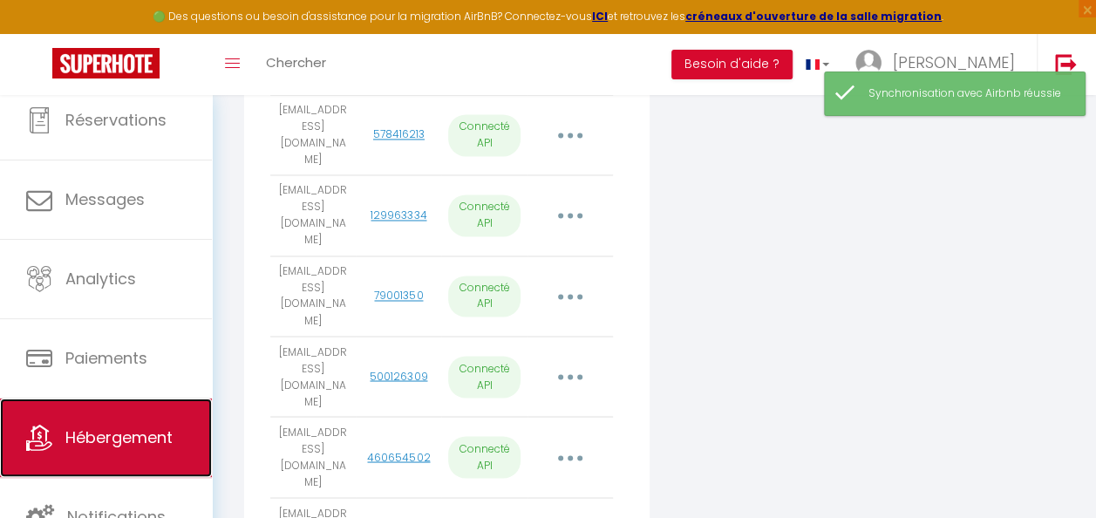
click at [165, 433] on span "Hébergement" at bounding box center [118, 437] width 107 height 22
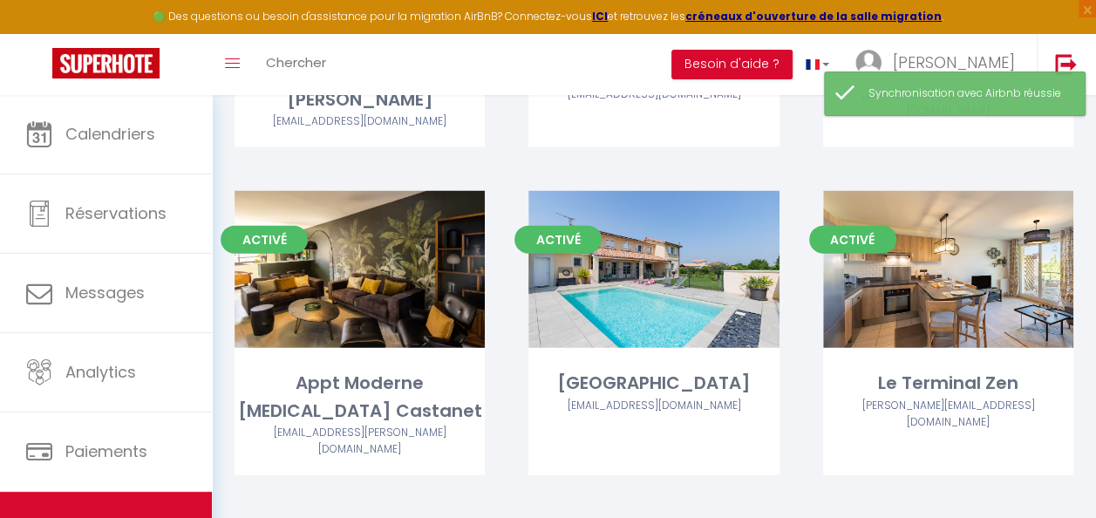
scroll to position [1835, 0]
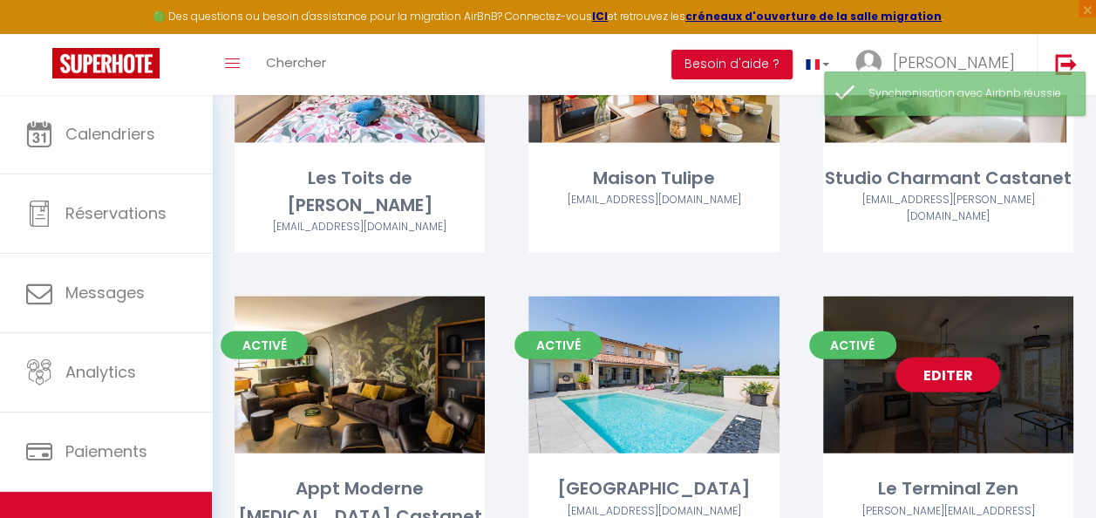
click at [962, 358] on link "Editer" at bounding box center [948, 375] width 105 height 35
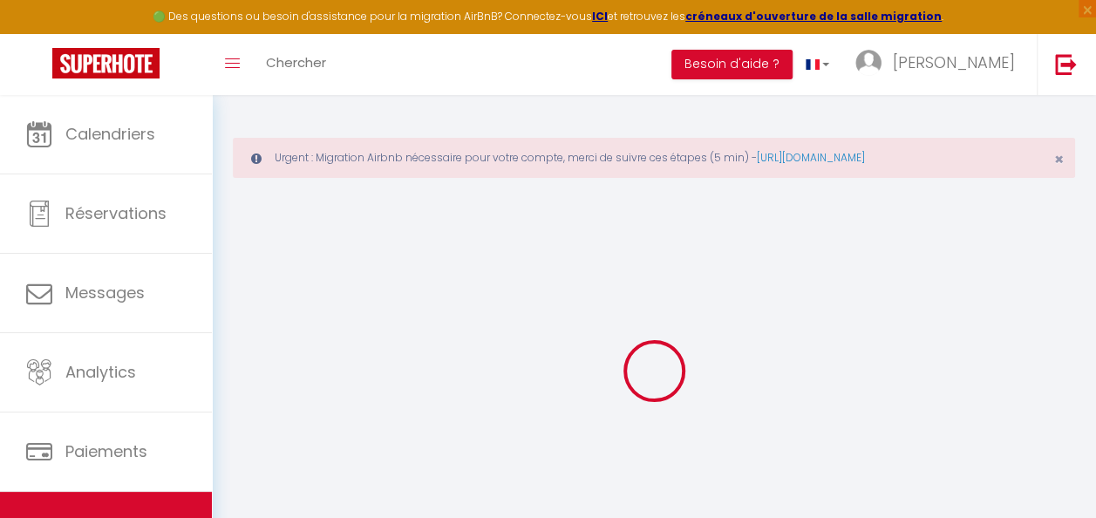
select select "3238-1444299997401070192"
select select "+ 18 %"
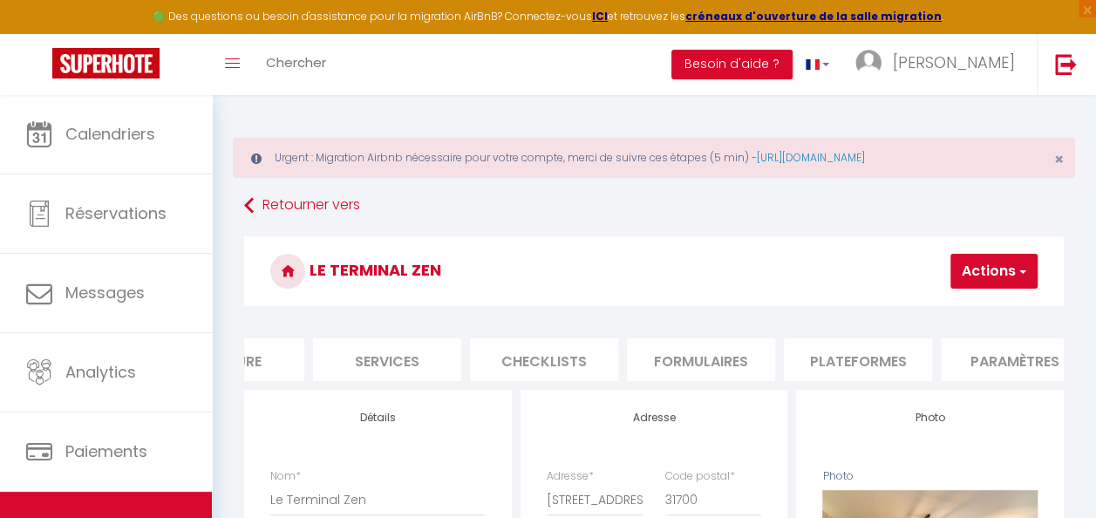
scroll to position [0, 433]
click at [854, 356] on li "Plateformes" at bounding box center [827, 359] width 148 height 43
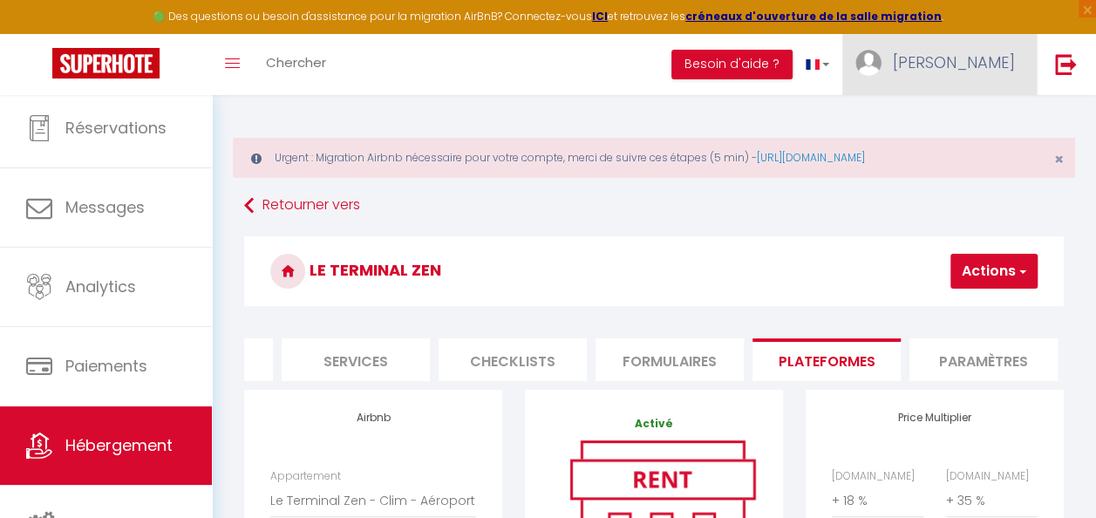
click at [987, 54] on span "[PERSON_NAME]" at bounding box center [954, 62] width 122 height 22
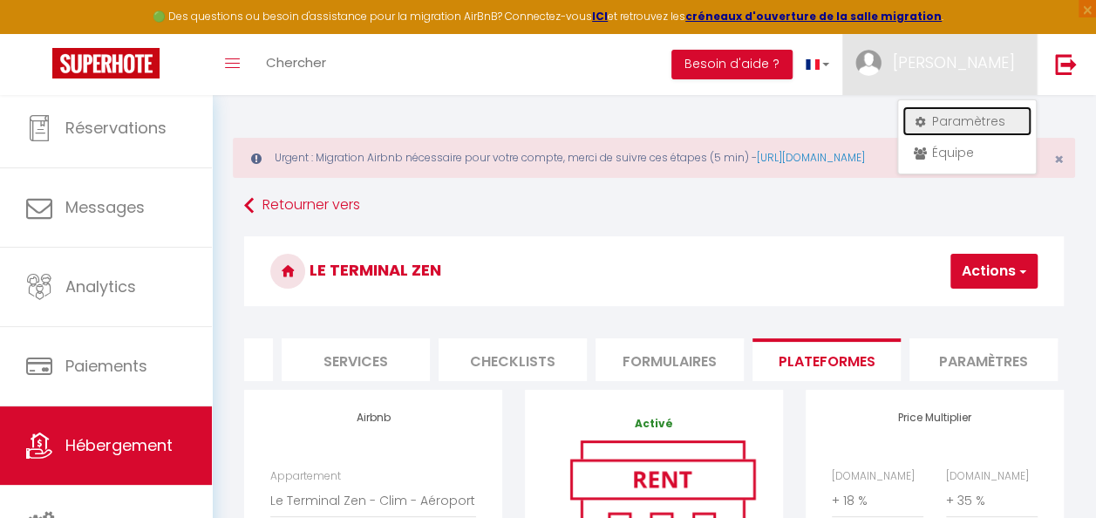
click at [967, 119] on link "Paramètres" at bounding box center [967, 121] width 129 height 30
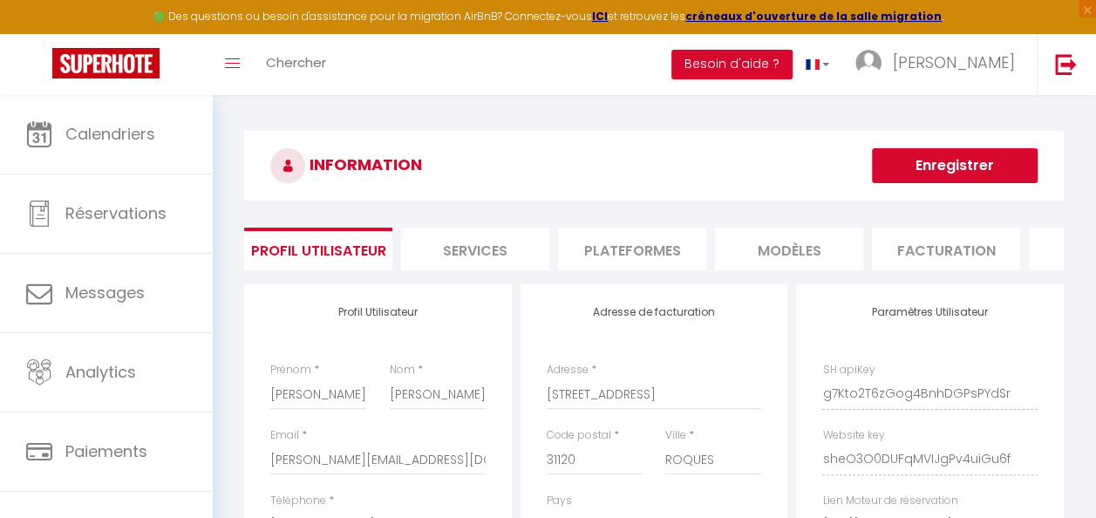
click at [607, 252] on li "Plateformes" at bounding box center [632, 249] width 148 height 43
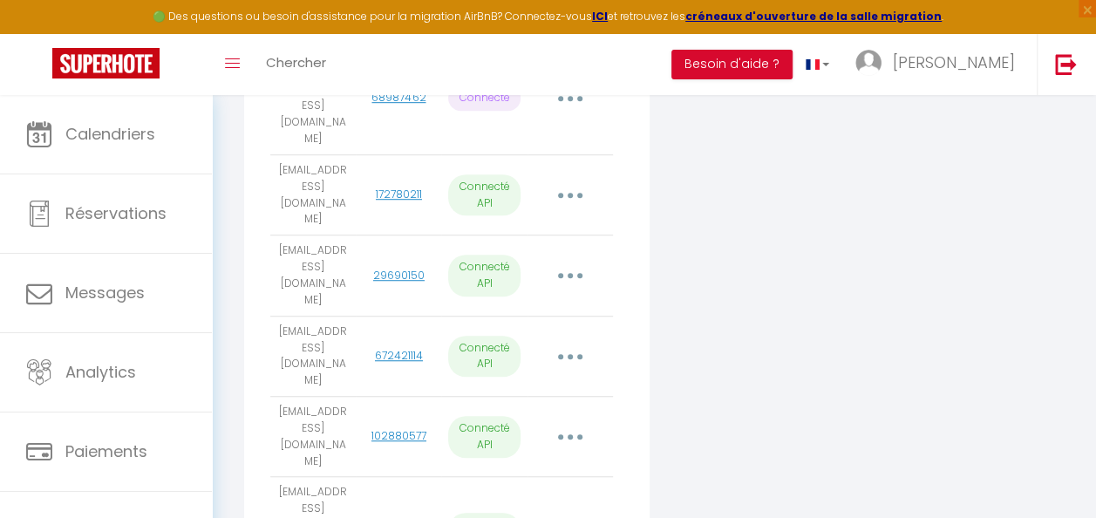
scroll to position [610, 0]
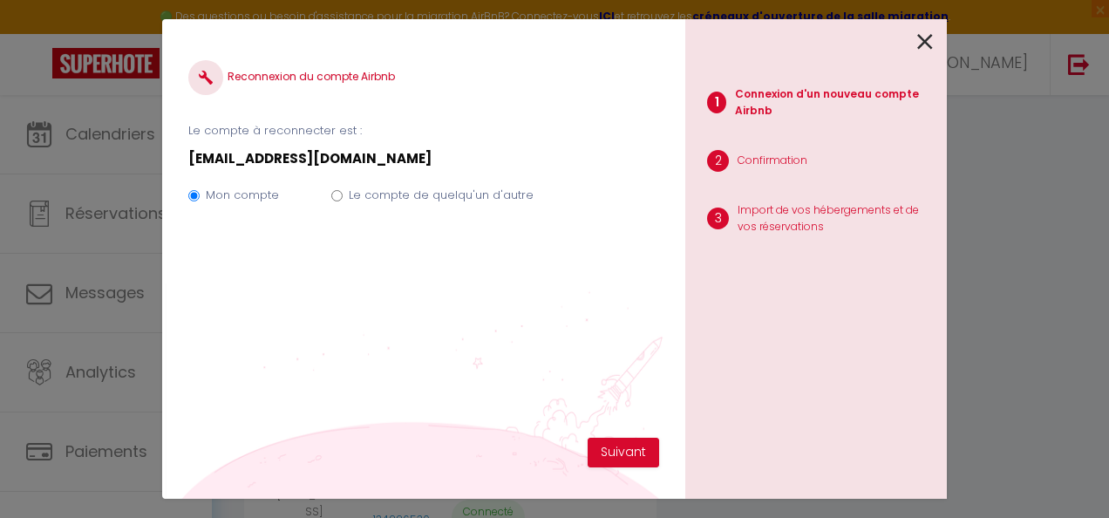
click at [923, 38] on icon at bounding box center [925, 42] width 16 height 26
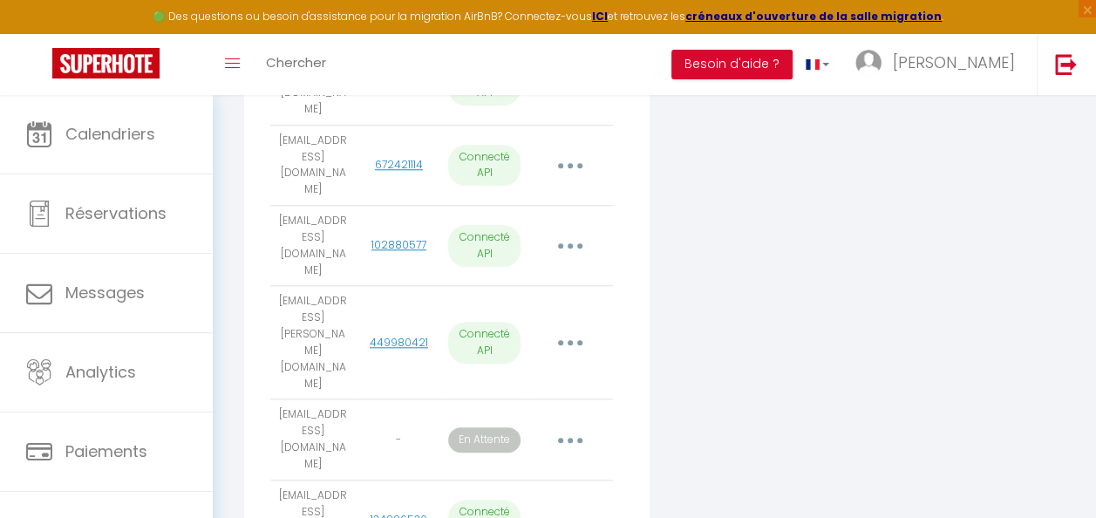
click at [576, 504] on button "button" at bounding box center [570, 520] width 46 height 33
click at [483, 500] on p "Connecté API" at bounding box center [484, 521] width 72 height 42
click at [490, 500] on p "Connecté API" at bounding box center [484, 521] width 72 height 42
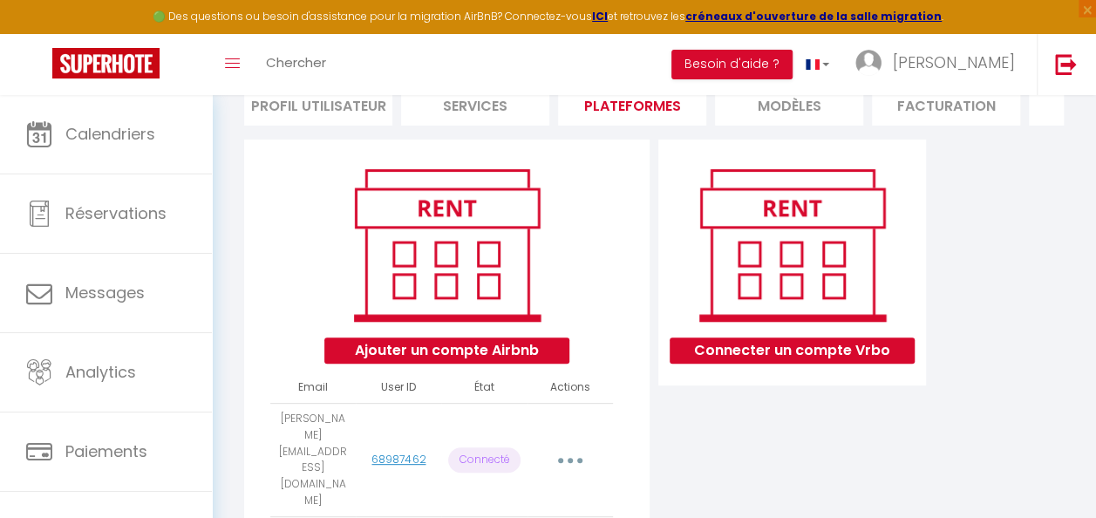
scroll to position [0, 0]
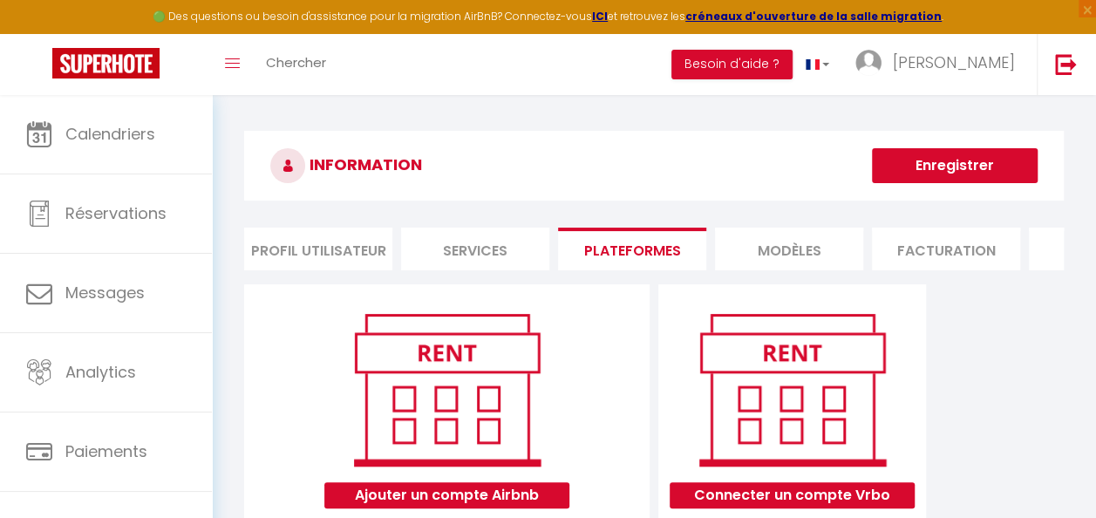
click at [506, 256] on li "Services" at bounding box center [475, 249] width 148 height 43
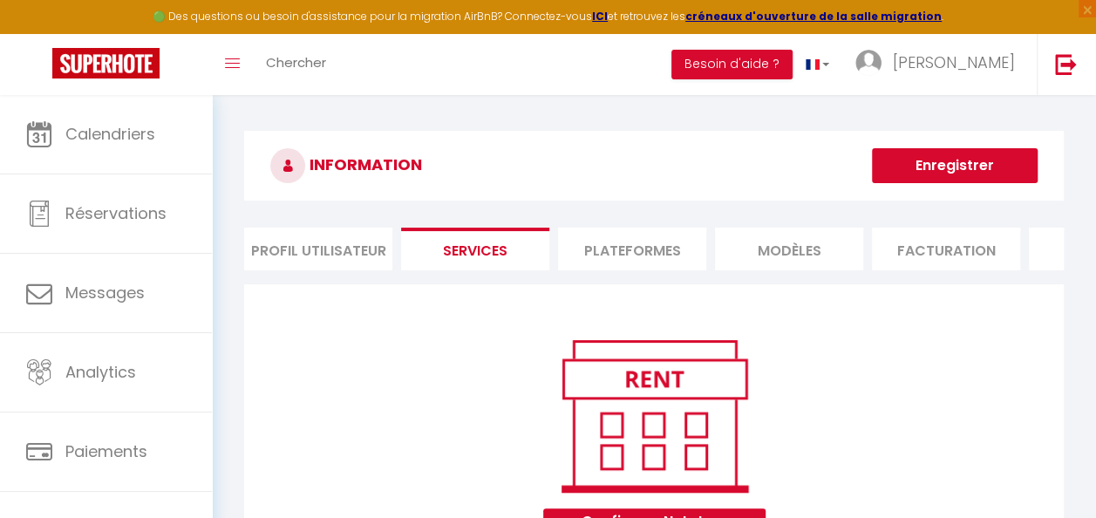
click at [591, 248] on li "Plateformes" at bounding box center [632, 249] width 148 height 43
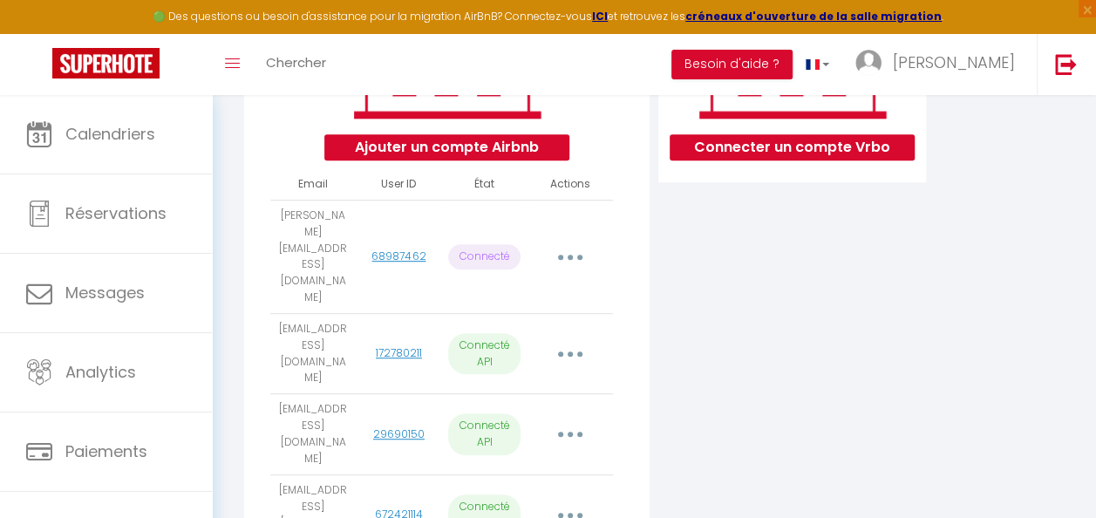
scroll to position [349, 0]
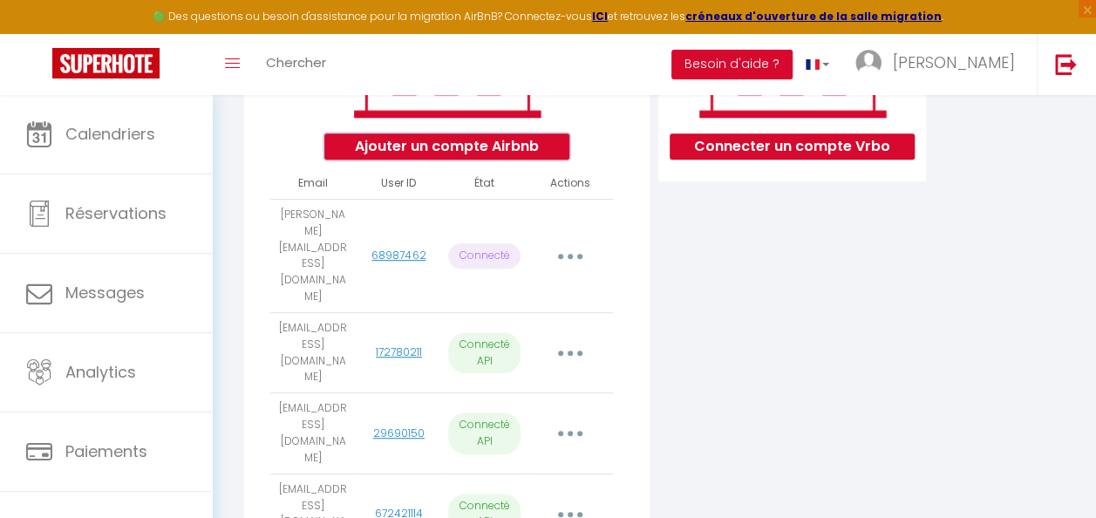
click at [500, 160] on button "Ajouter un compte Airbnb" at bounding box center [446, 146] width 245 height 26
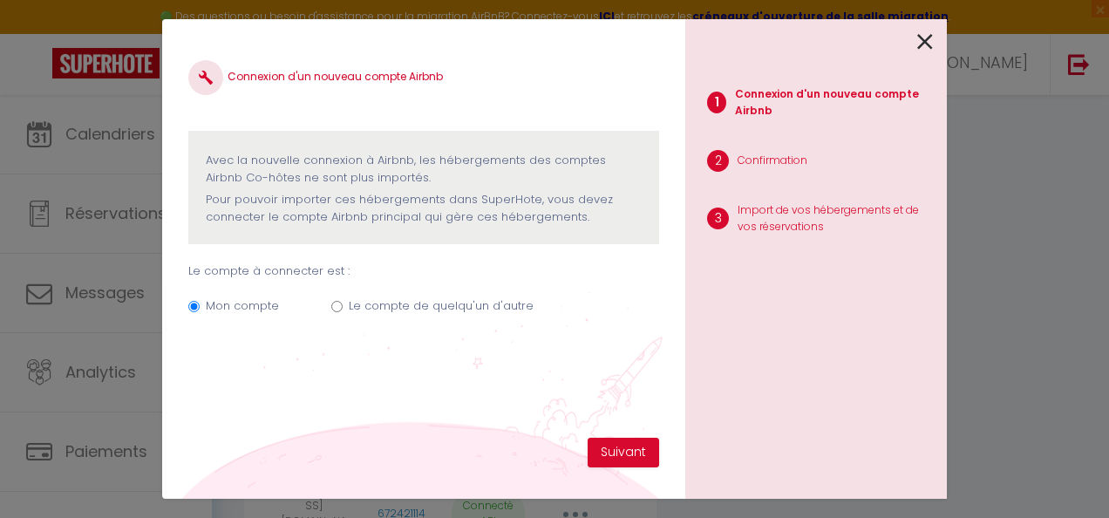
click at [924, 38] on icon at bounding box center [925, 42] width 16 height 26
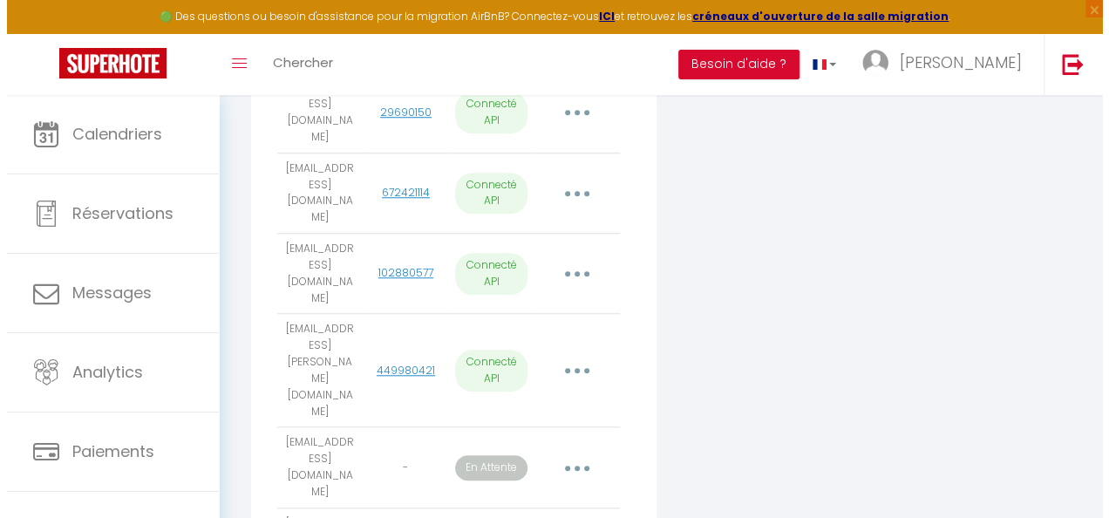
scroll to position [698, 0]
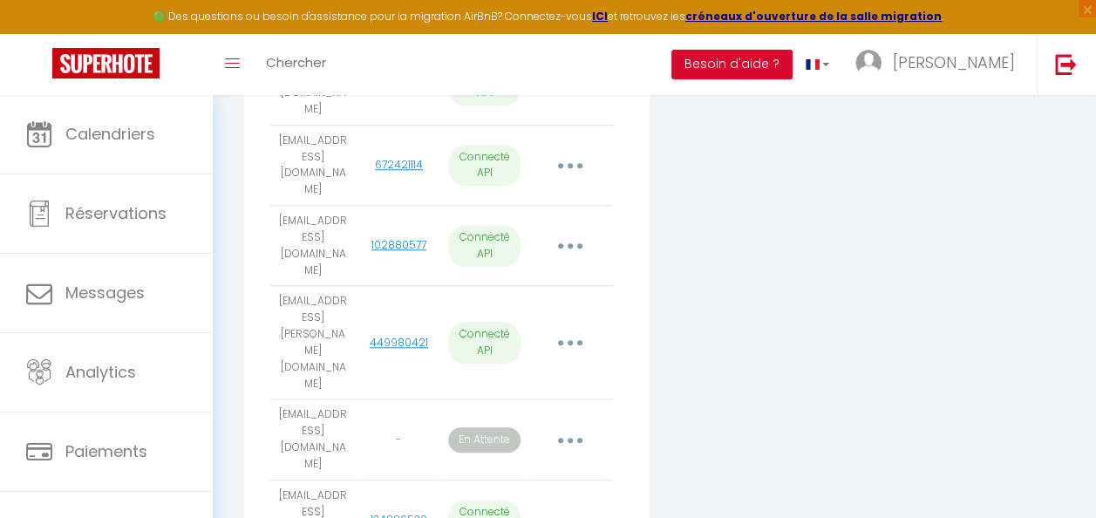
click at [563, 504] on button "button" at bounding box center [570, 520] width 46 height 33
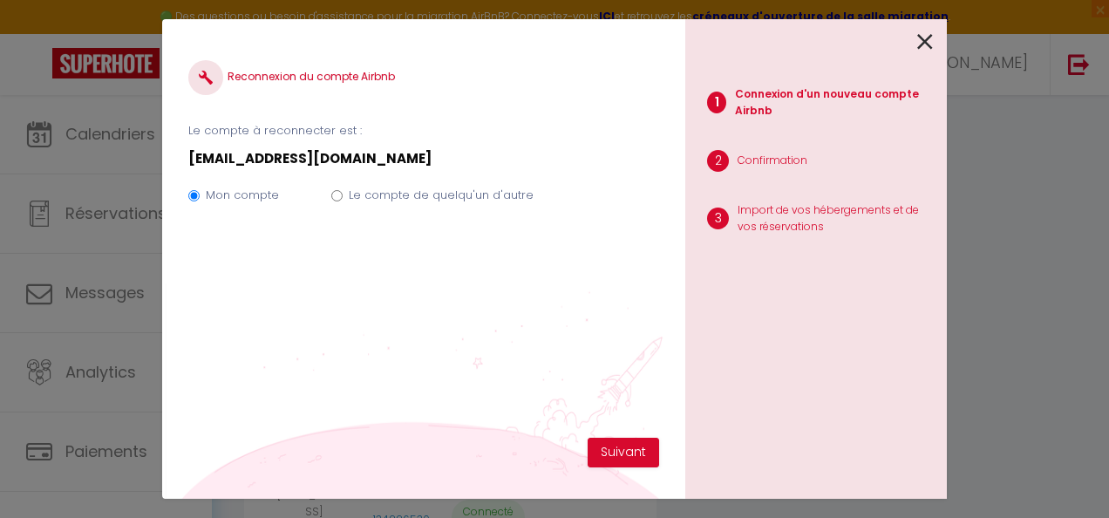
click at [435, 197] on label "Le compte de quelqu'un d'autre" at bounding box center [441, 195] width 185 height 17
click at [343, 197] on input "Le compte de quelqu'un d'autre" at bounding box center [336, 195] width 11 height 11
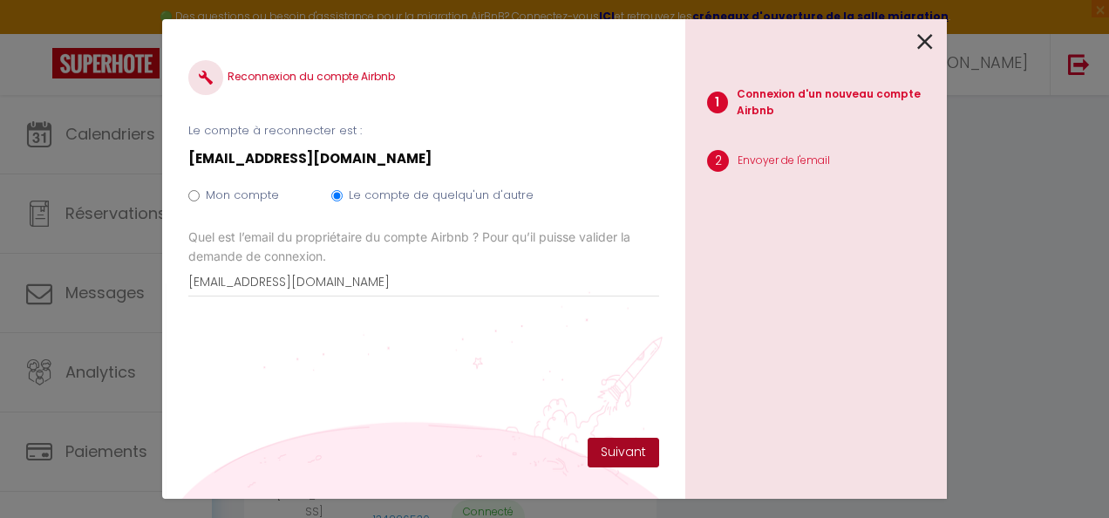
click at [613, 454] on button "Suivant" at bounding box center [624, 453] width 72 height 30
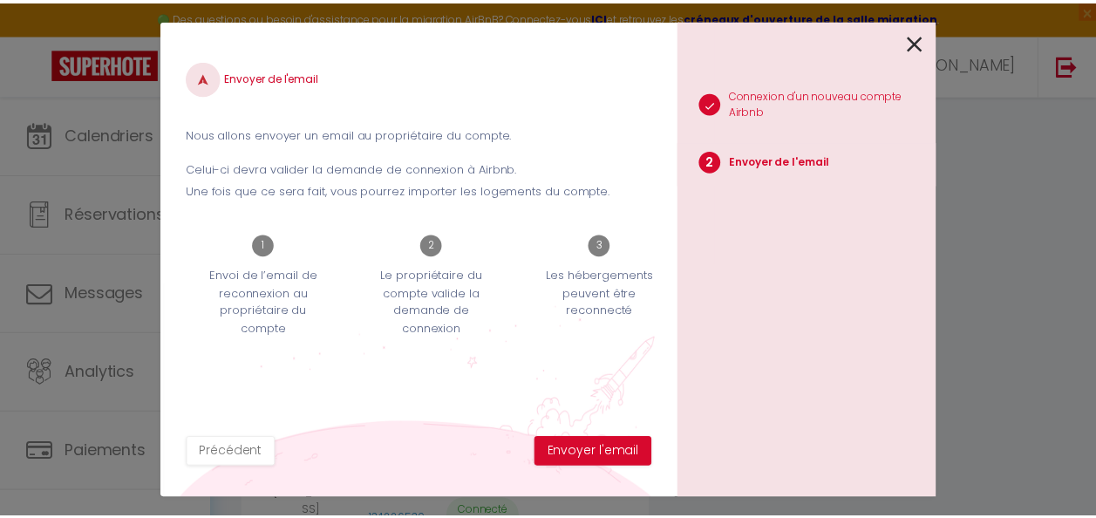
scroll to position [0, 26]
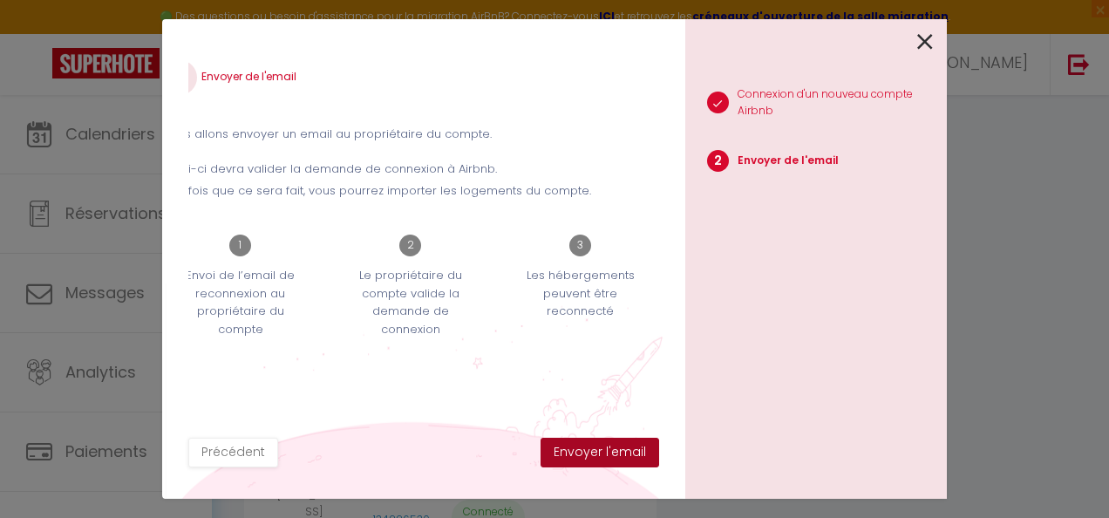
click at [619, 455] on button "Envoyer l'email" at bounding box center [600, 453] width 119 height 30
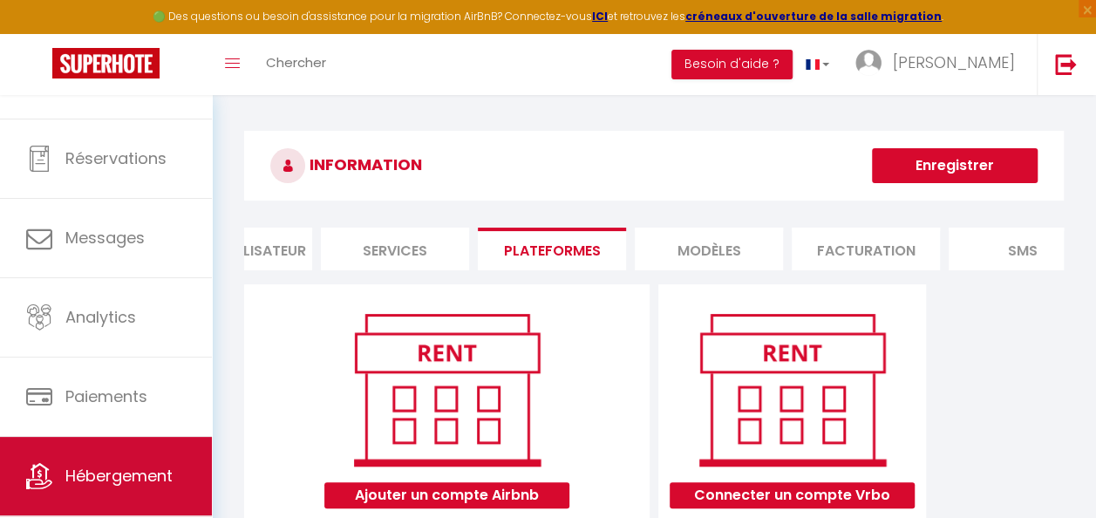
scroll to position [93, 0]
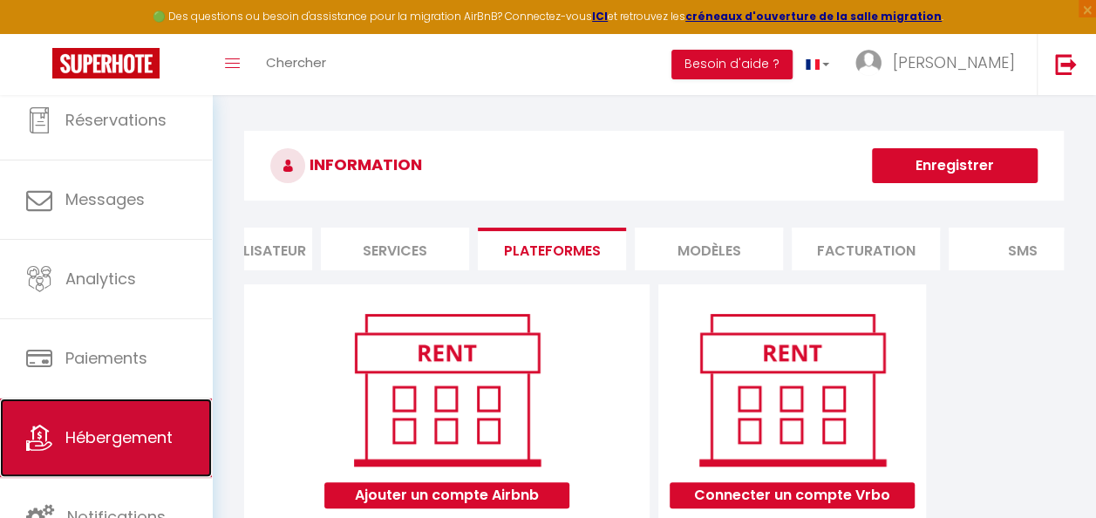
click at [99, 429] on span "Hébergement" at bounding box center [118, 437] width 107 height 22
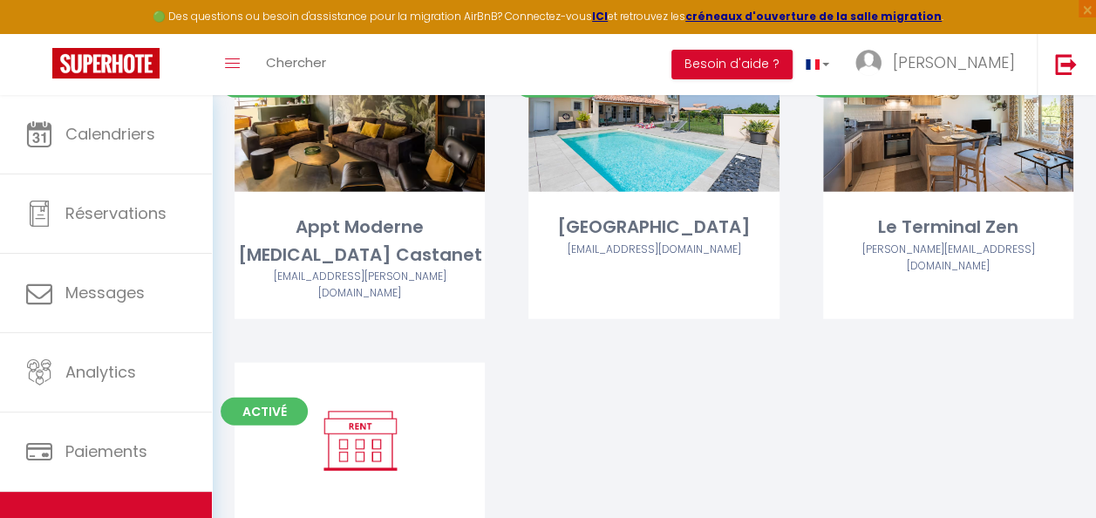
scroll to position [1835, 0]
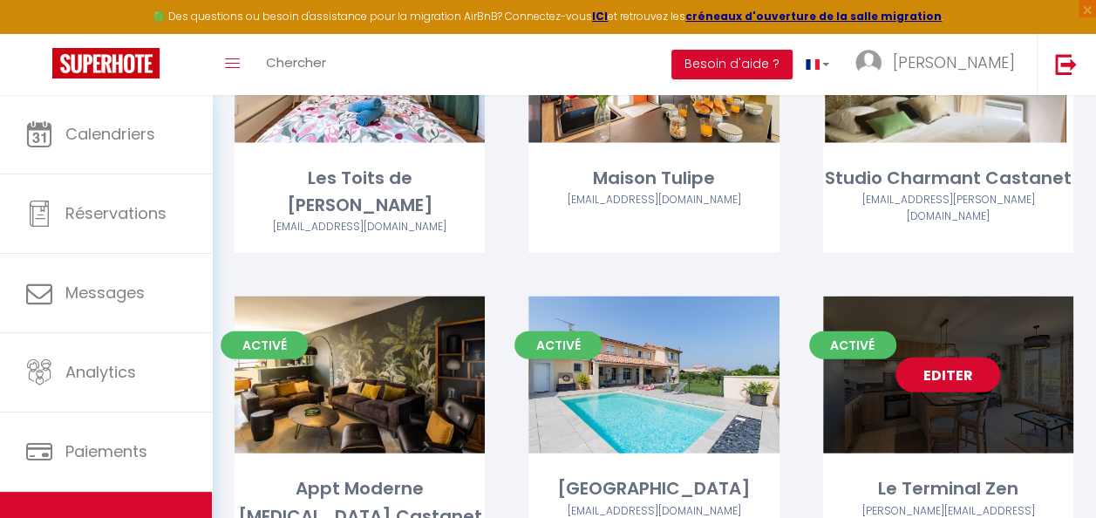
click at [945, 358] on link "Editer" at bounding box center [948, 375] width 105 height 35
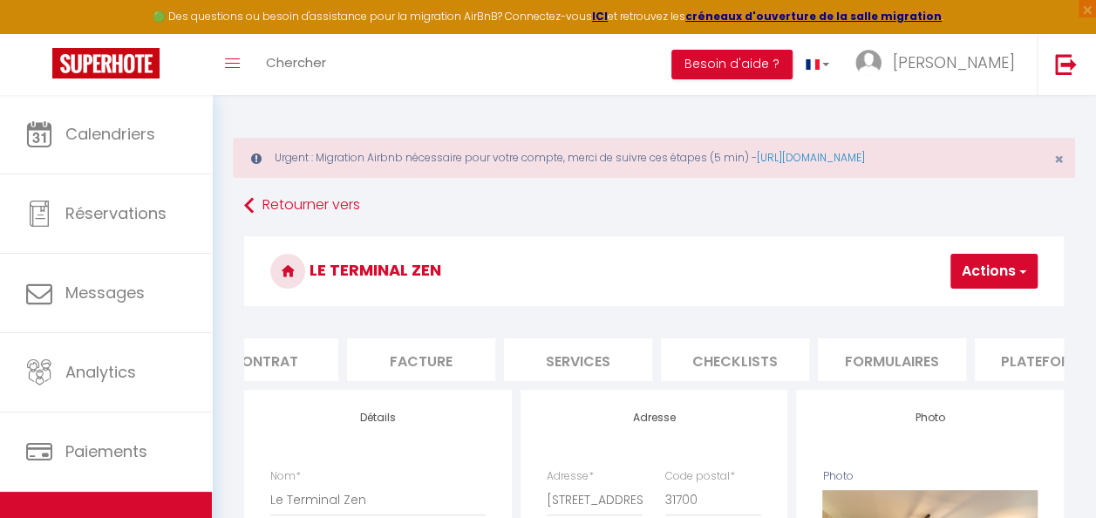
scroll to position [0, 213]
drag, startPoint x: 1008, startPoint y: 363, endPoint x: 990, endPoint y: 365, distance: 18.4
click at [1009, 363] on li "Plateformes" at bounding box center [1047, 359] width 148 height 43
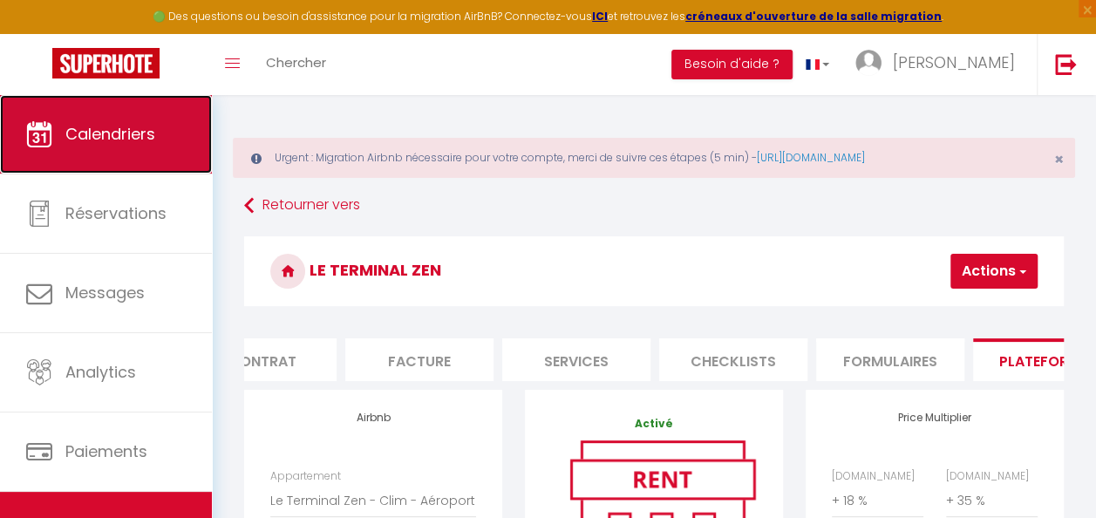
click at [143, 116] on link "Calendriers" at bounding box center [106, 134] width 212 height 78
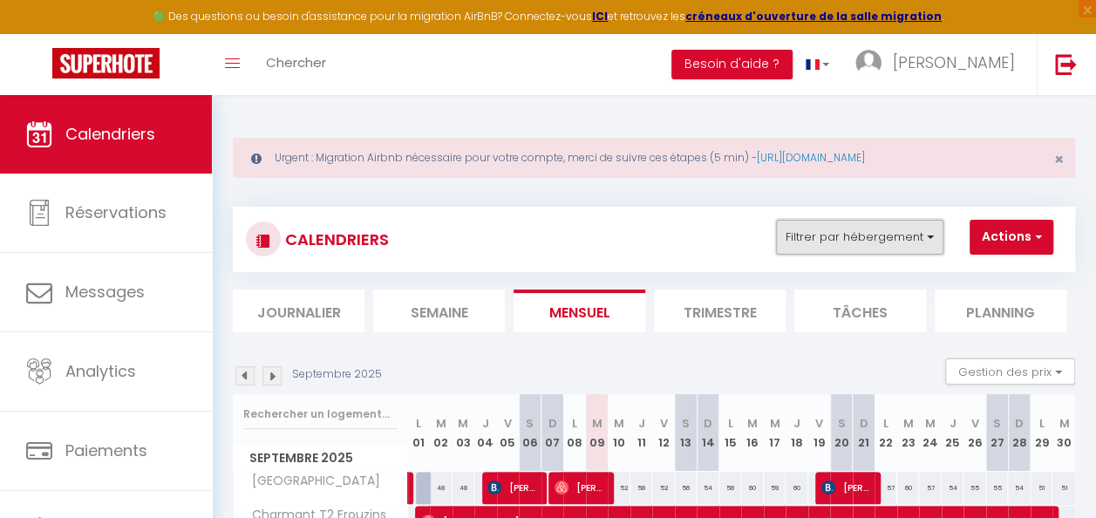
click at [893, 234] on button "Filtrer par hébergement" at bounding box center [859, 237] width 167 height 35
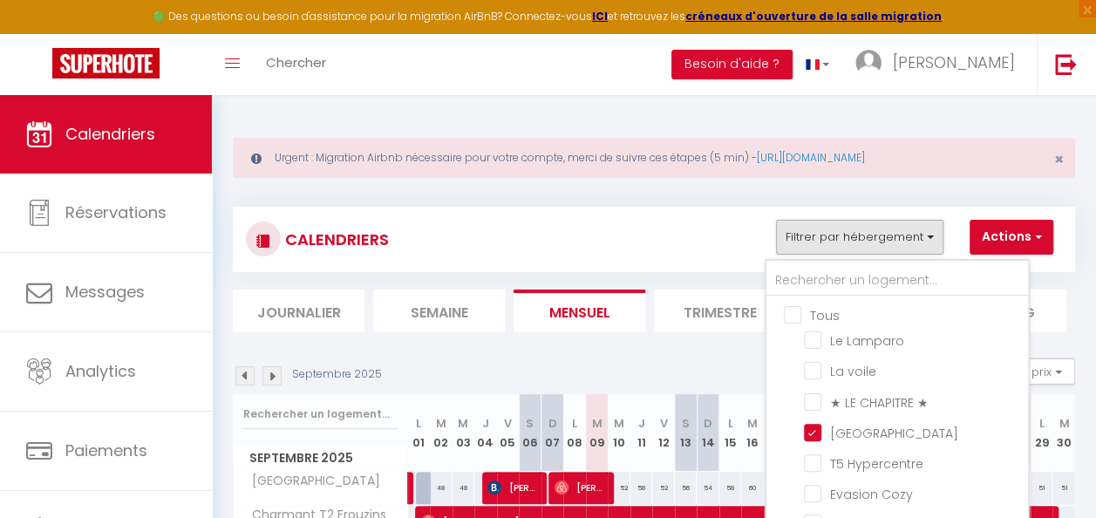
click at [801, 317] on input "Tous" at bounding box center [915, 313] width 262 height 17
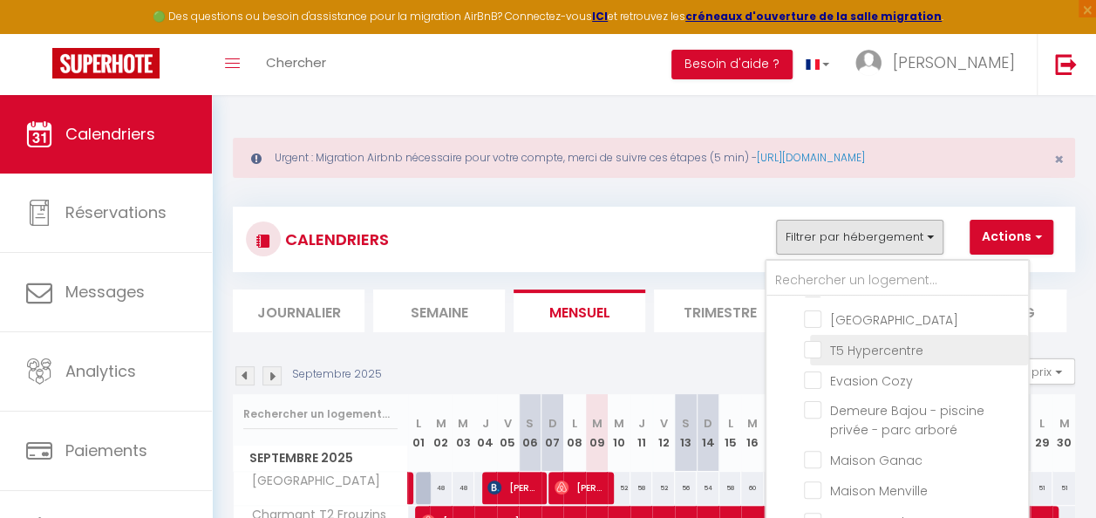
scroll to position [87, 0]
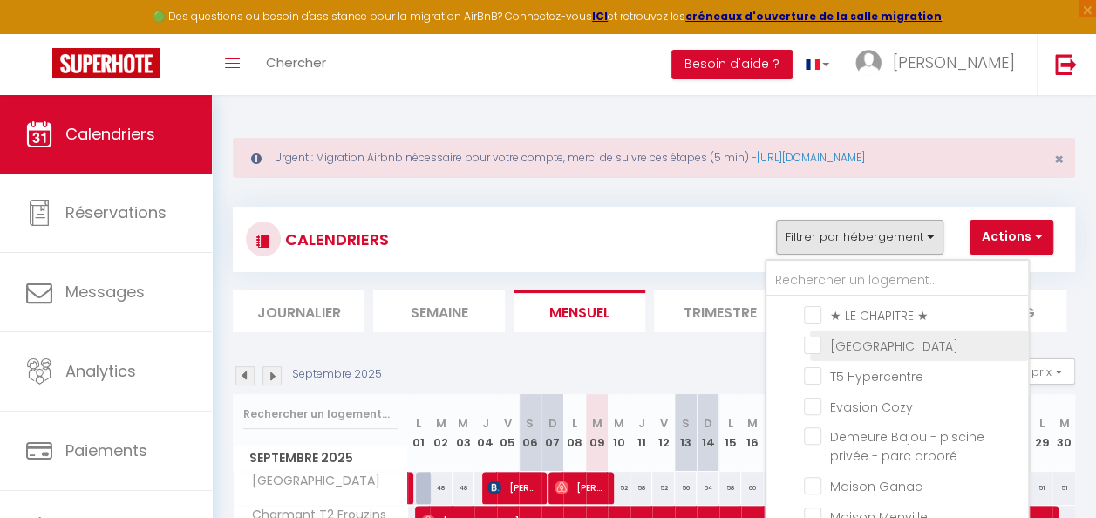
click at [884, 350] on input "[GEOGRAPHIC_DATA]" at bounding box center [913, 344] width 218 height 17
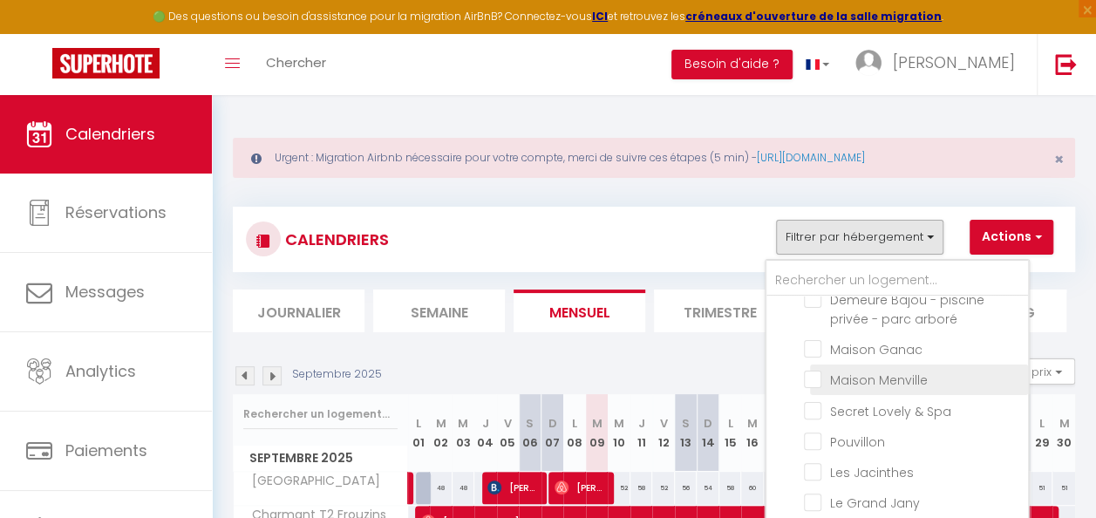
scroll to position [262, 0]
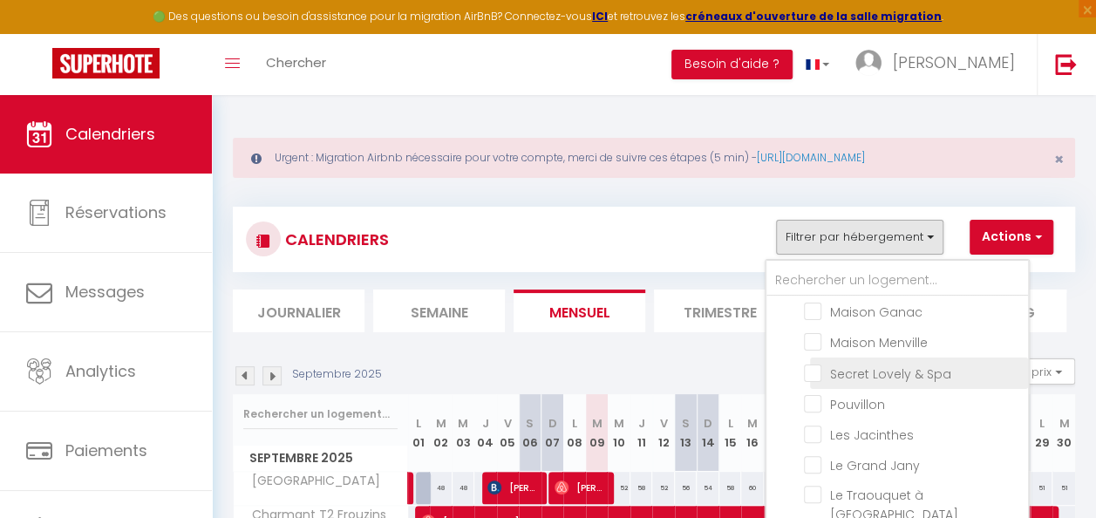
click at [883, 373] on input "Secret Lovely & Spa" at bounding box center [913, 371] width 218 height 17
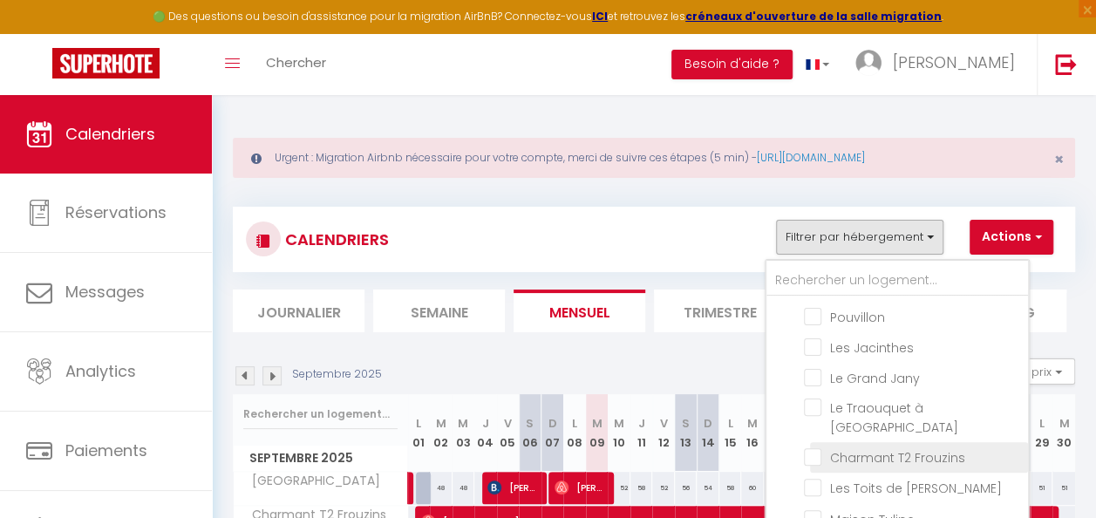
scroll to position [436, 0]
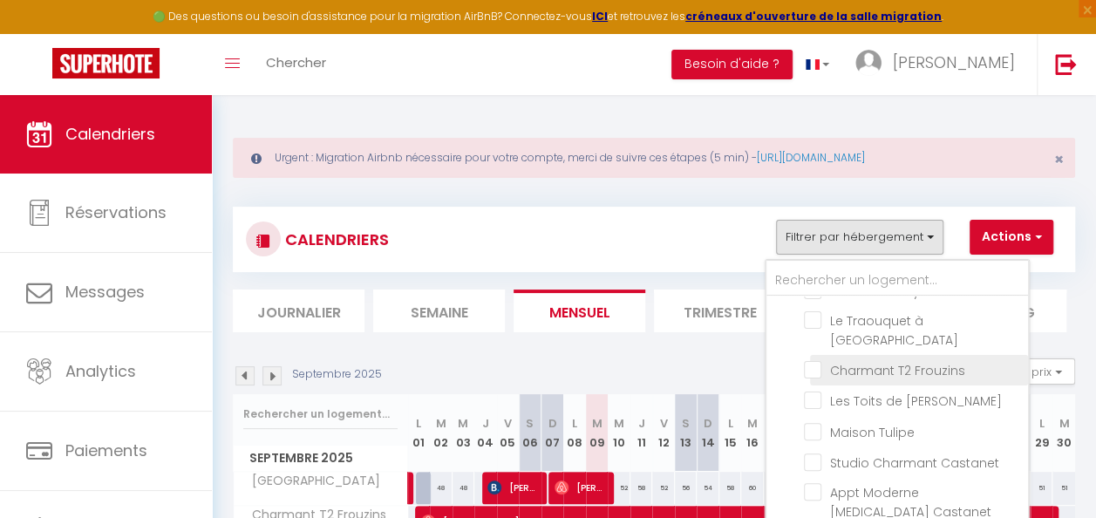
click at [897, 361] on label "Charmant T2 Frouzins" at bounding box center [894, 370] width 144 height 19
click at [897, 360] on input "Charmant T2 Frouzins" at bounding box center [913, 368] width 218 height 17
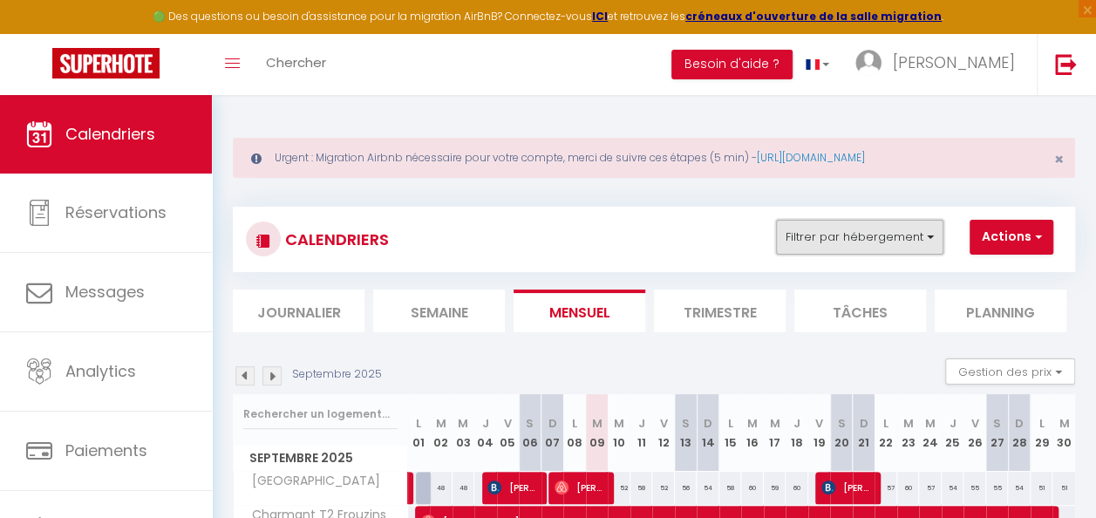
click at [907, 244] on button "Filtrer par hébergement" at bounding box center [859, 237] width 167 height 35
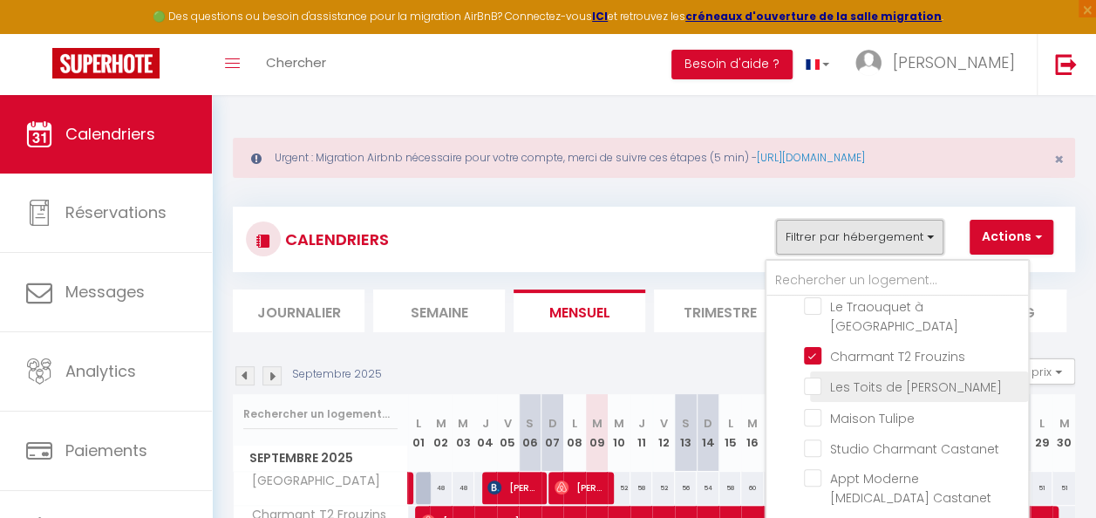
scroll to position [462, 0]
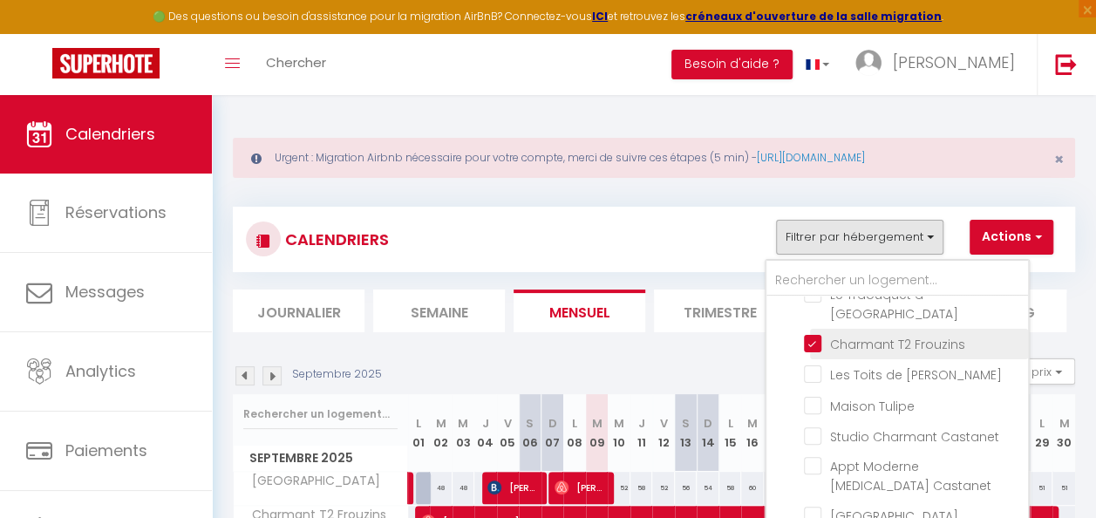
click at [815, 334] on input "Charmant T2 Frouzins" at bounding box center [913, 342] width 218 height 17
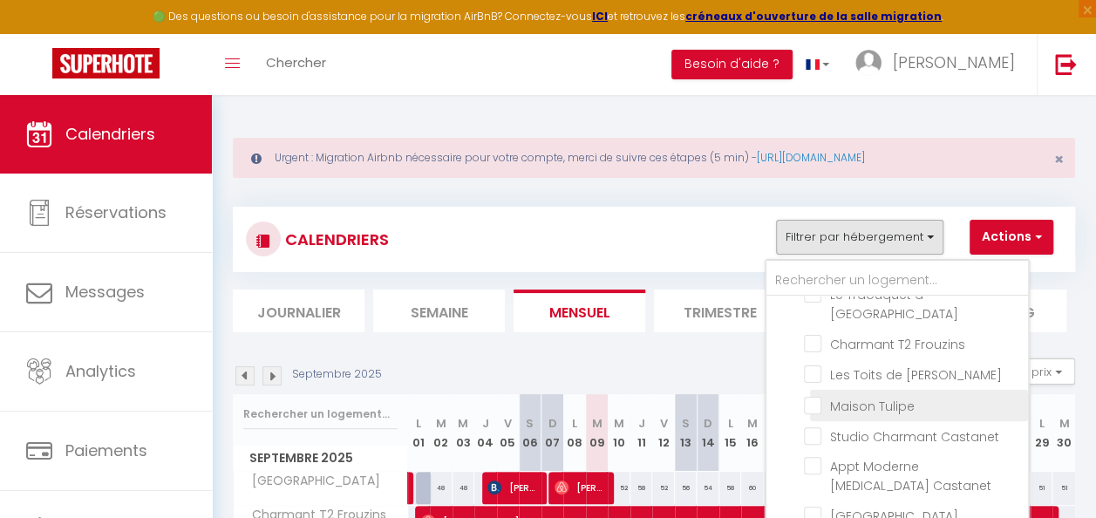
click at [814, 395] on input "Maison Tulipe" at bounding box center [913, 403] width 218 height 17
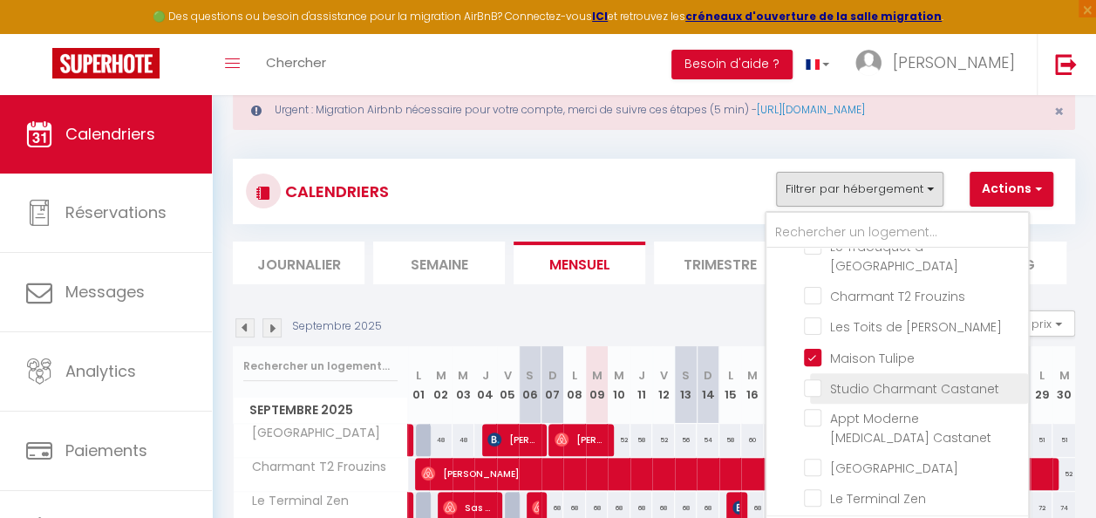
scroll to position [87, 0]
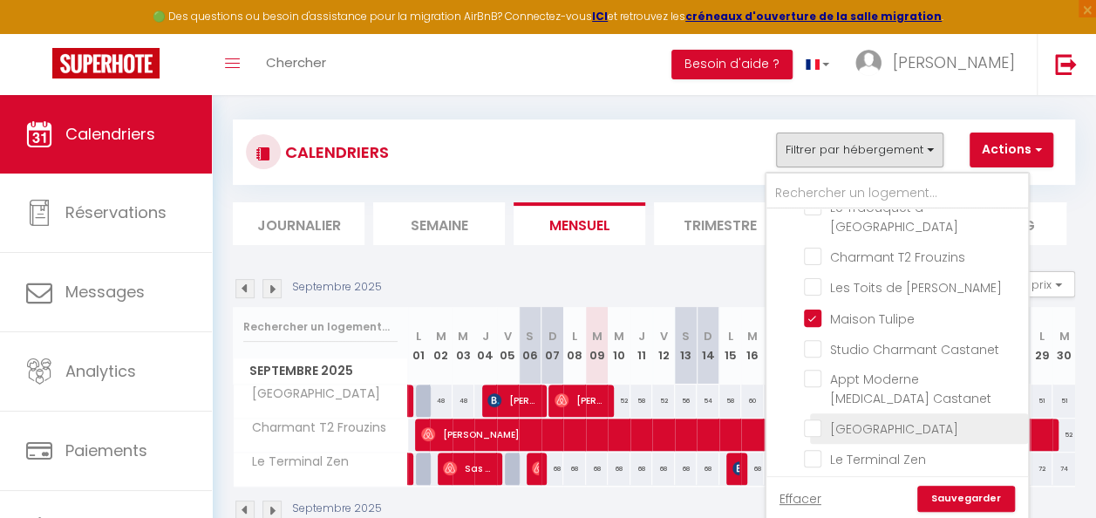
click at [820, 419] on input "[GEOGRAPHIC_DATA]" at bounding box center [913, 427] width 218 height 17
click at [816, 480] on input "[GEOGRAPHIC_DATA]" at bounding box center [913, 488] width 218 height 17
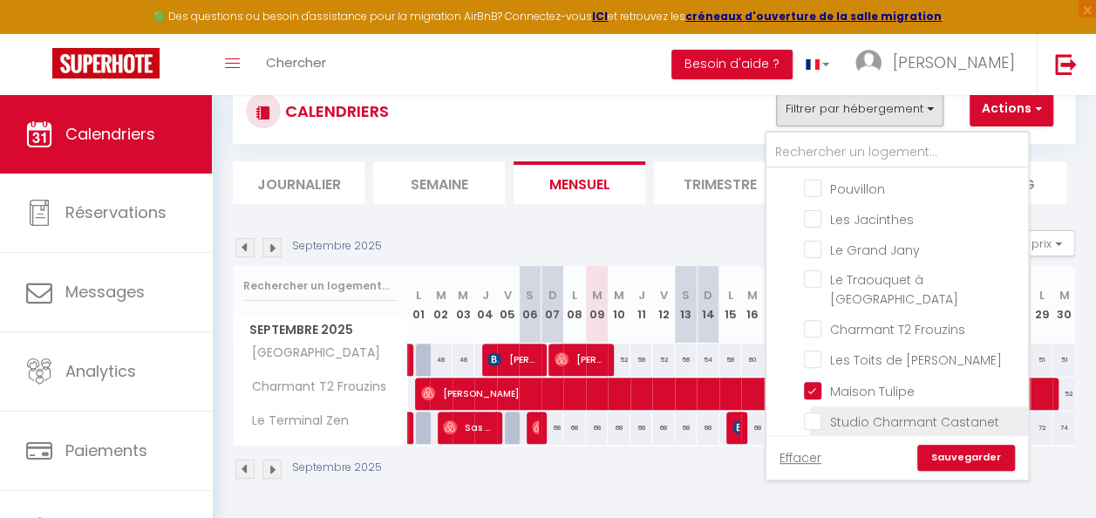
scroll to position [436, 0]
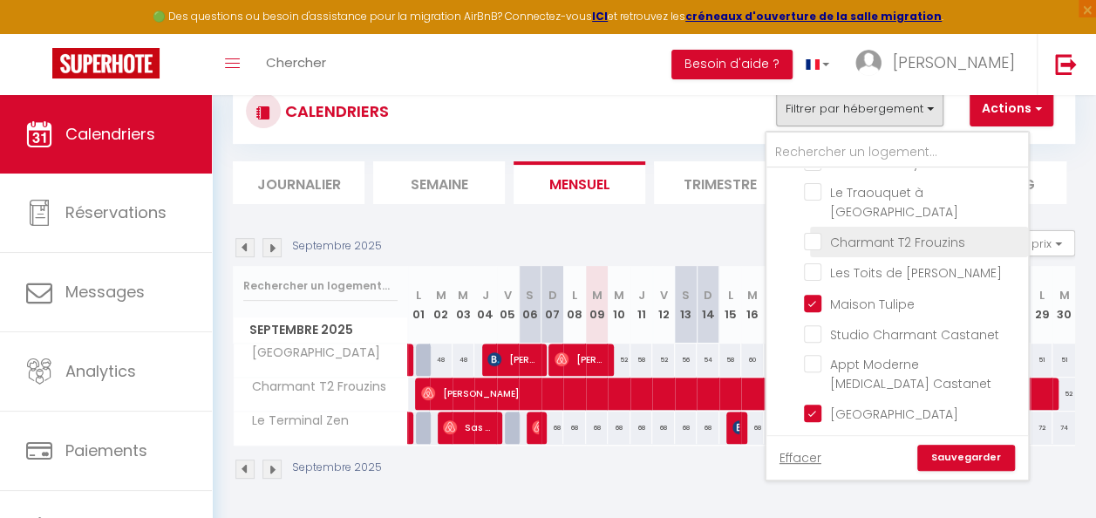
click at [815, 232] on input "Charmant T2 Frouzins" at bounding box center [913, 240] width 218 height 17
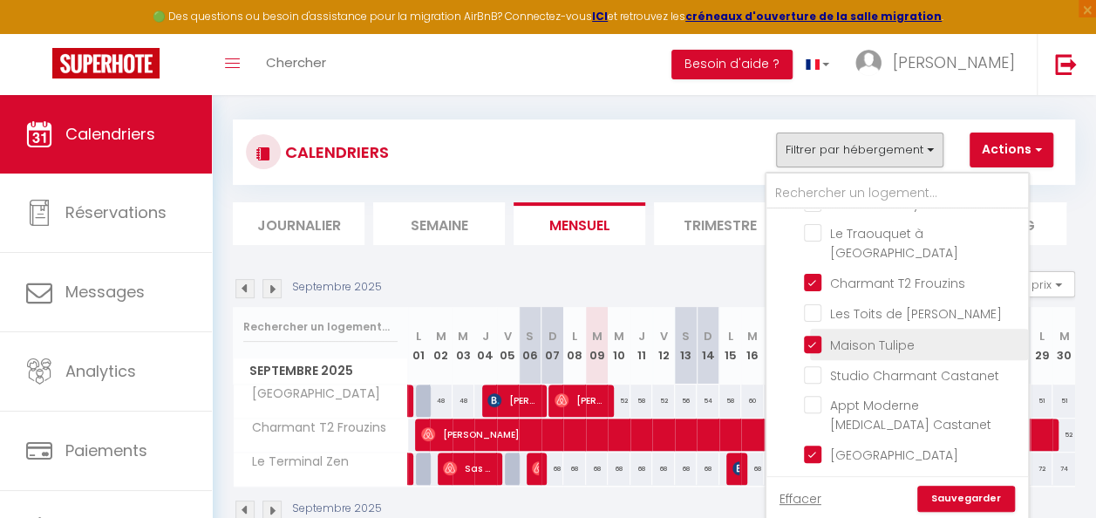
scroll to position [462, 0]
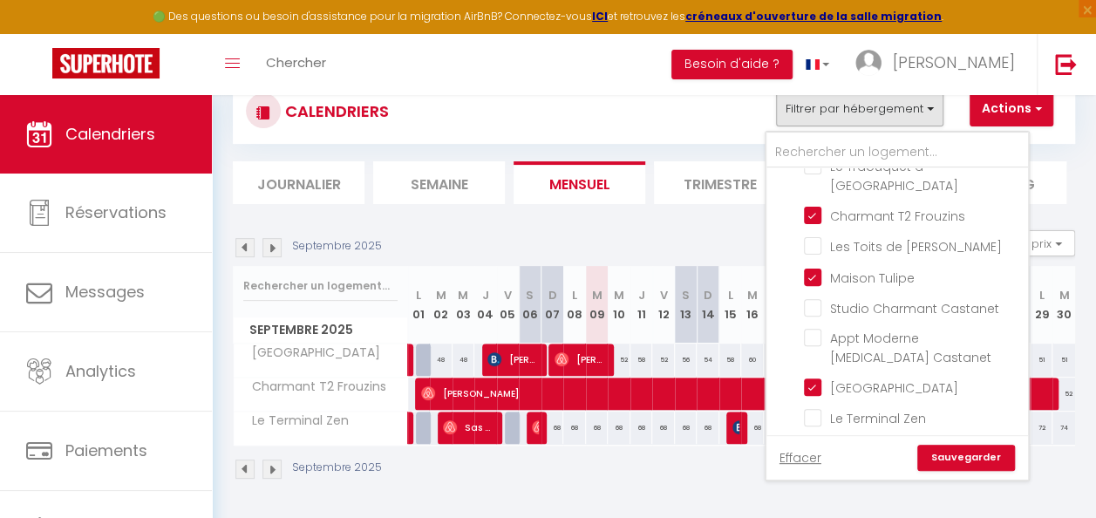
click at [958, 447] on link "Sauvegarder" at bounding box center [966, 458] width 98 height 26
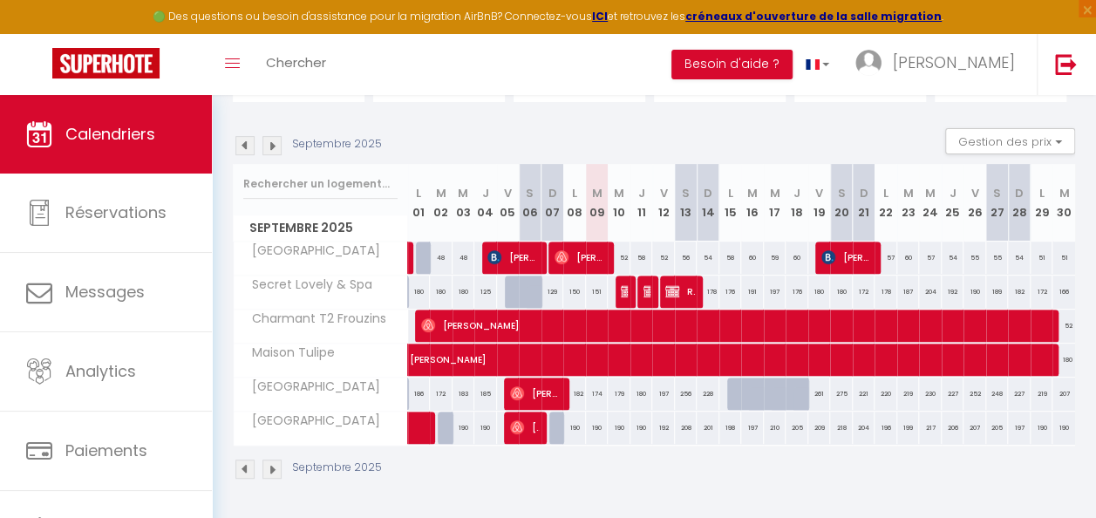
scroll to position [240, 0]
